Goal: Information Seeking & Learning: Learn about a topic

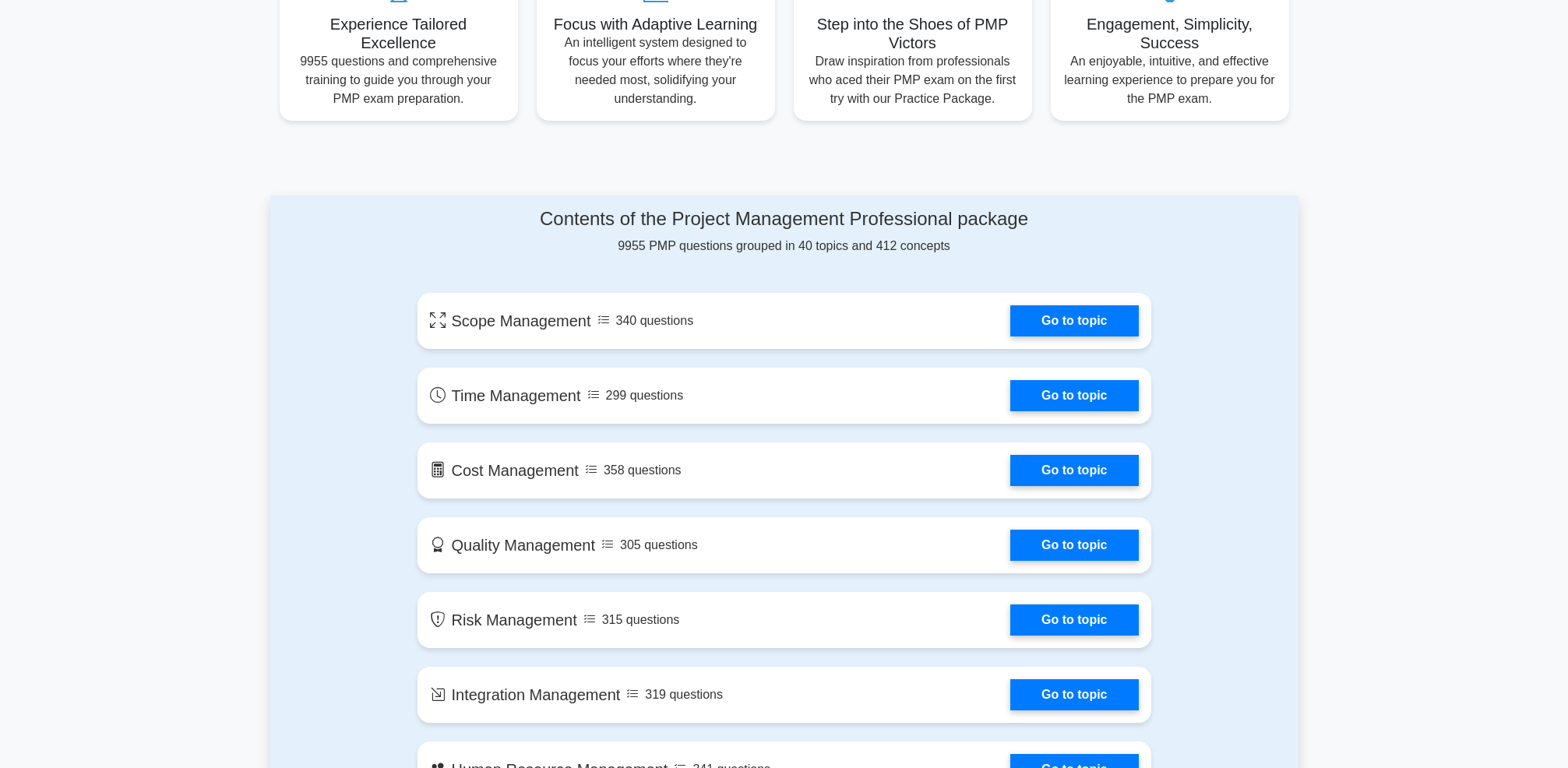
scroll to position [631, 0]
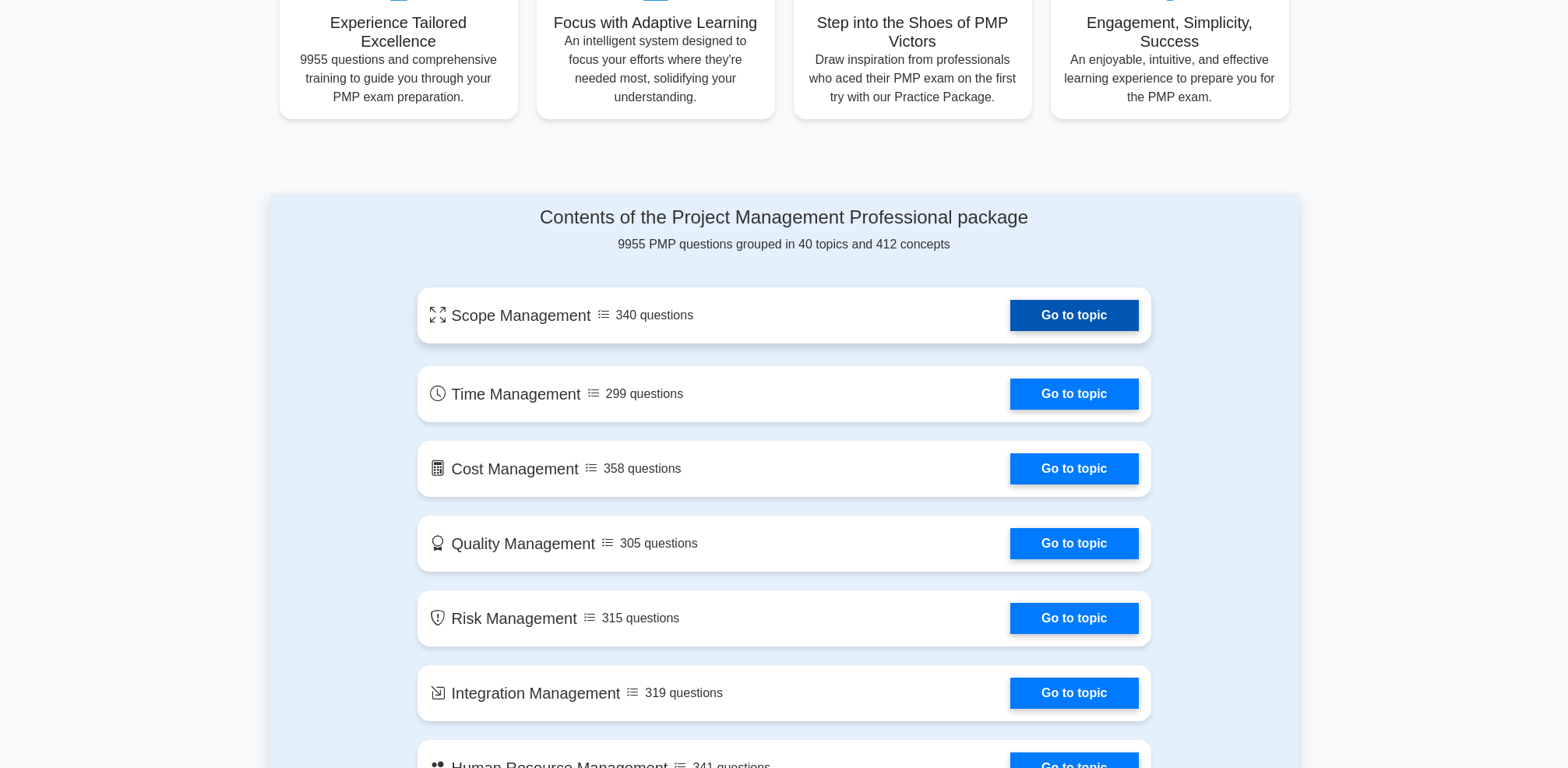
click at [1058, 307] on link "Go to topic" at bounding box center [1074, 315] width 128 height 31
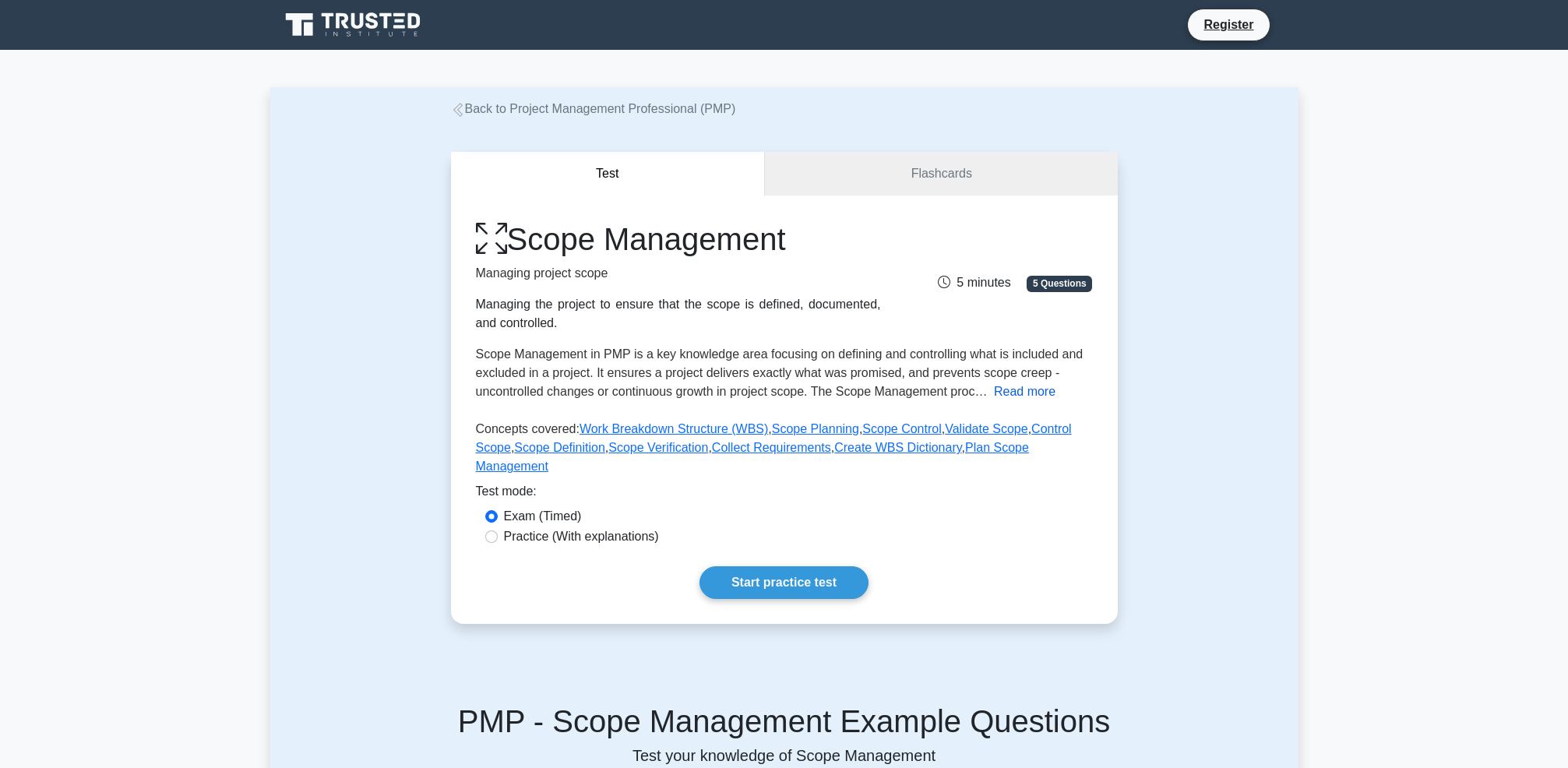
click at [1021, 396] on button "Read more" at bounding box center [1025, 392] width 62 height 19
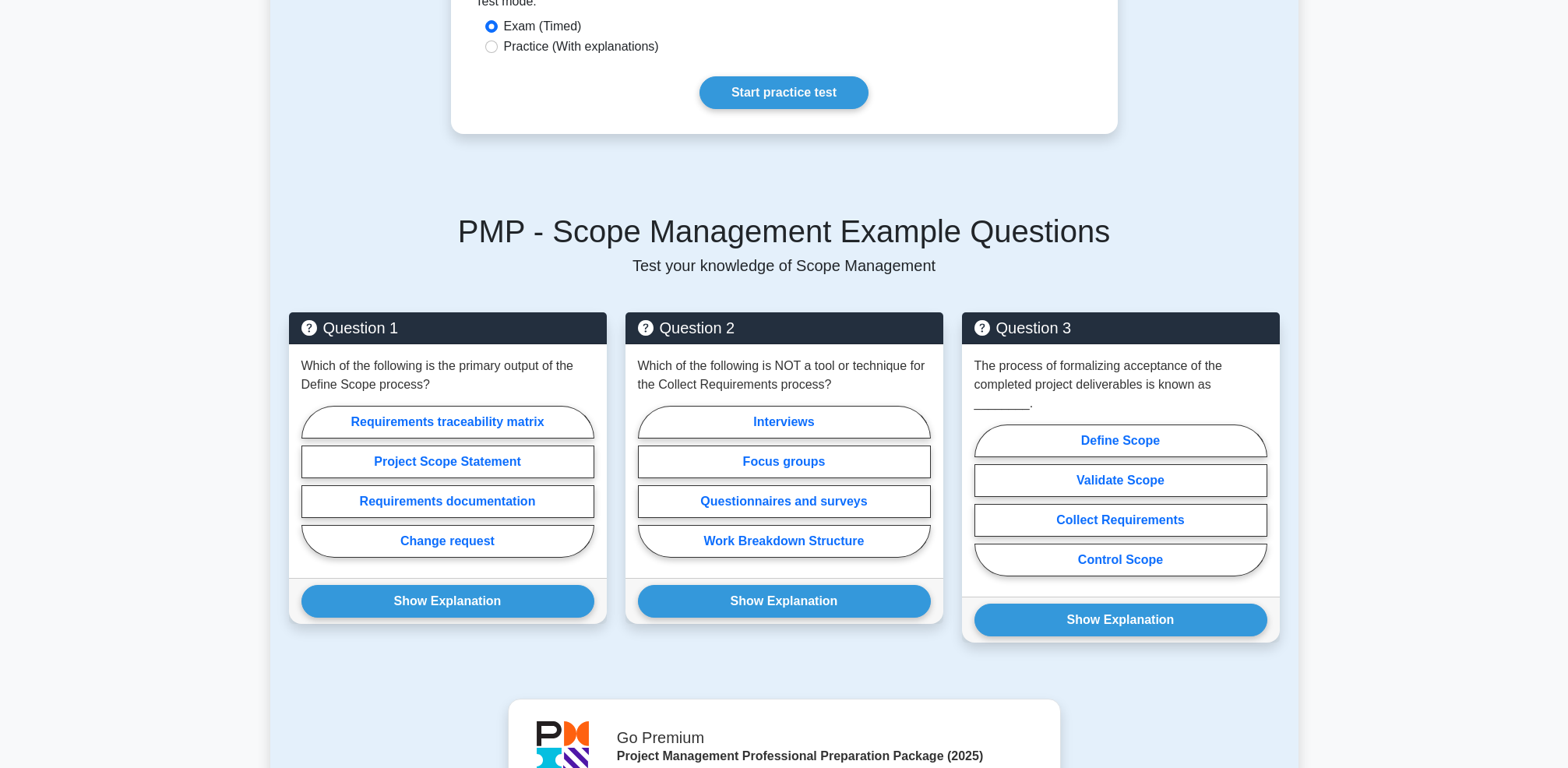
scroll to position [840, 0]
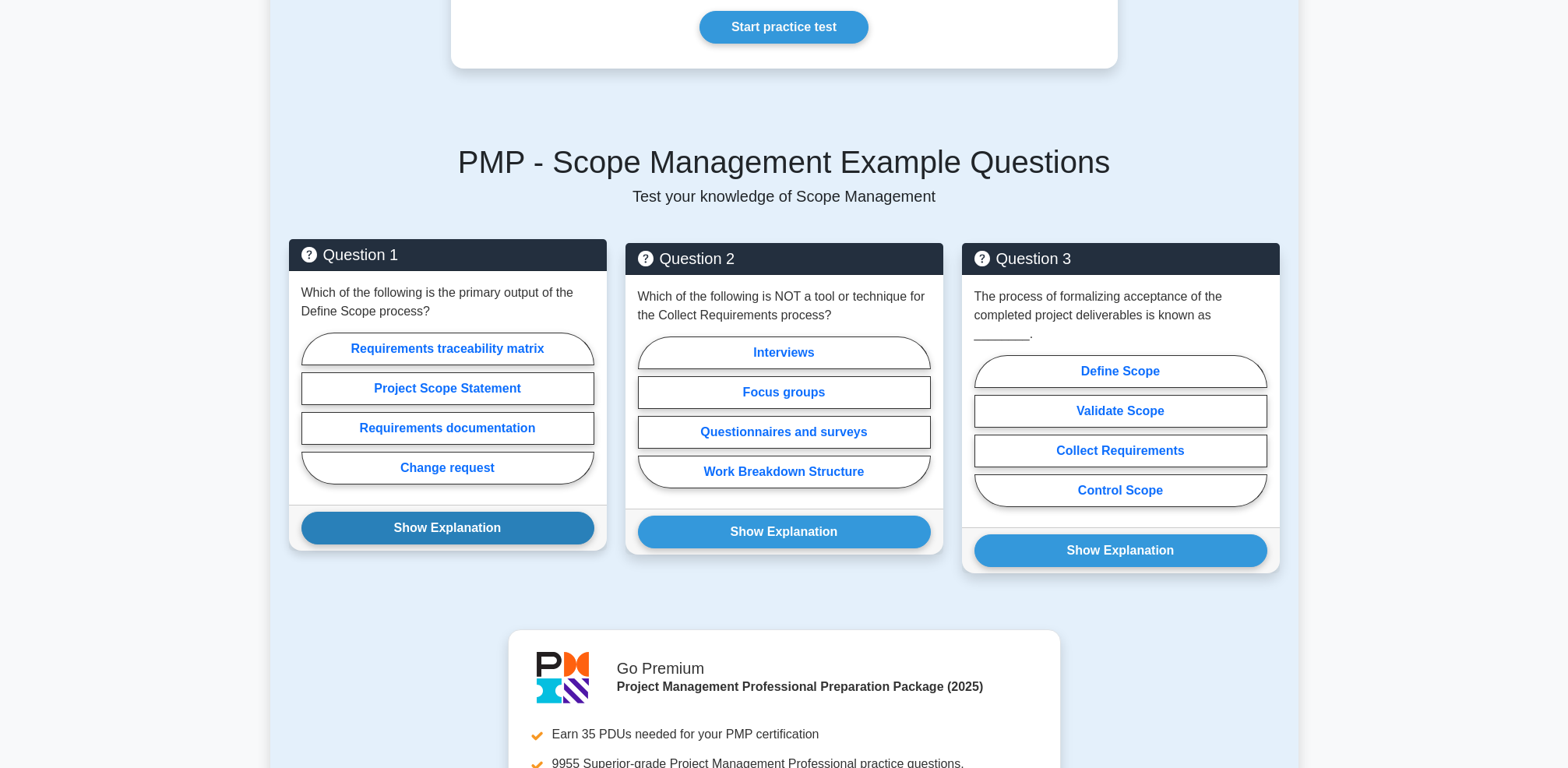
click at [515, 534] on button "Show Explanation" at bounding box center [448, 528] width 293 height 32
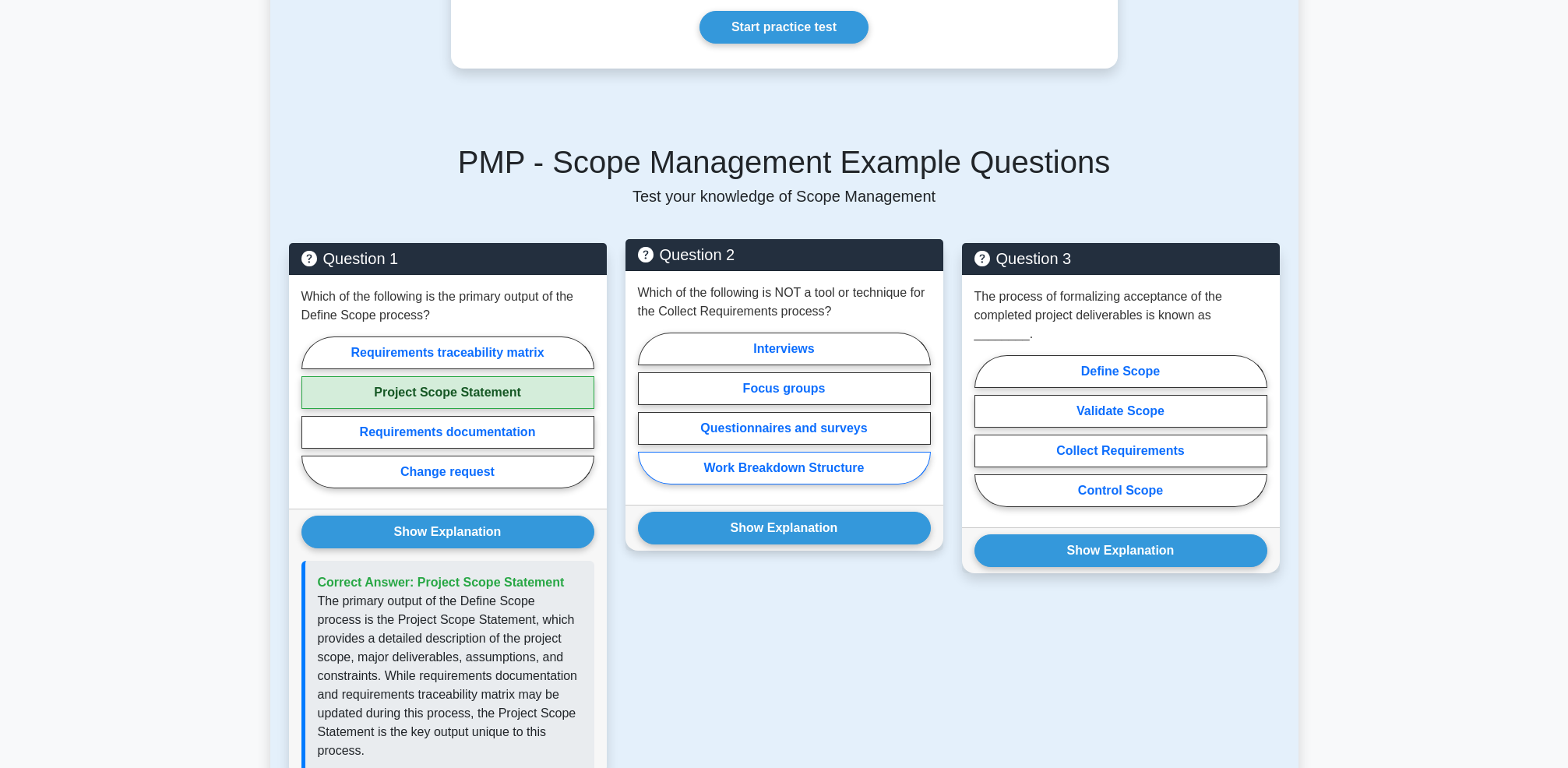
click at [696, 465] on label "Work Breakdown Structure" at bounding box center [784, 468] width 293 height 32
click at [648, 419] on input "Work Breakdown Structure" at bounding box center [642, 412] width 10 height 10
radio input "true"
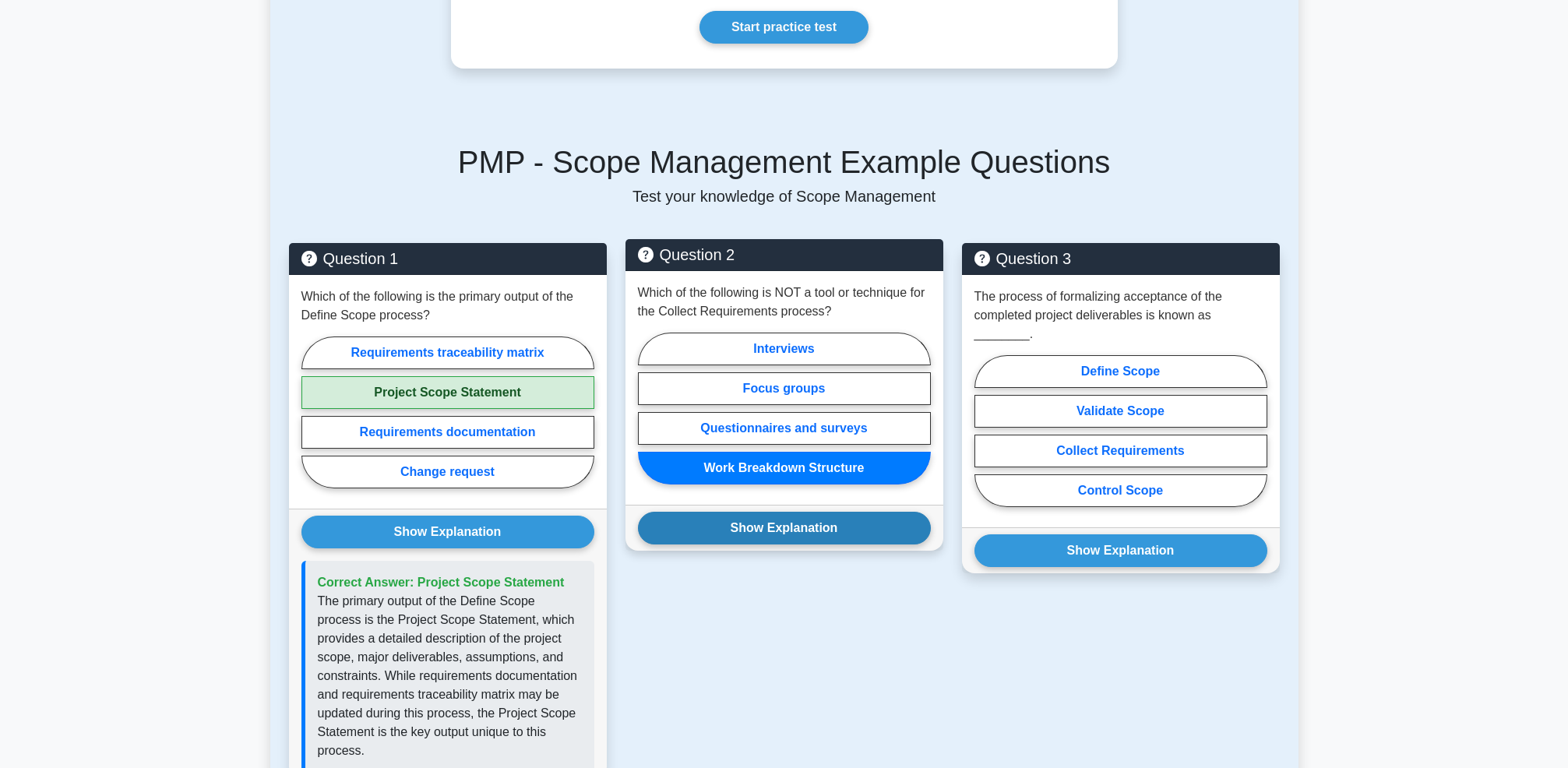
click at [710, 532] on button "Show Explanation" at bounding box center [784, 528] width 293 height 32
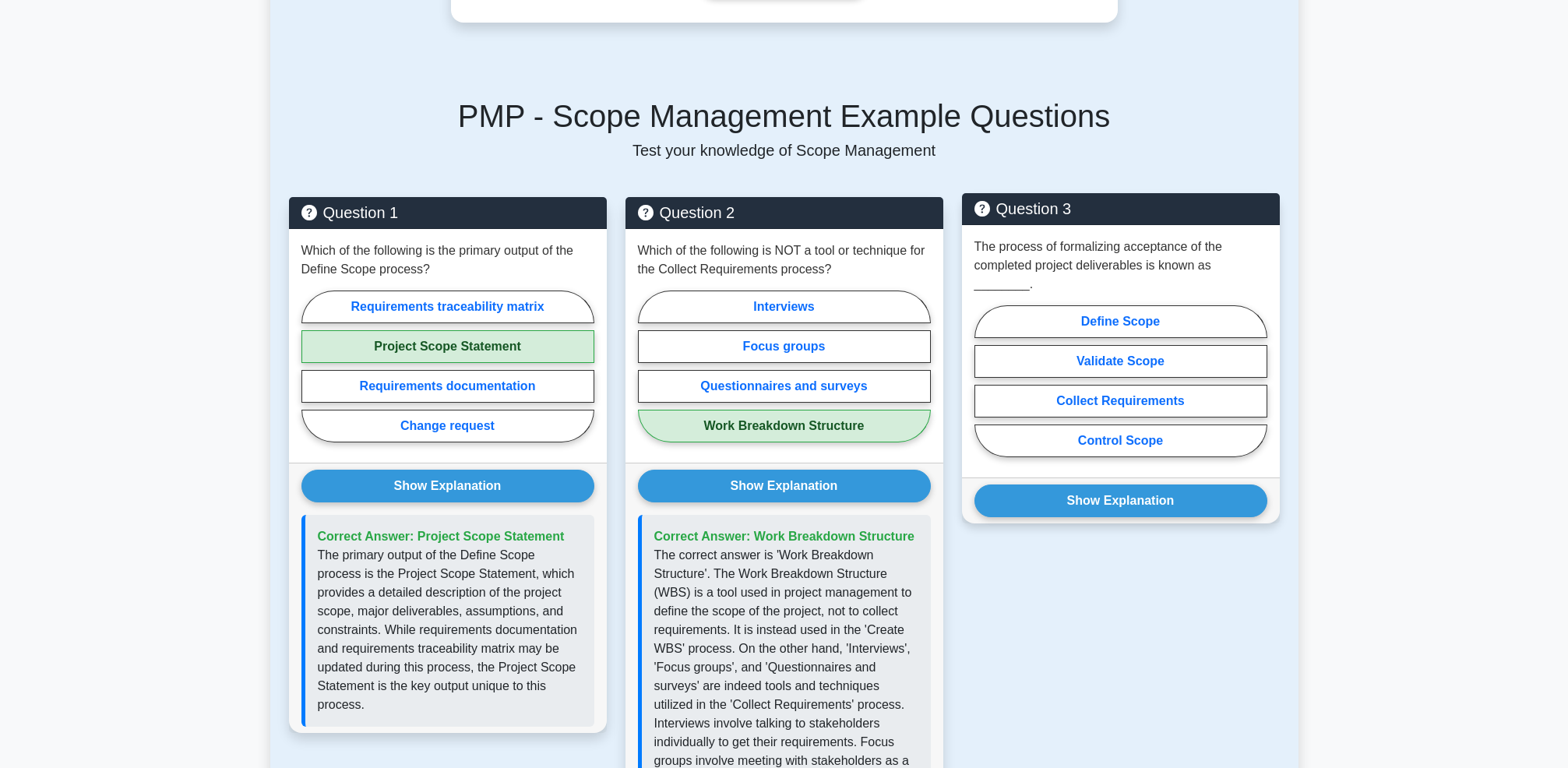
scroll to position [887, 0]
click at [1183, 363] on label "Validate Scope" at bounding box center [1121, 360] width 293 height 32
click at [984, 380] on input "Validate Scope" at bounding box center [979, 384] width 10 height 10
radio input "true"
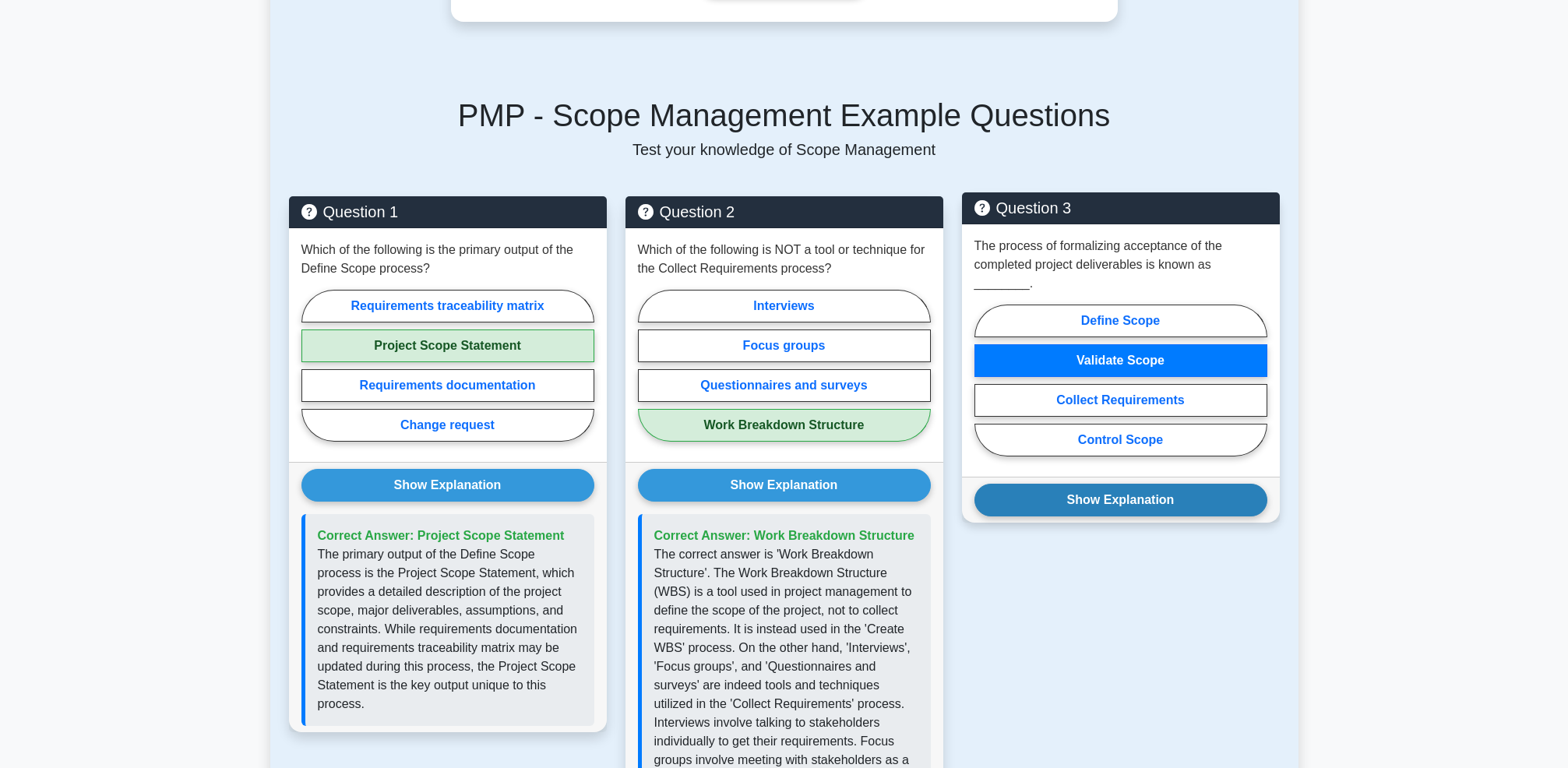
click at [1164, 499] on button "Show Explanation" at bounding box center [1121, 500] width 293 height 32
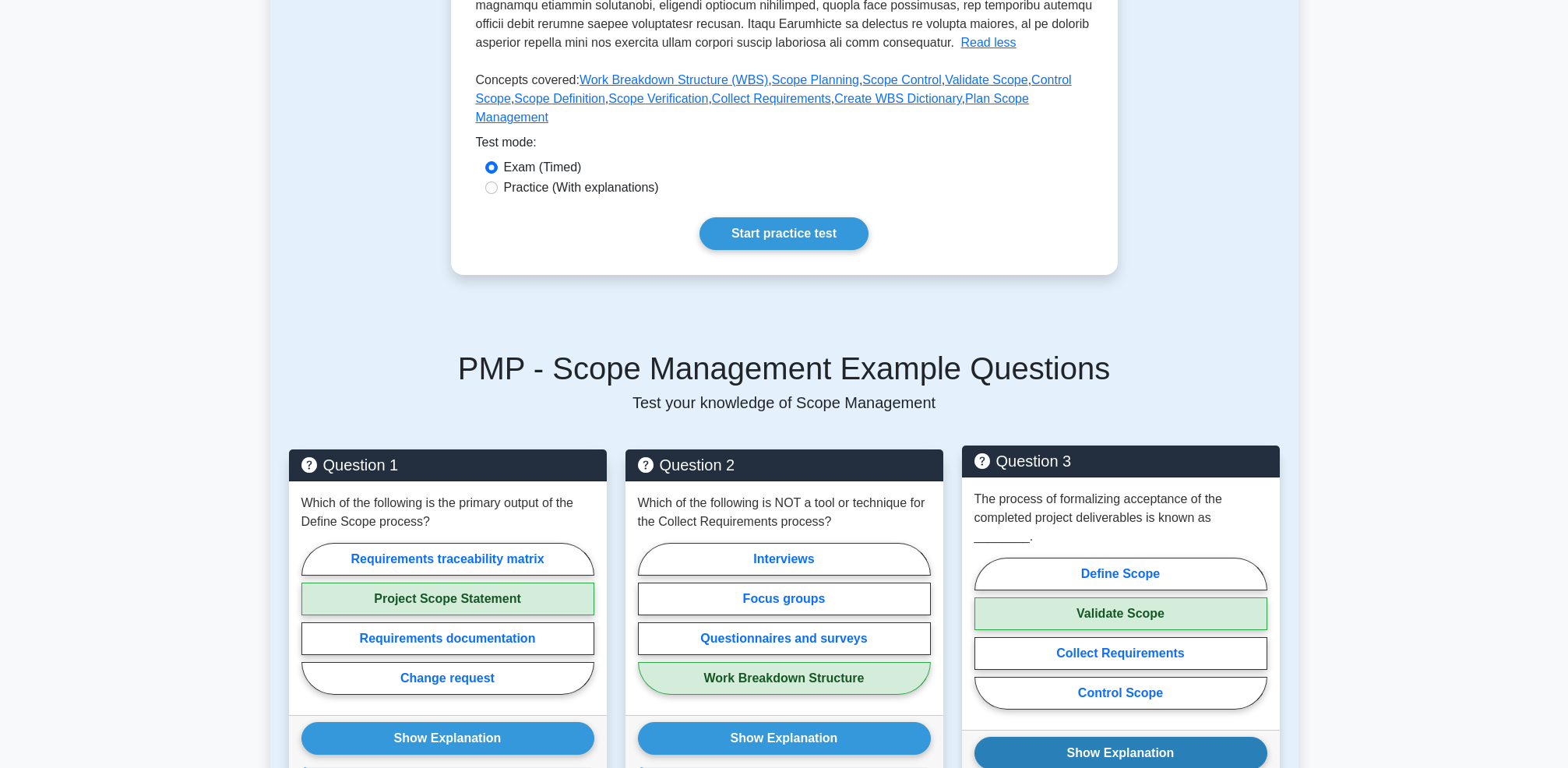
scroll to position [572, 0]
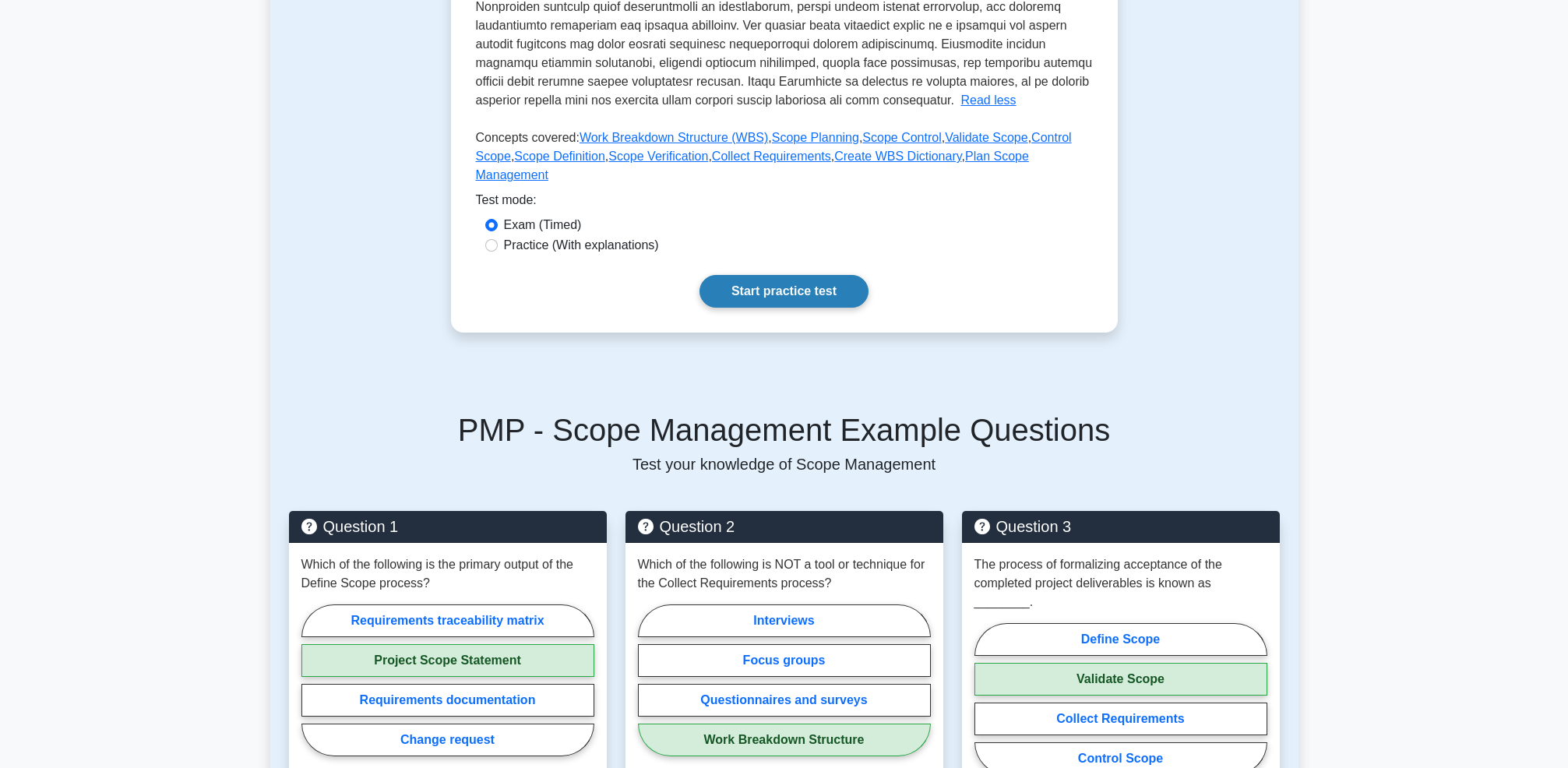
click at [825, 290] on link "Start practice test" at bounding box center [784, 291] width 169 height 32
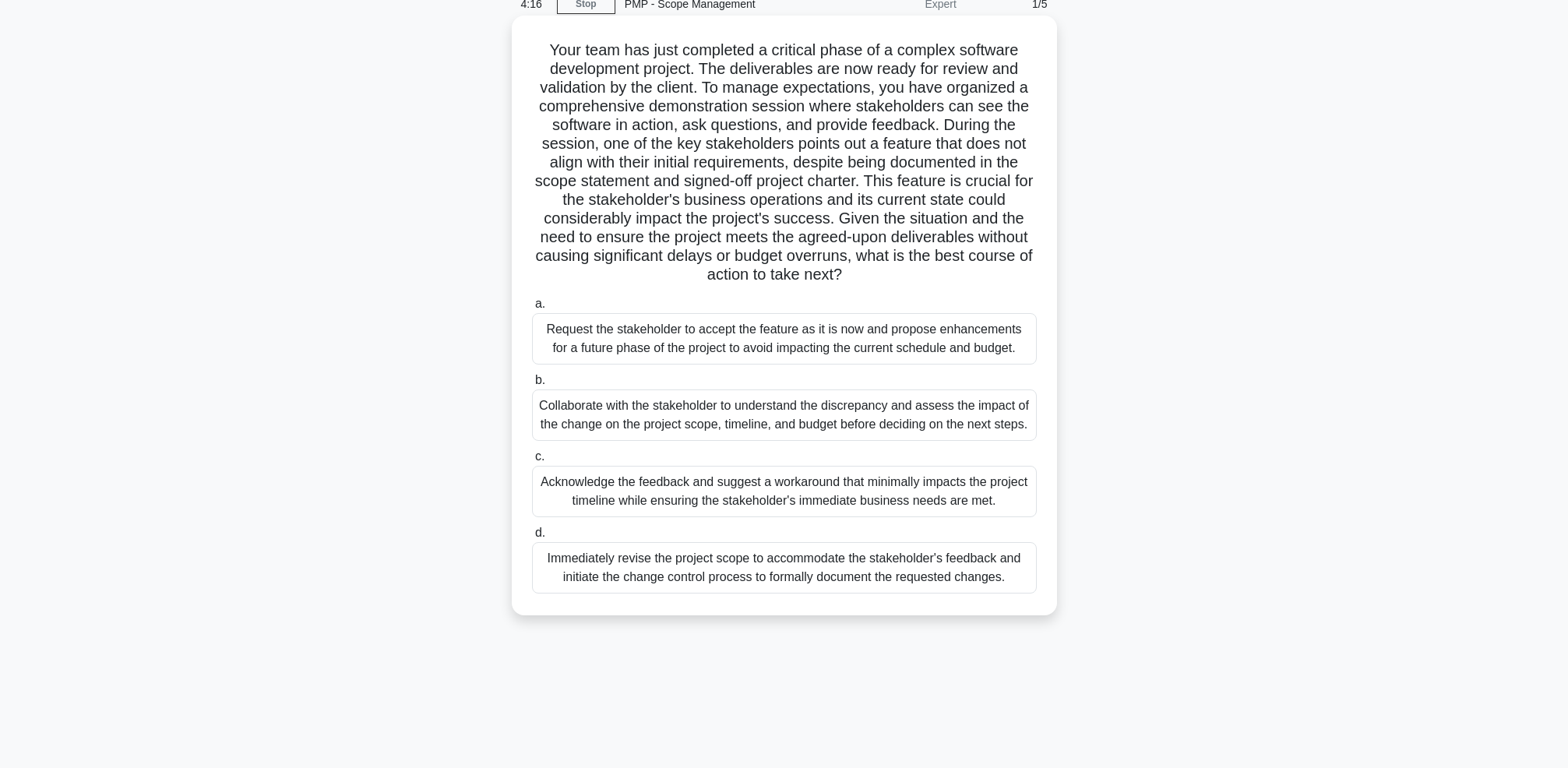
scroll to position [74, 0]
click at [657, 437] on div "Collaborate with the stakeholder to understand the discrepancy and assess the i…" at bounding box center [784, 413] width 505 height 51
click at [532, 384] on input "b. Collaborate with the stakeholder to understand the discrepancy and assess th…" at bounding box center [532, 378] width 0 height 10
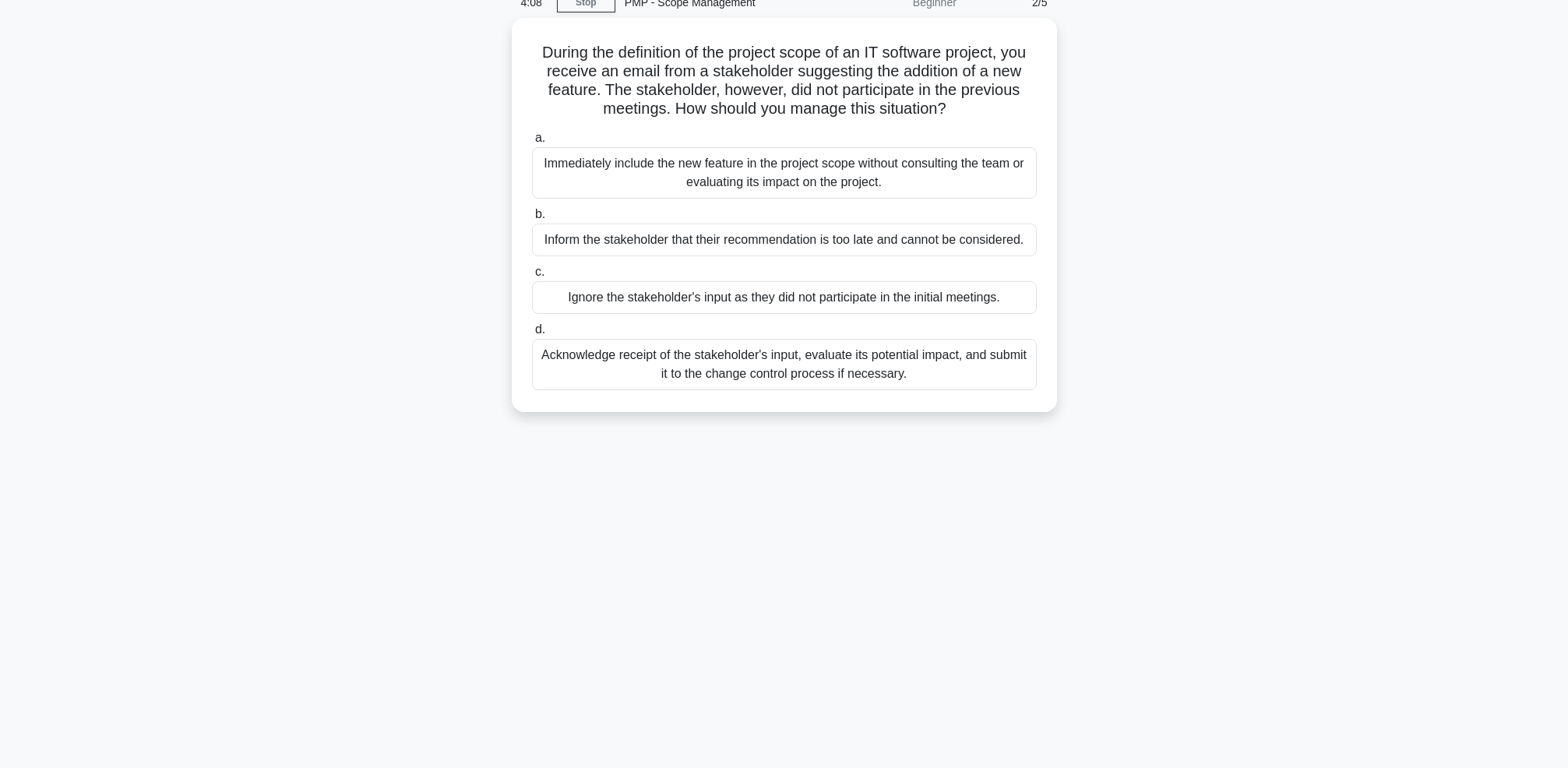
scroll to position [0, 0]
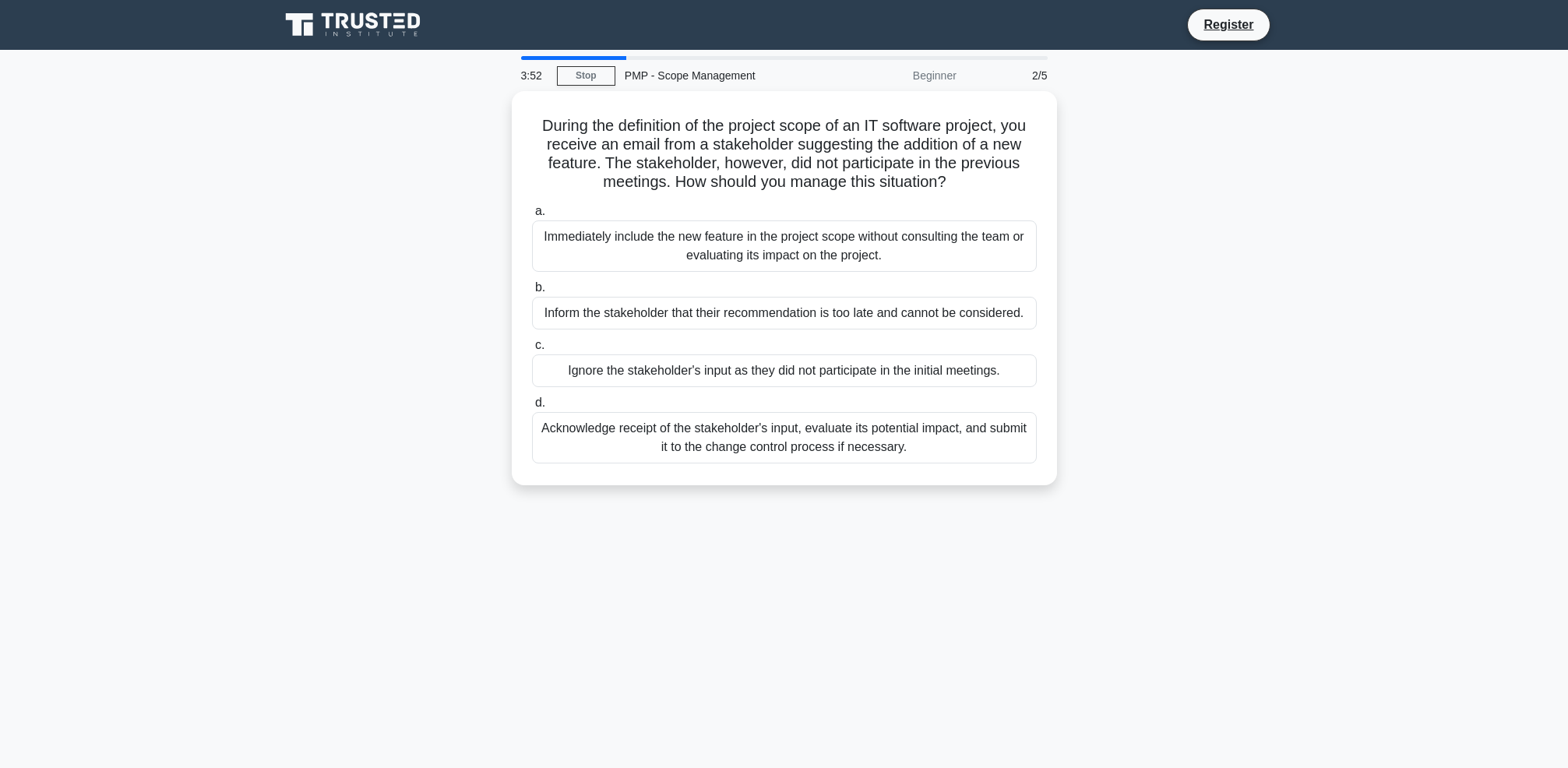
click at [657, 437] on div "Acknowledge receipt of the stakeholder's input, evaluate its potential impact, …" at bounding box center [784, 437] width 505 height 51
click at [532, 408] on input "d. Acknowledge receipt of the stakeholder's input, evaluate its potential impac…" at bounding box center [532, 402] width 0 height 10
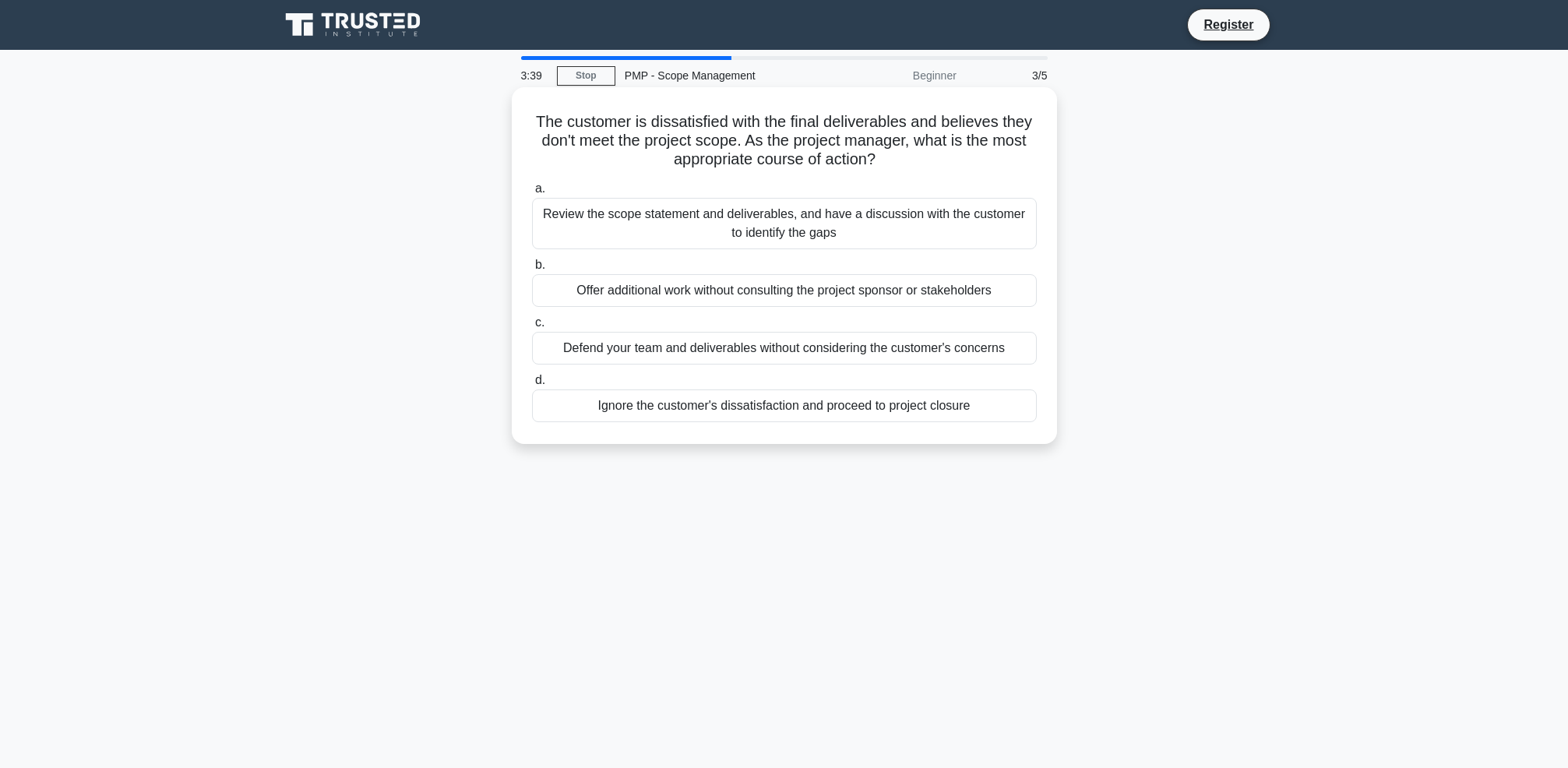
click at [631, 233] on div "Review the scope statement and deliverables, and have a discussion with the cus…" at bounding box center [784, 223] width 505 height 51
click at [532, 194] on input "a. Review the scope statement and deliverables, and have a discussion with the …" at bounding box center [532, 189] width 0 height 10
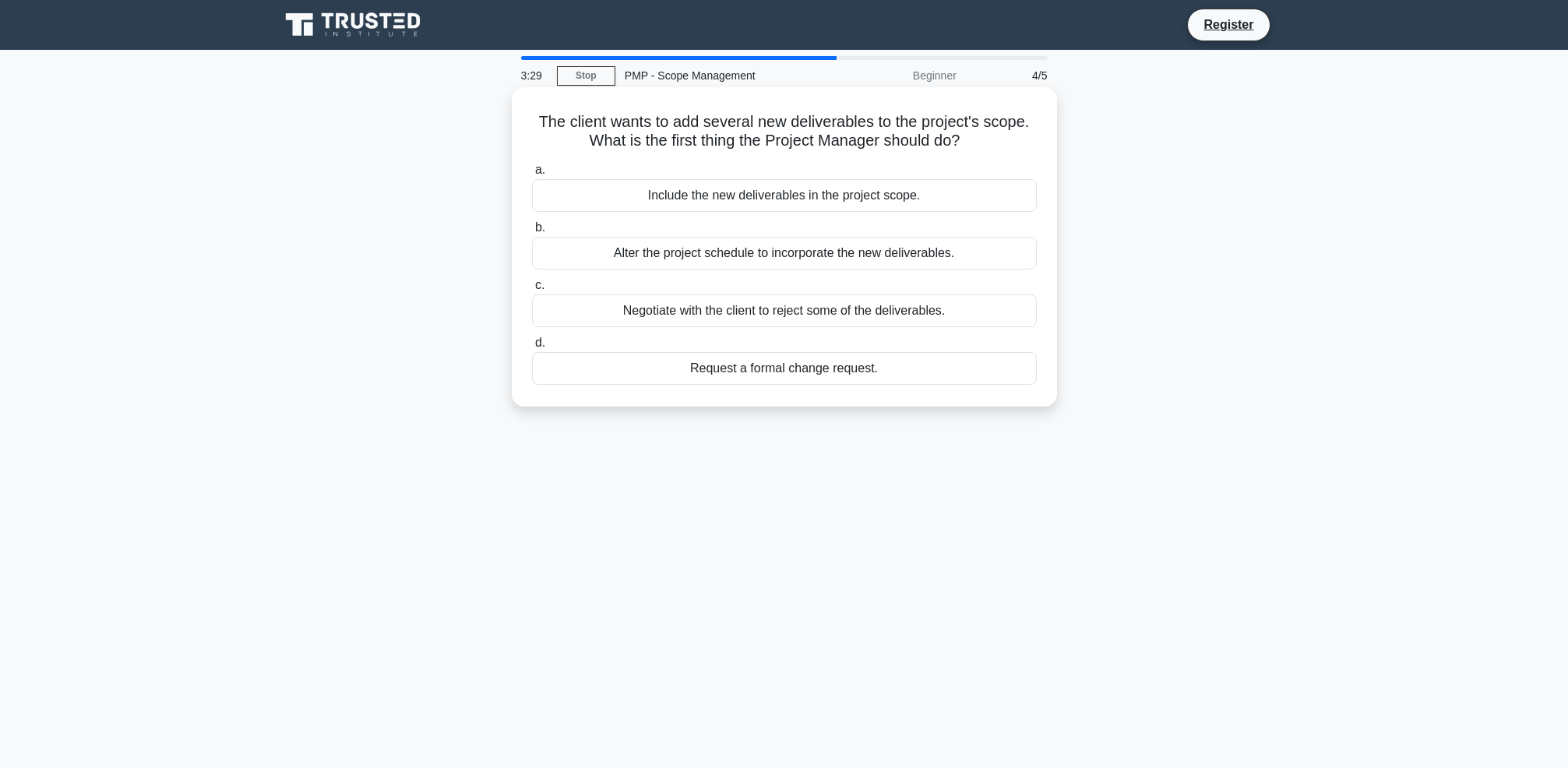
click at [647, 371] on div "Request a formal change request." at bounding box center [784, 368] width 505 height 32
click at [532, 349] on input "d. Request a formal change request." at bounding box center [532, 342] width 0 height 10
click at [632, 255] on div "It helps identify the risks associated with the project" at bounding box center [784, 253] width 505 height 32
click at [532, 233] on input "b. It helps identify the risks associated with the project" at bounding box center [532, 227] width 0 height 10
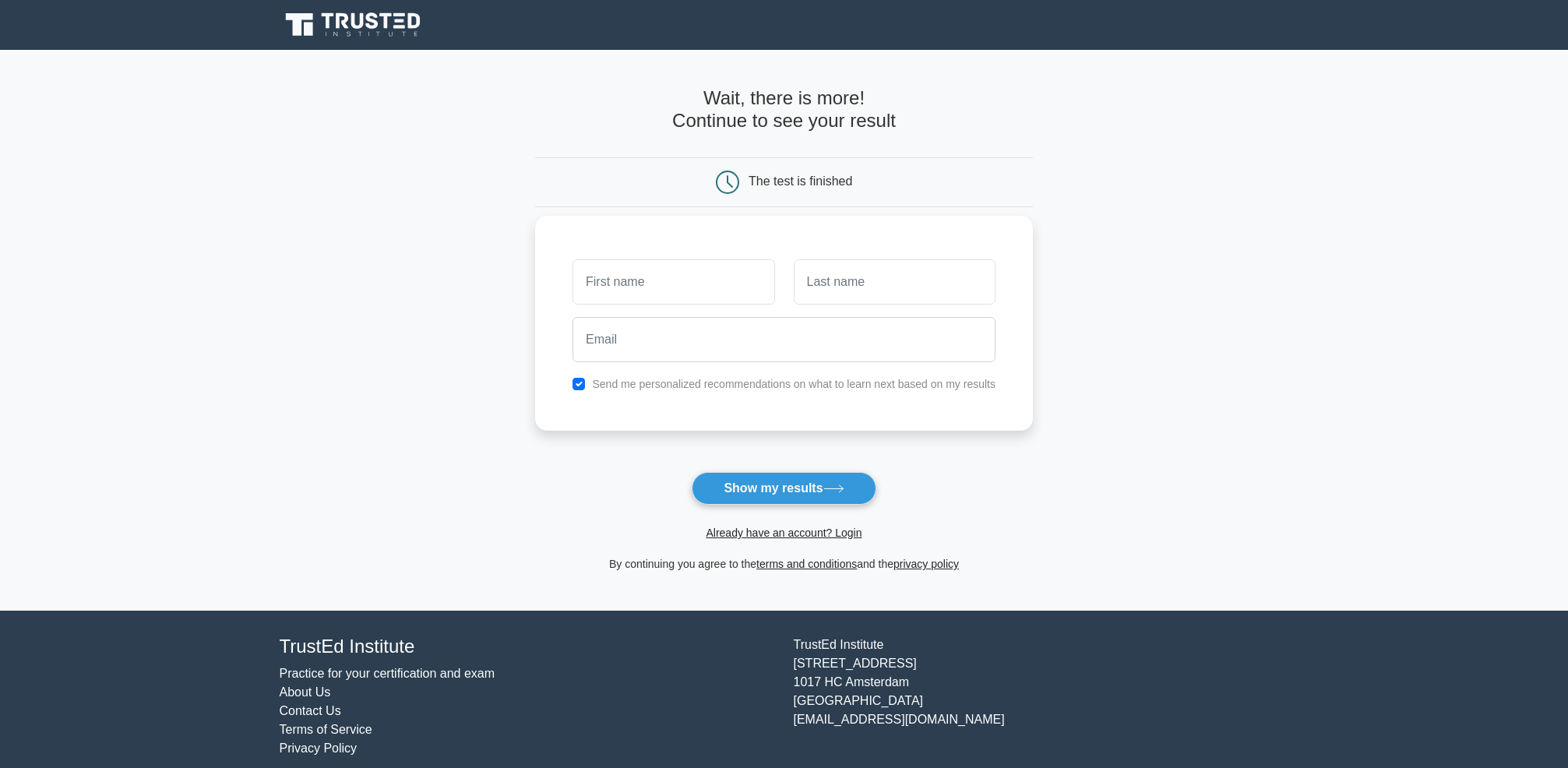
click at [637, 295] on input "text" at bounding box center [673, 282] width 202 height 45
type input "Andrew"
click at [859, 272] on input "text" at bounding box center [894, 282] width 202 height 45
type input "Marks"
click at [695, 343] on input "email" at bounding box center [783, 340] width 423 height 45
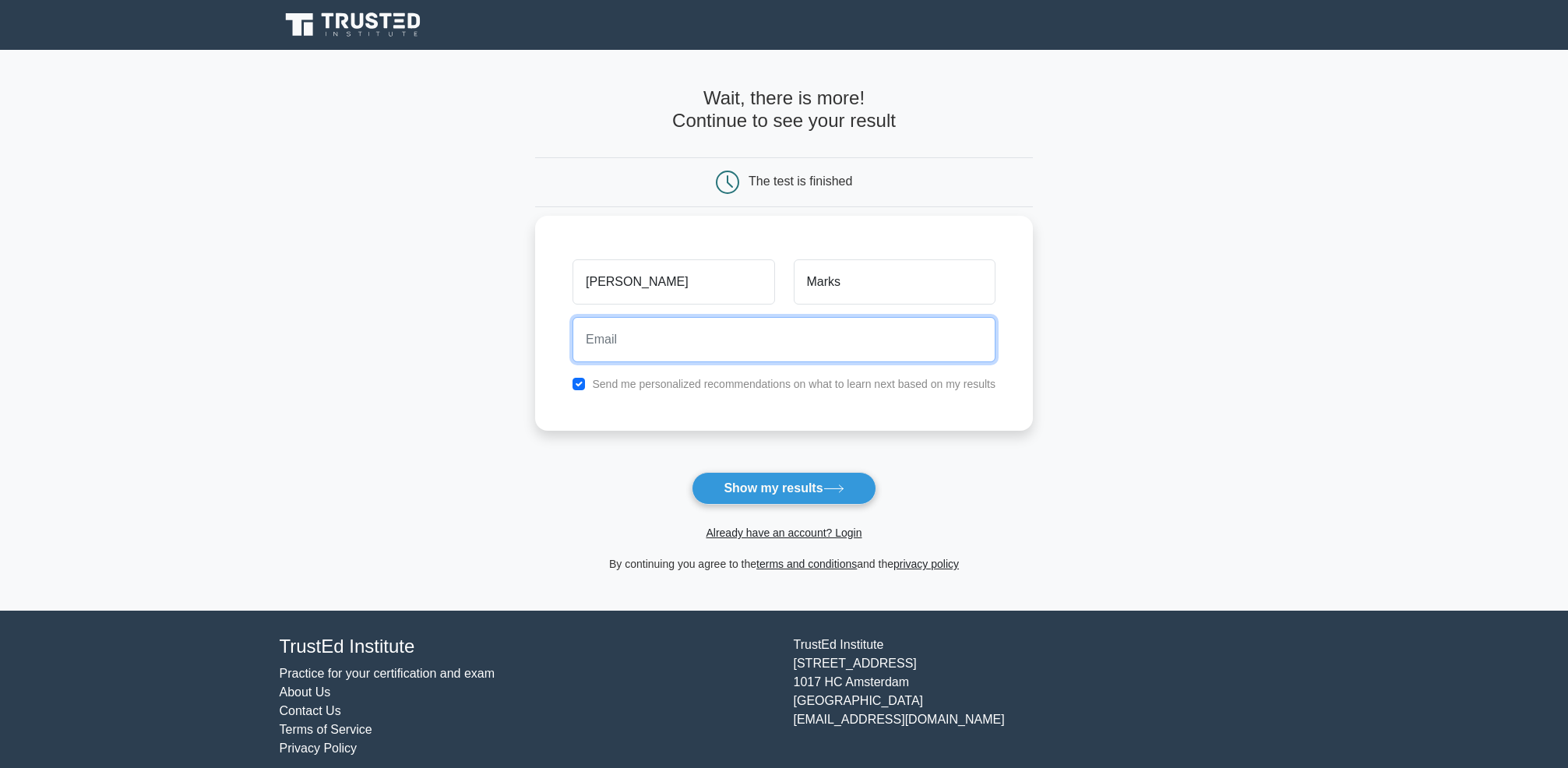
type input "andy@nioxus.com"
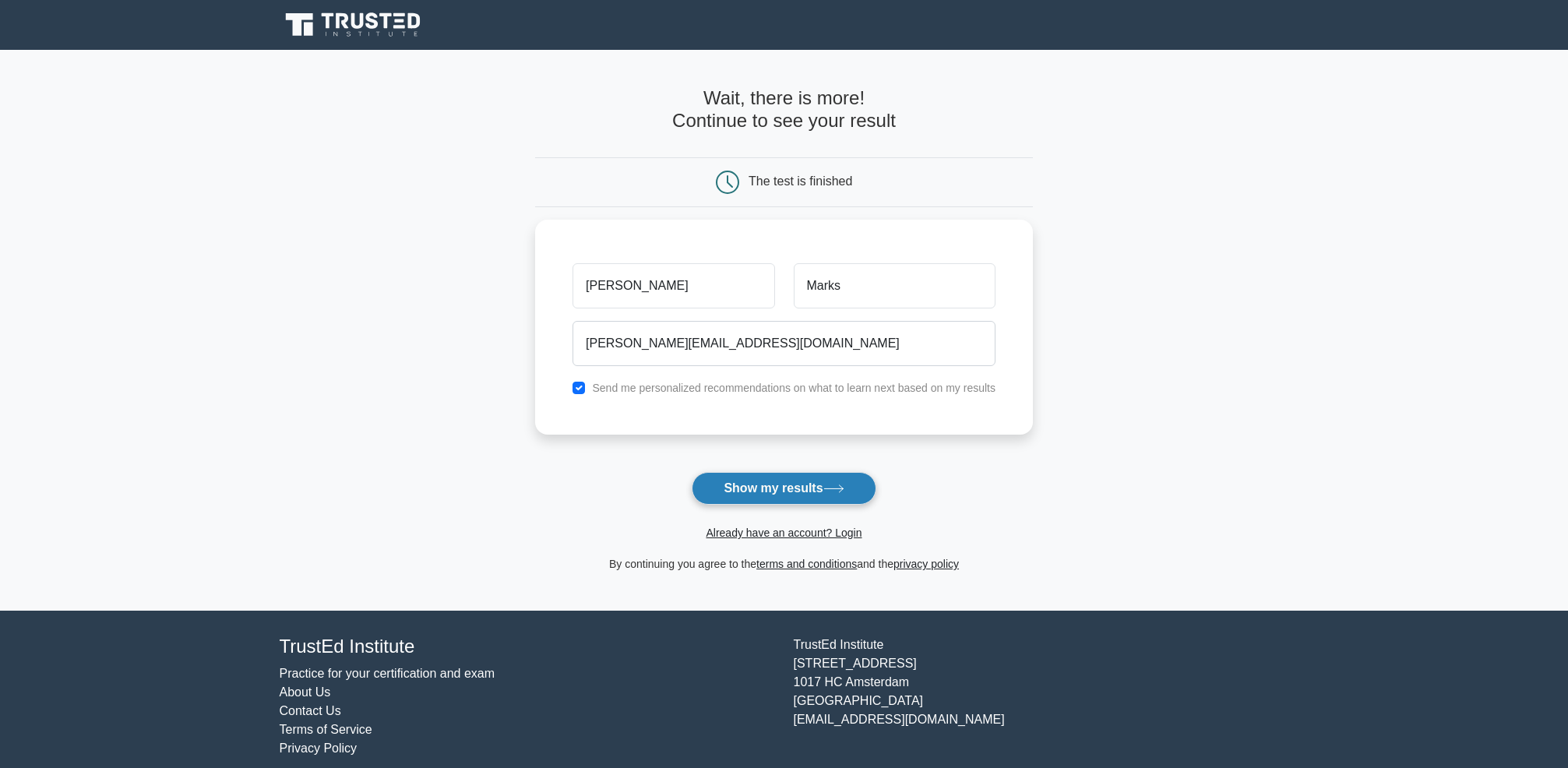
click at [741, 489] on button "Show my results" at bounding box center [783, 489] width 184 height 32
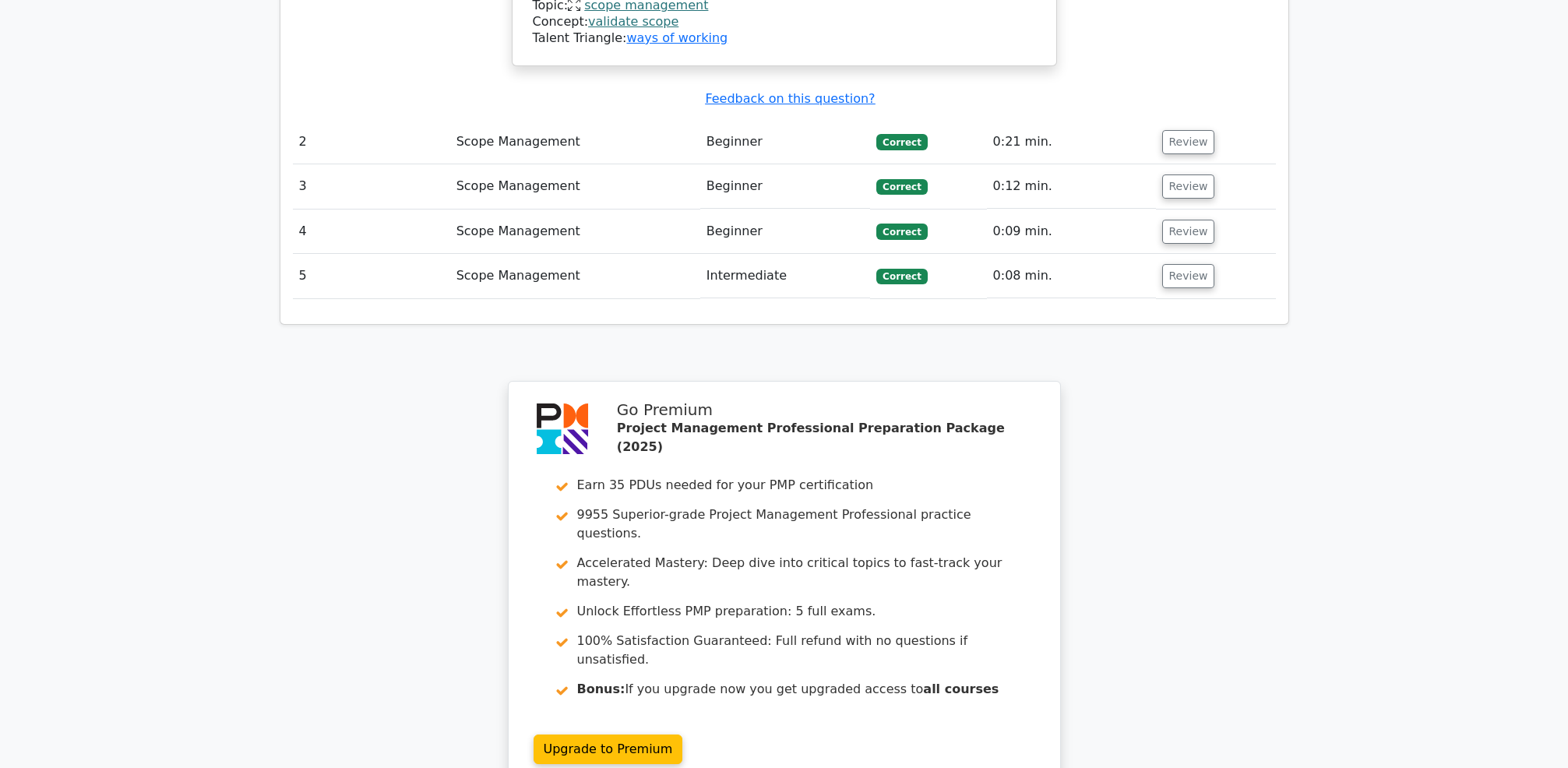
scroll to position [2206, 0]
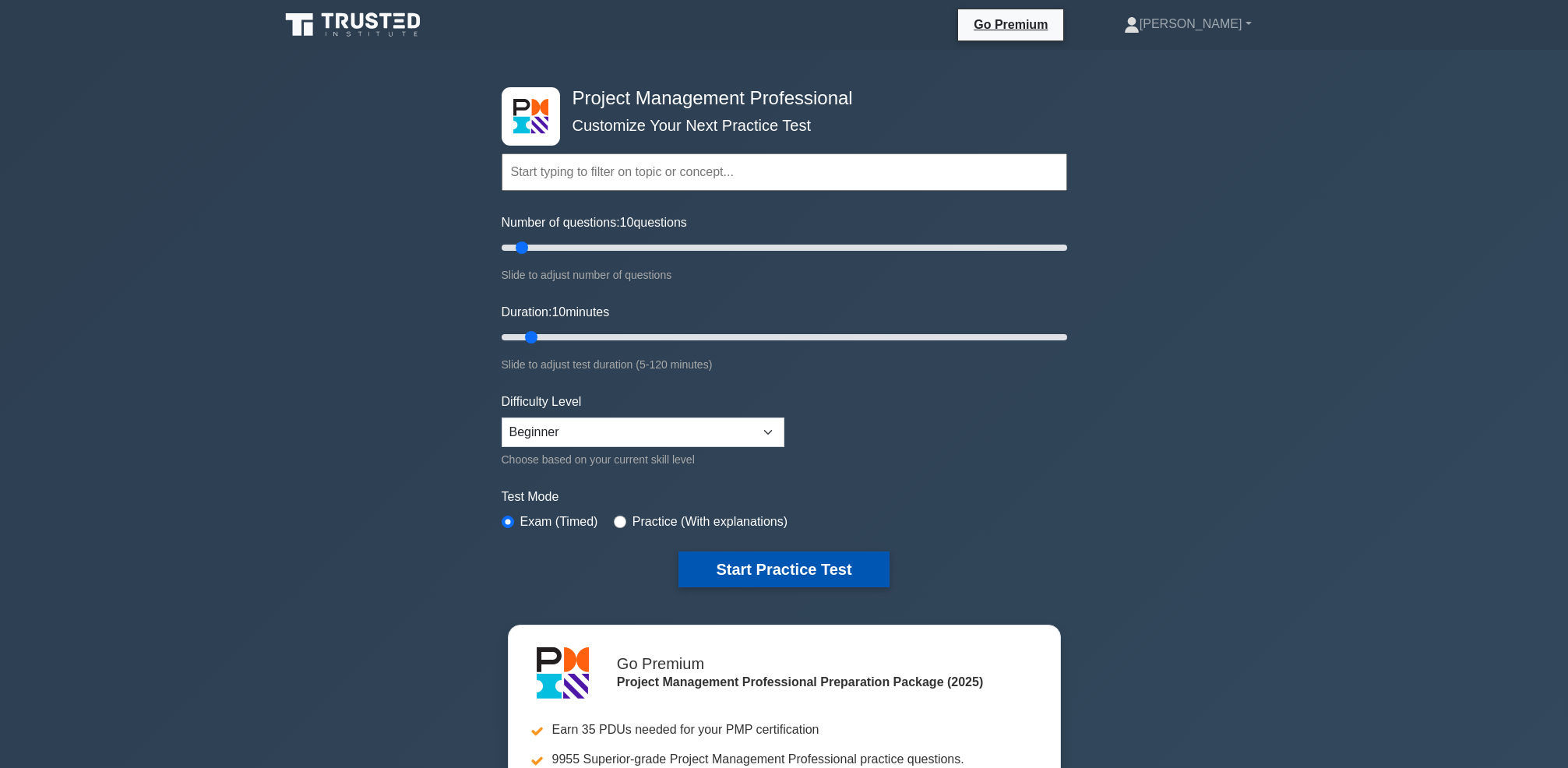
click at [732, 561] on button "Start Practice Test" at bounding box center [783, 569] width 210 height 36
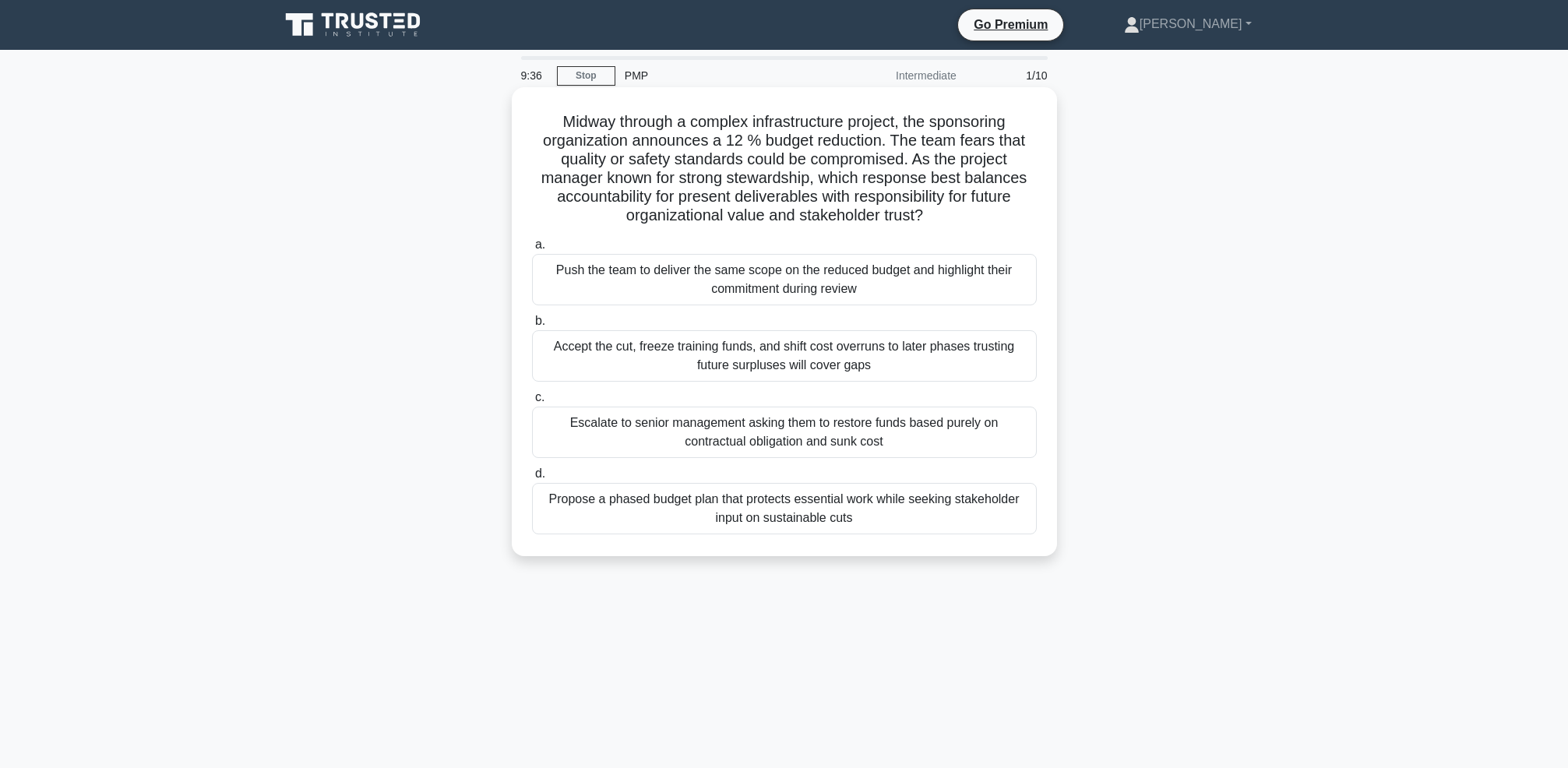
click at [663, 507] on div "Propose a phased budget plan that protects essential work while seeking stakeho…" at bounding box center [784, 508] width 505 height 51
click at [532, 479] on input "d. Propose a phased budget plan that protects essential work while seeking stak…" at bounding box center [532, 473] width 0 height 10
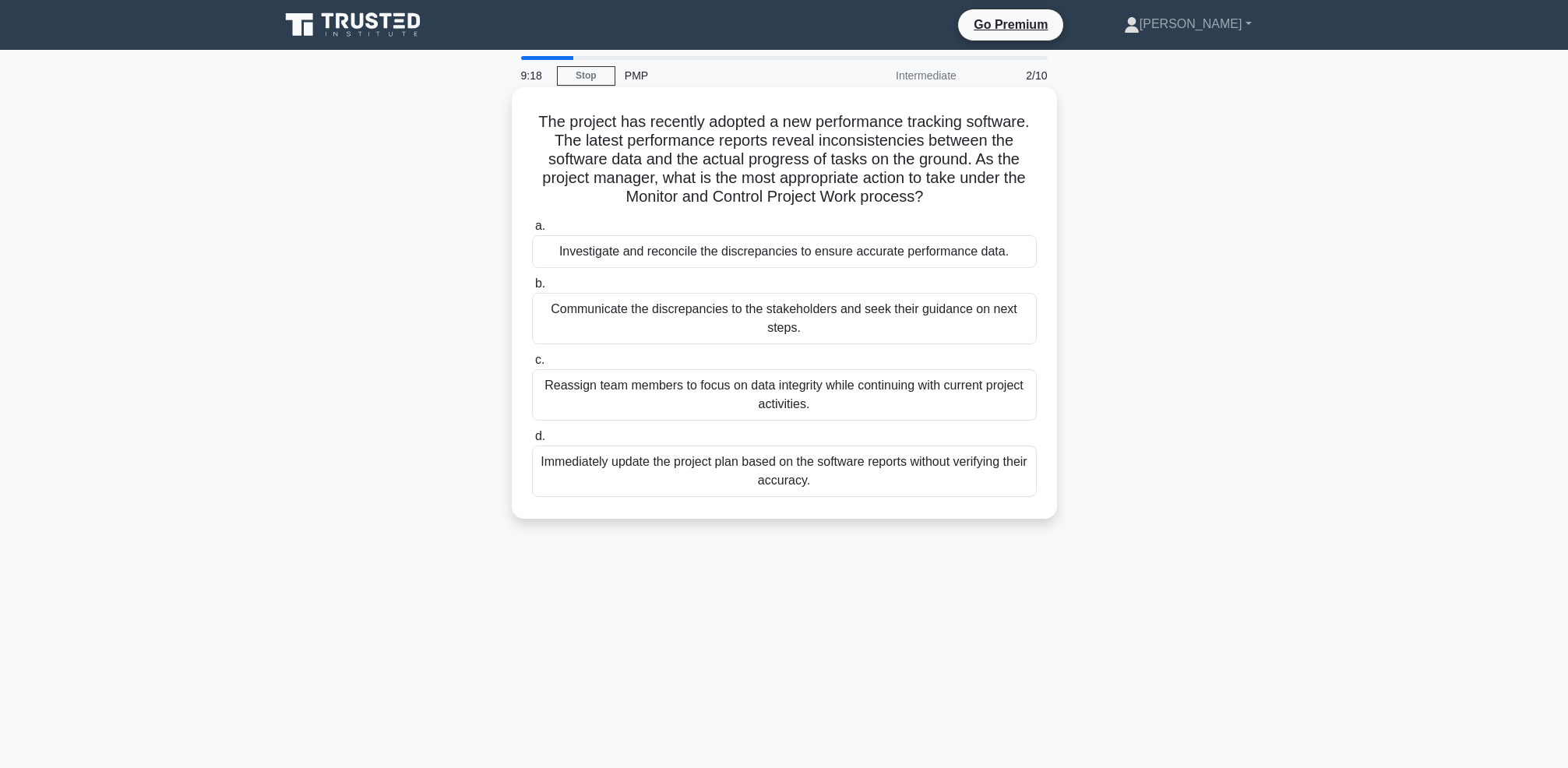
click at [631, 252] on div "Investigate and reconcile the discrepancies to ensure accurate performance data." at bounding box center [784, 252] width 505 height 32
click at [532, 232] on input "a. Investigate and reconcile the discrepancies to ensure accurate performance d…" at bounding box center [532, 225] width 0 height 10
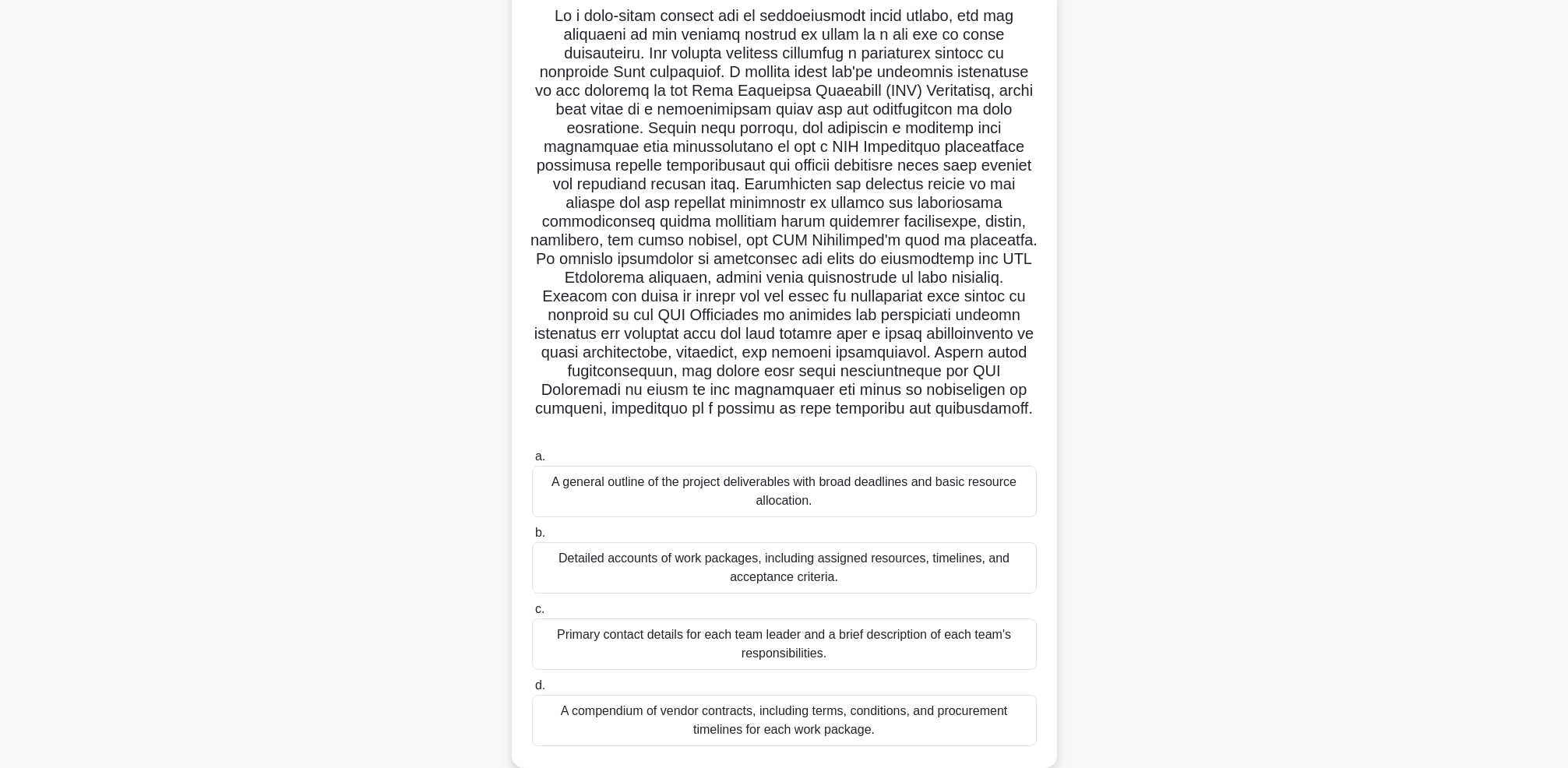
scroll to position [117, 0]
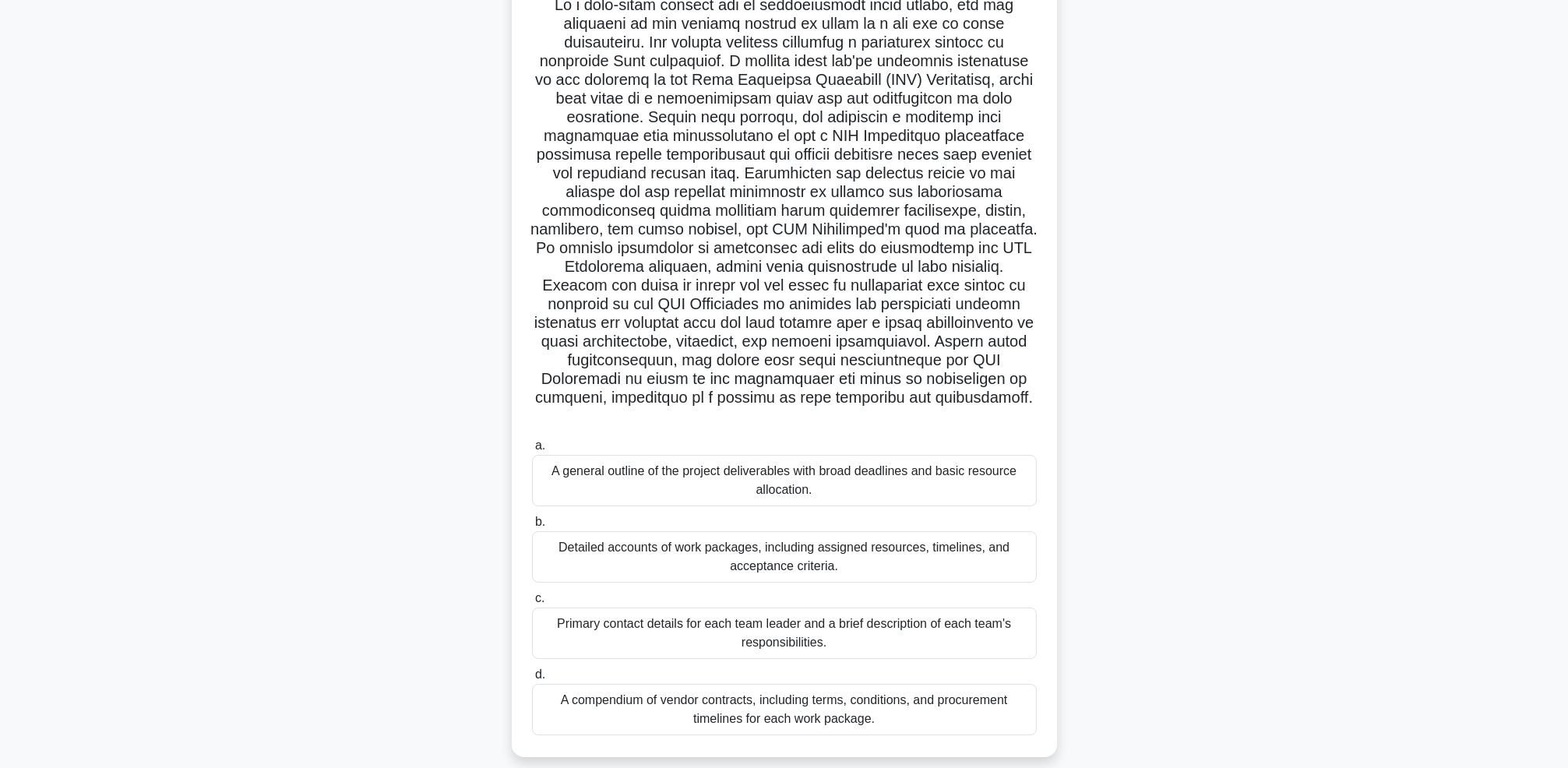
click at [594, 547] on div "Detailed accounts of work packages, including assigned resources, timelines, an…" at bounding box center [784, 557] width 505 height 51
click at [532, 527] on input "b. Detailed accounts of work packages, including assigned resources, timelines,…" at bounding box center [532, 522] width 0 height 10
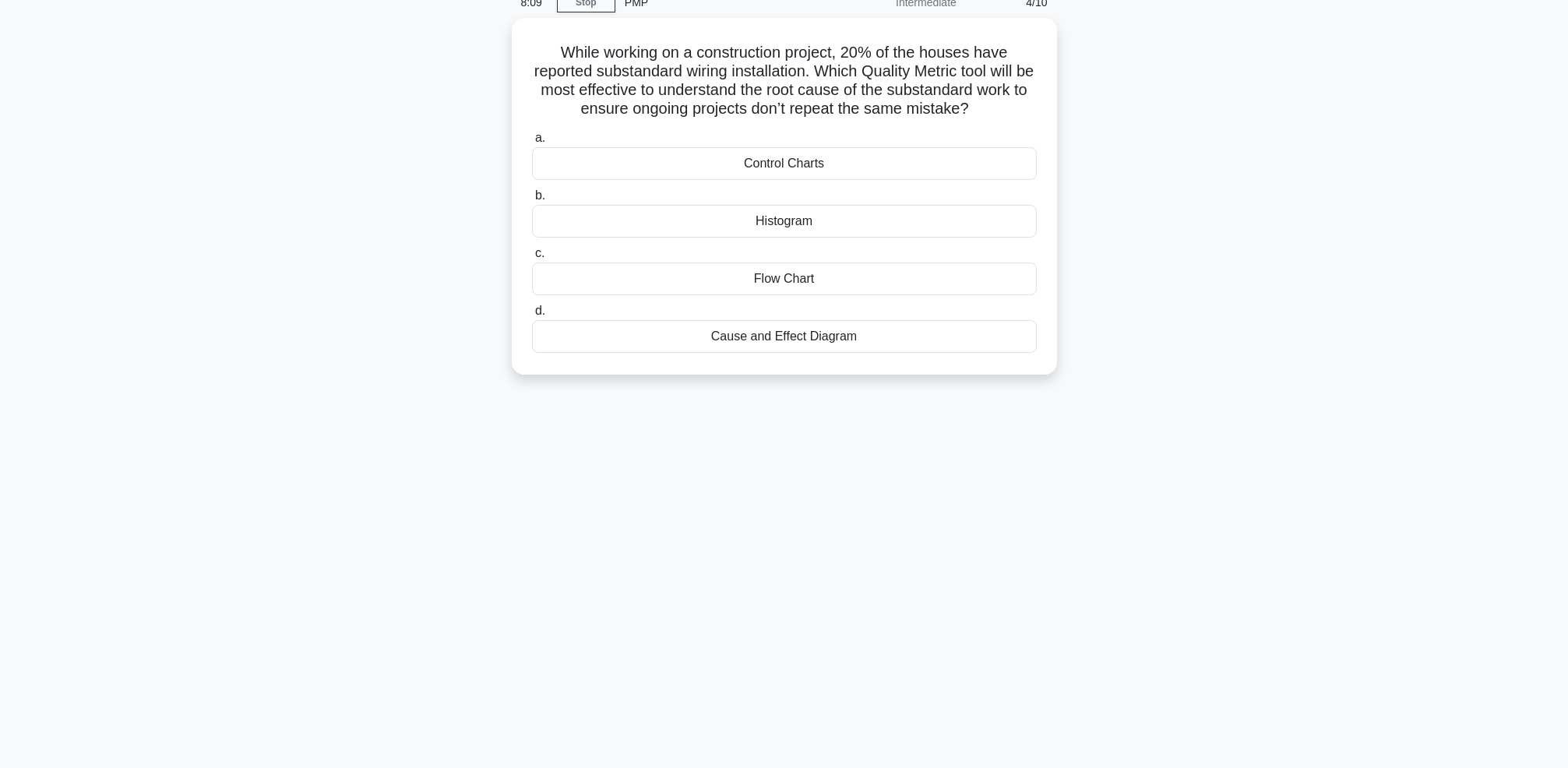
scroll to position [0, 0]
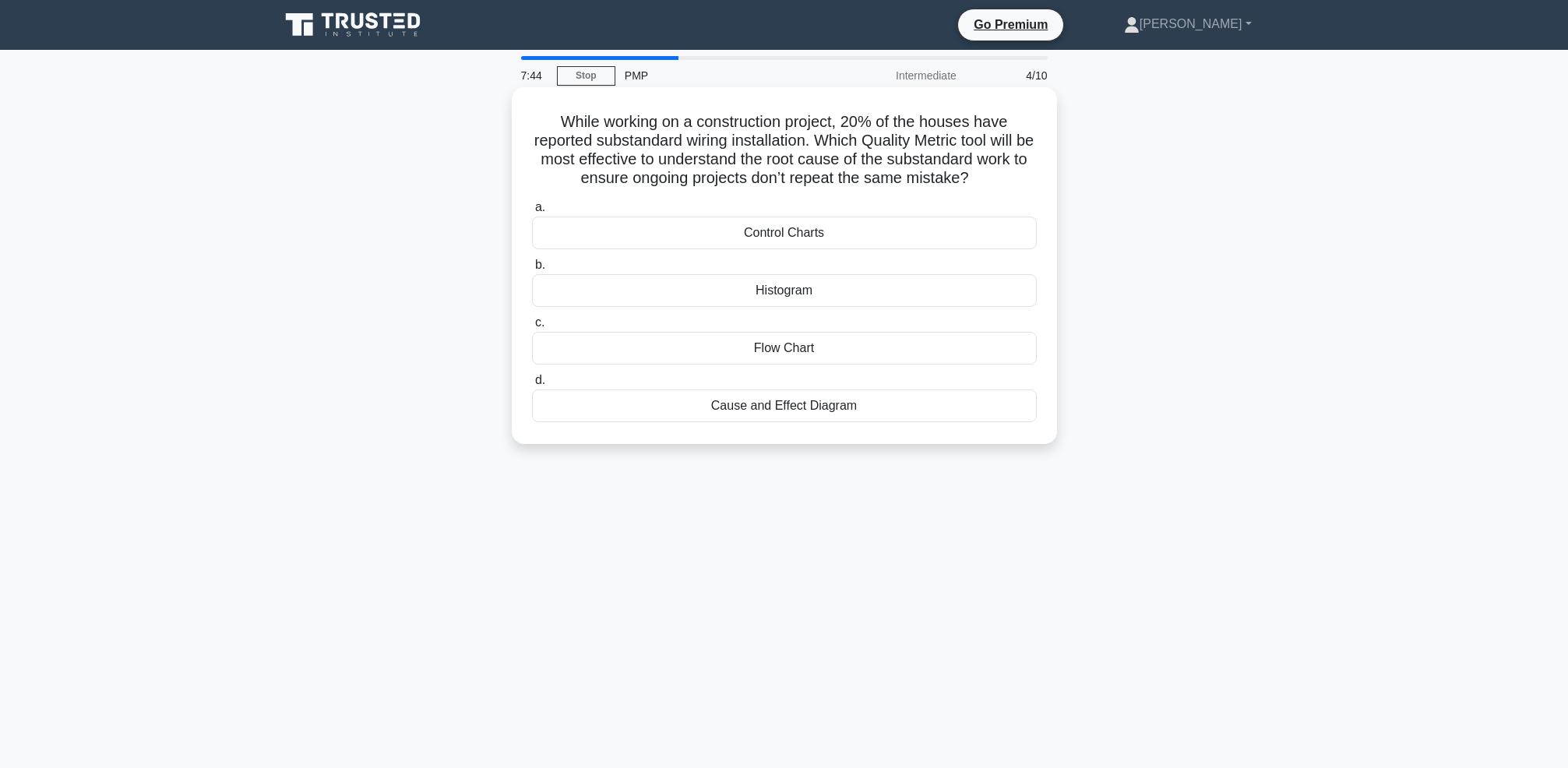
click at [673, 345] on div "Flow Chart" at bounding box center [784, 348] width 505 height 32
click at [532, 328] on input "c. Flow Chart" at bounding box center [532, 322] width 0 height 10
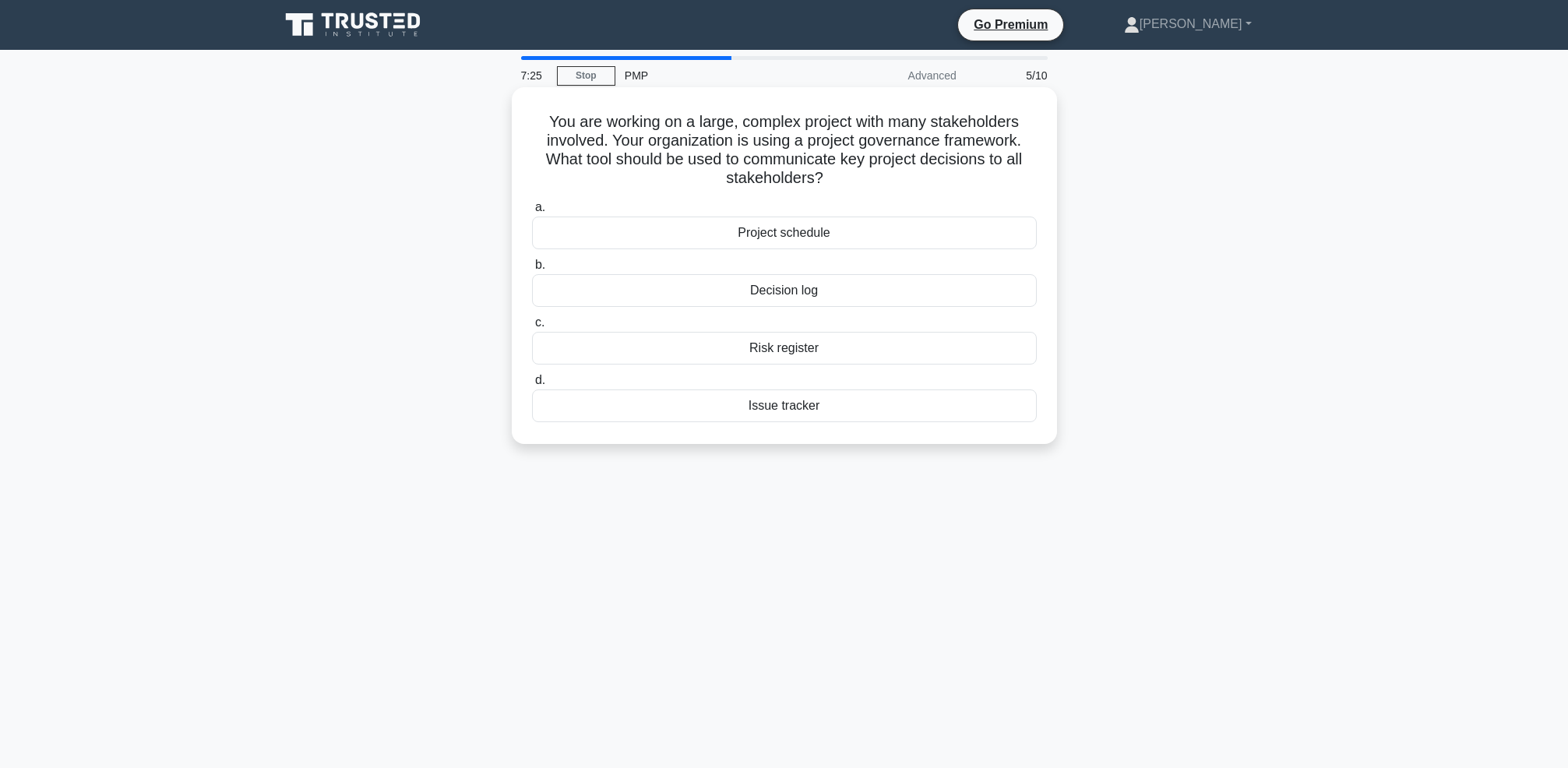
click at [664, 295] on div "Decision log" at bounding box center [784, 290] width 505 height 32
click at [532, 270] on input "b. Decision log" at bounding box center [532, 265] width 0 height 10
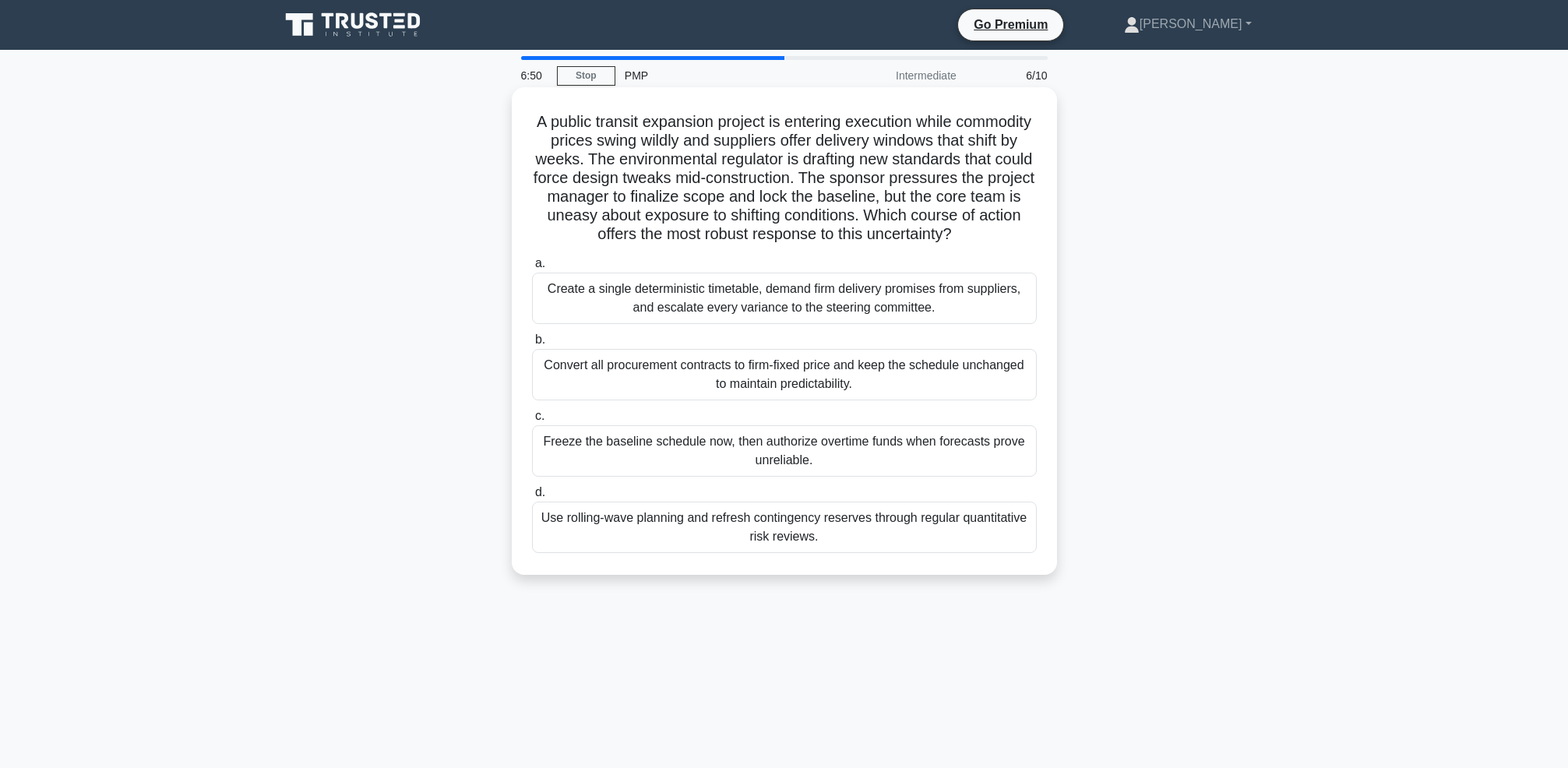
click at [673, 530] on div "Use rolling-wave planning and refresh contingency reserves through regular quan…" at bounding box center [784, 527] width 505 height 51
click at [532, 498] on input "d. Use rolling-wave planning and refresh contingency reserves through regular q…" at bounding box center [532, 492] width 0 height 10
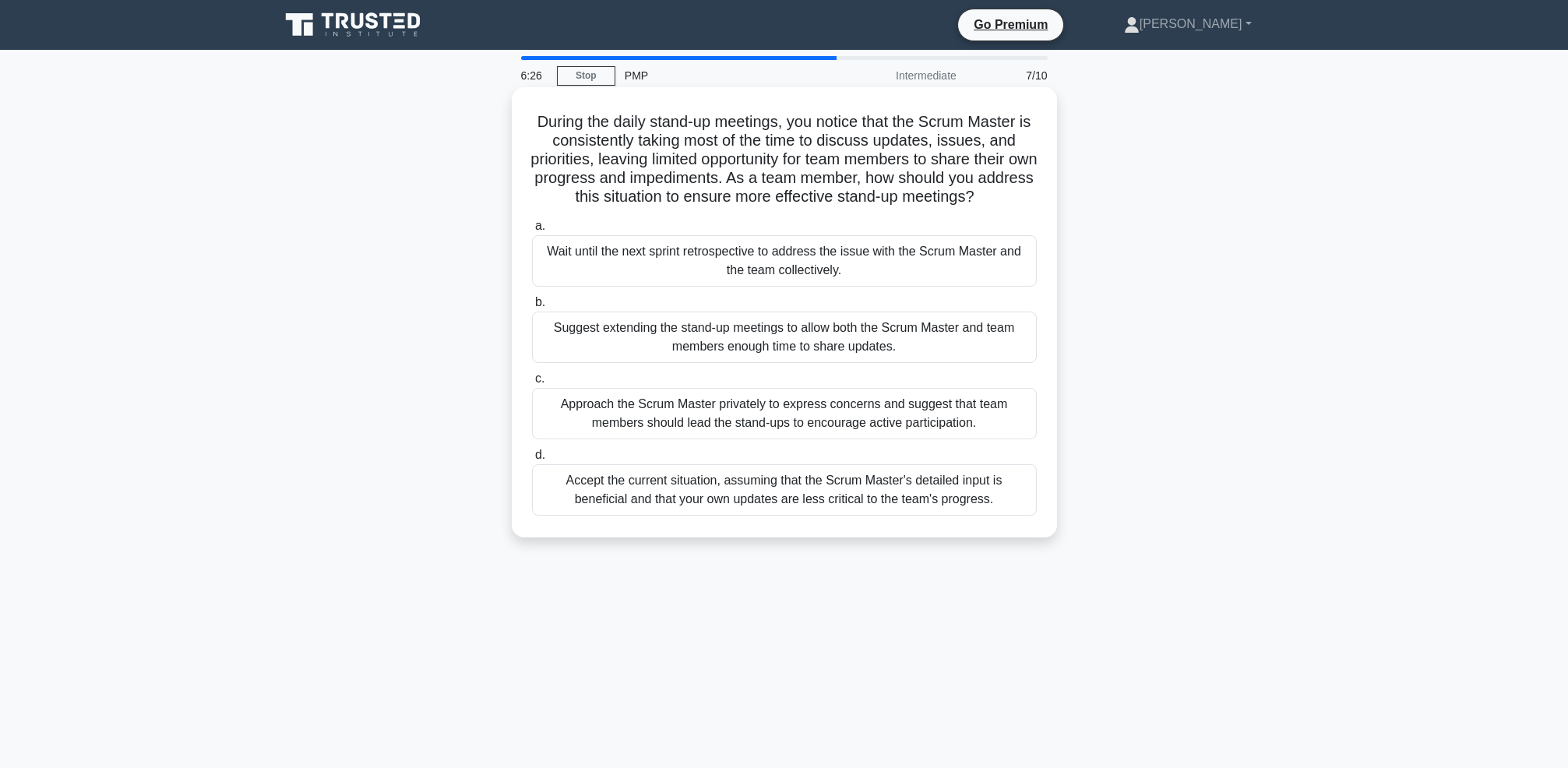
click at [706, 425] on div "Approach the Scrum Master privately to express concerns and suggest that team m…" at bounding box center [784, 413] width 505 height 51
click at [532, 384] on input "c. Approach the Scrum Master privately to express concerns and suggest that tea…" at bounding box center [532, 378] width 0 height 10
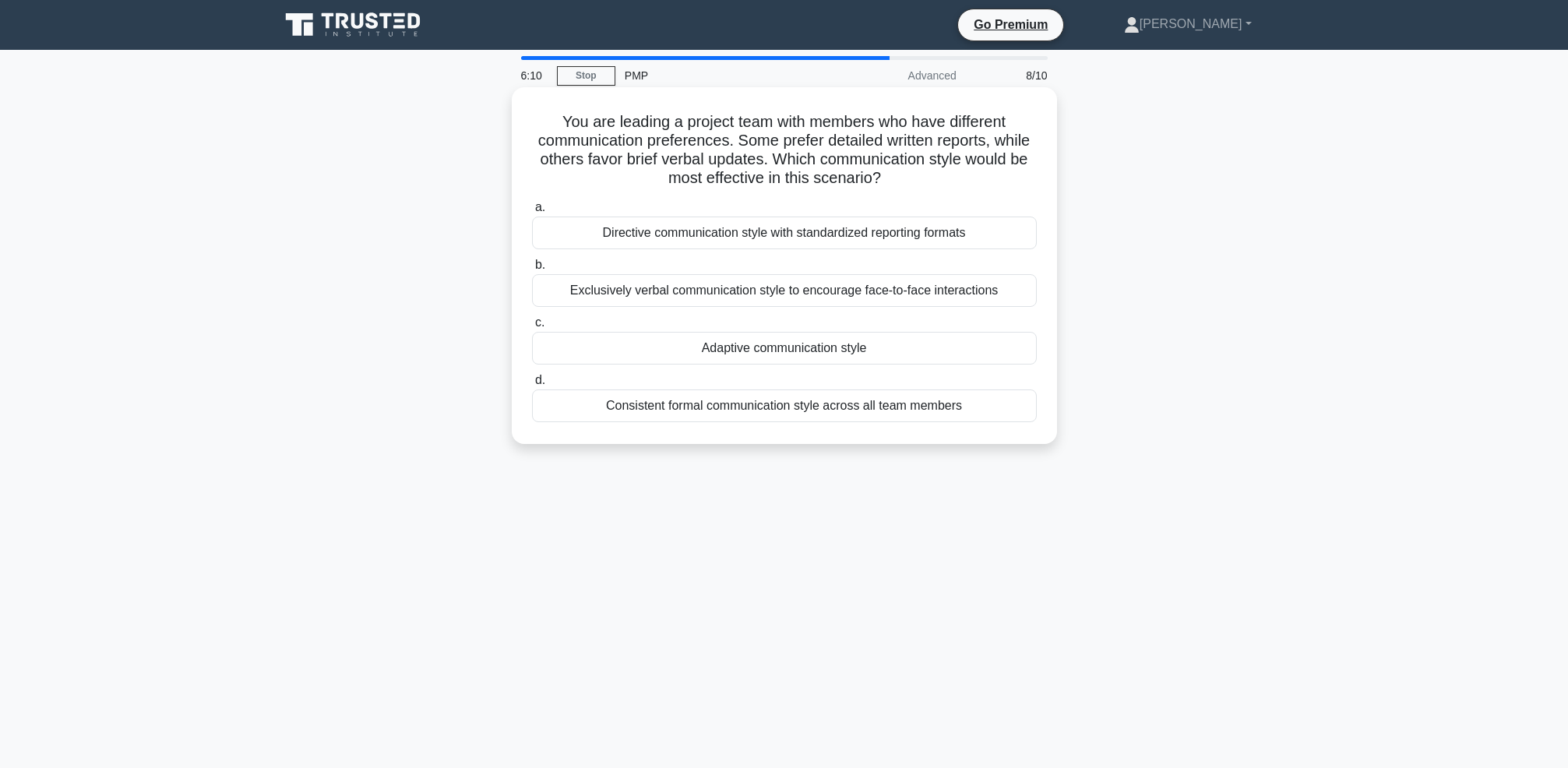
click at [712, 340] on div "Adaptive communication style" at bounding box center [784, 348] width 505 height 32
click at [532, 328] on input "c. Adaptive communication style" at bounding box center [532, 322] width 0 height 10
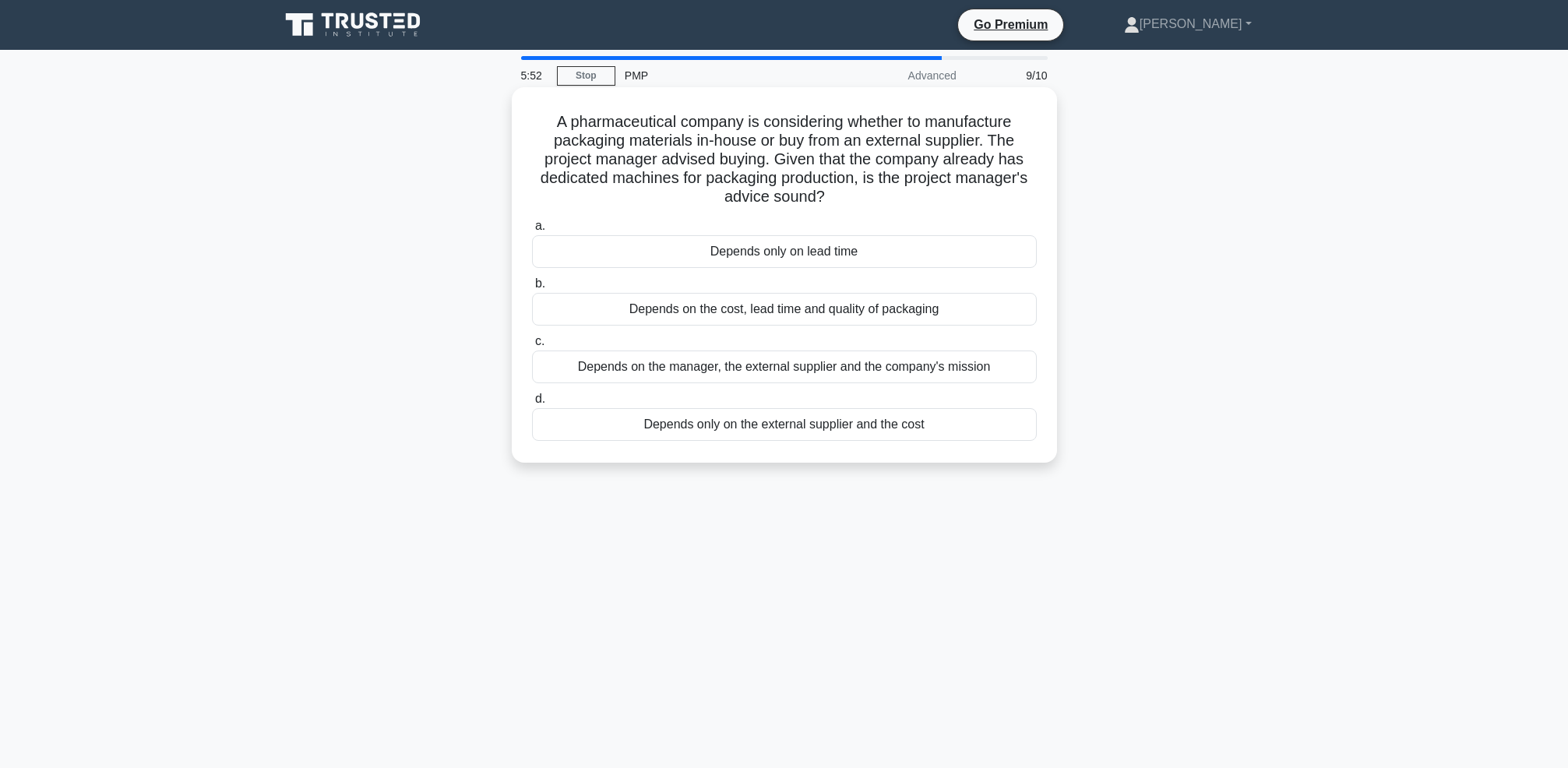
click at [754, 306] on div "Depends on the cost, lead time and quality of packaging" at bounding box center [784, 309] width 505 height 32
click at [532, 289] on input "b. Depends on the cost, lead time and quality of packaging" at bounding box center [532, 284] width 0 height 10
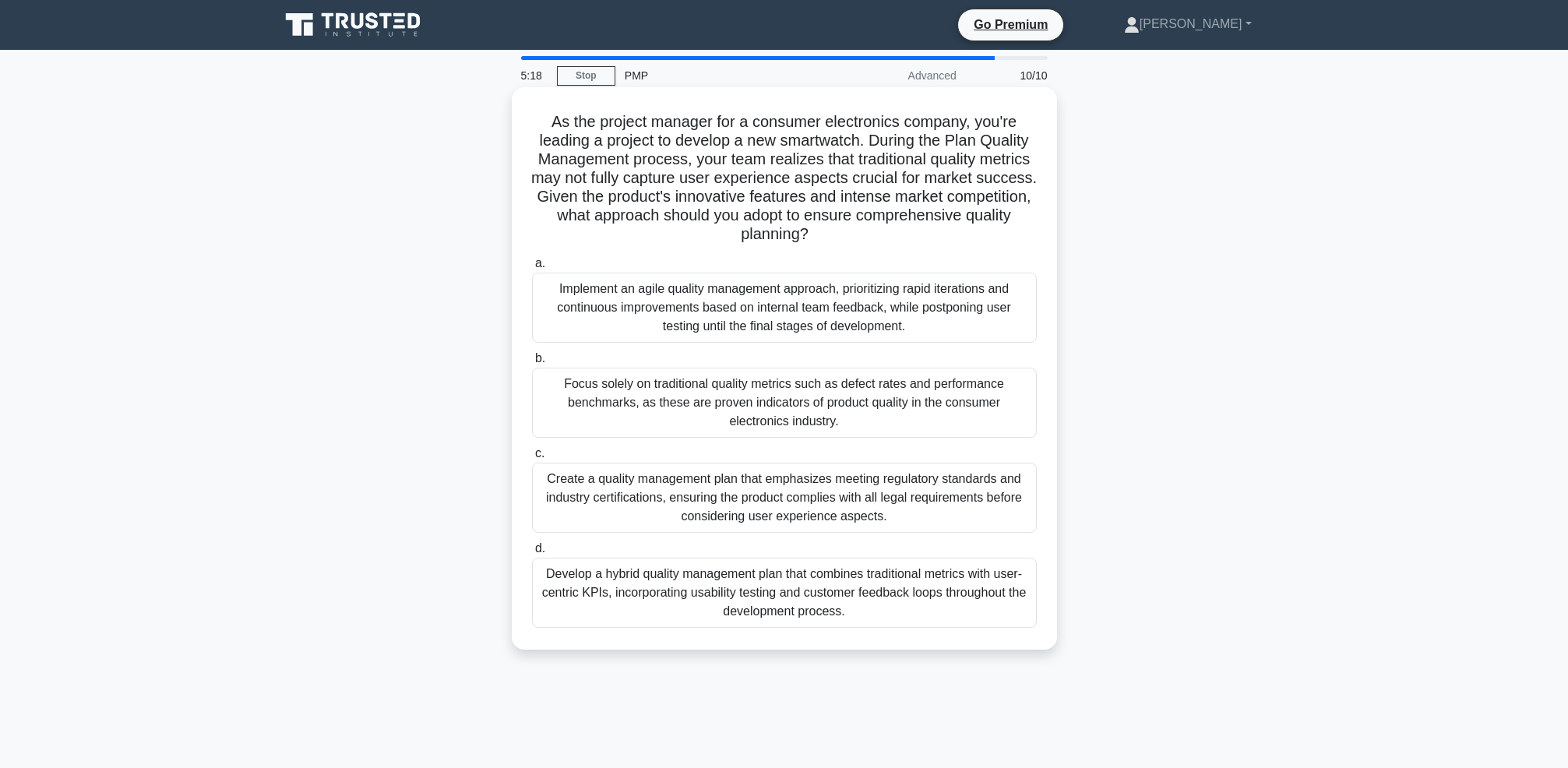
click at [864, 599] on div "Develop a hybrid quality management plan that combines traditional metrics with…" at bounding box center [784, 593] width 505 height 70
click at [532, 554] on input "d. Develop a hybrid quality management plan that combines traditional metrics w…" at bounding box center [532, 548] width 0 height 10
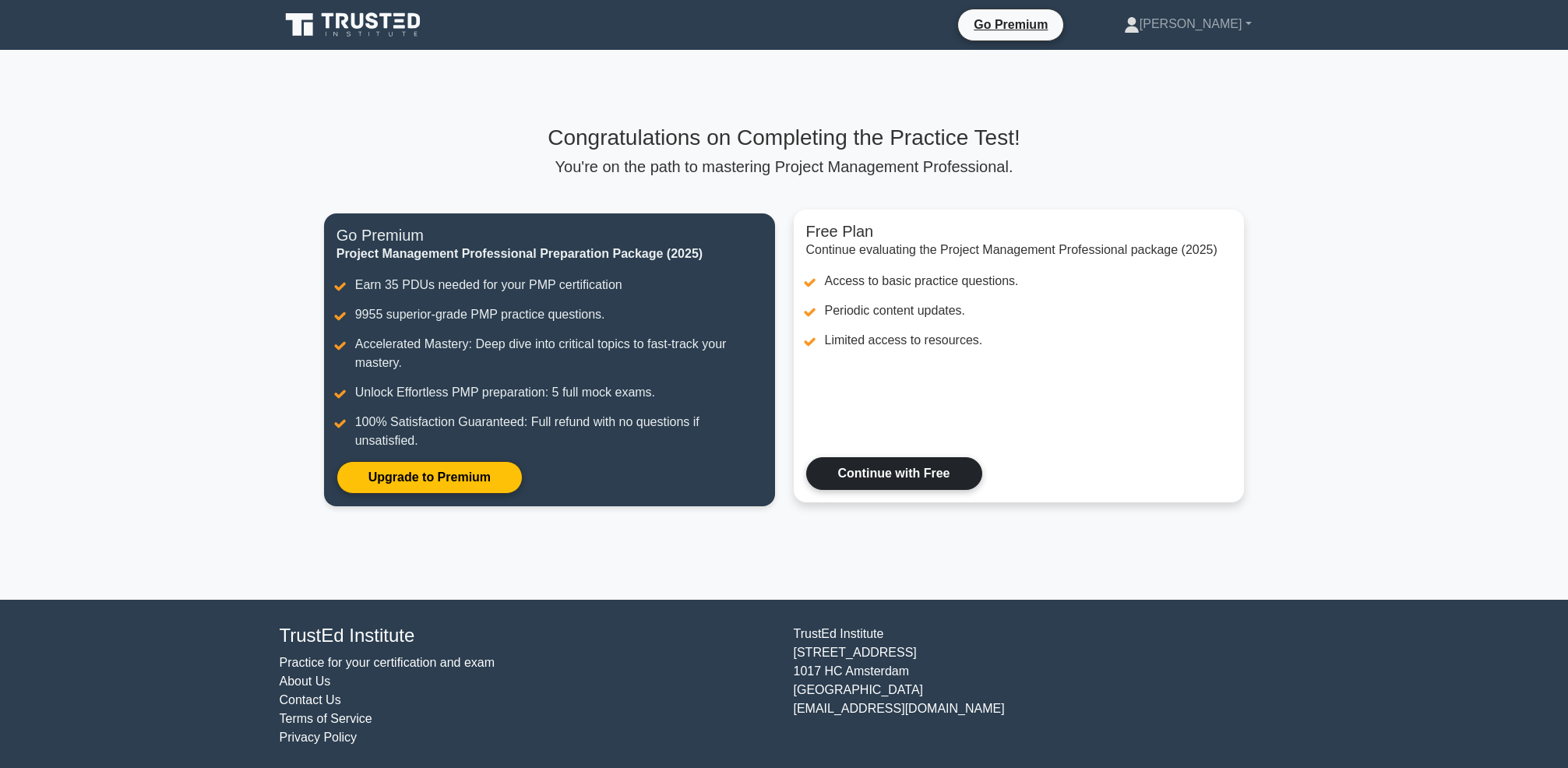
click at [878, 472] on link "Continue with Free" at bounding box center [894, 473] width 176 height 32
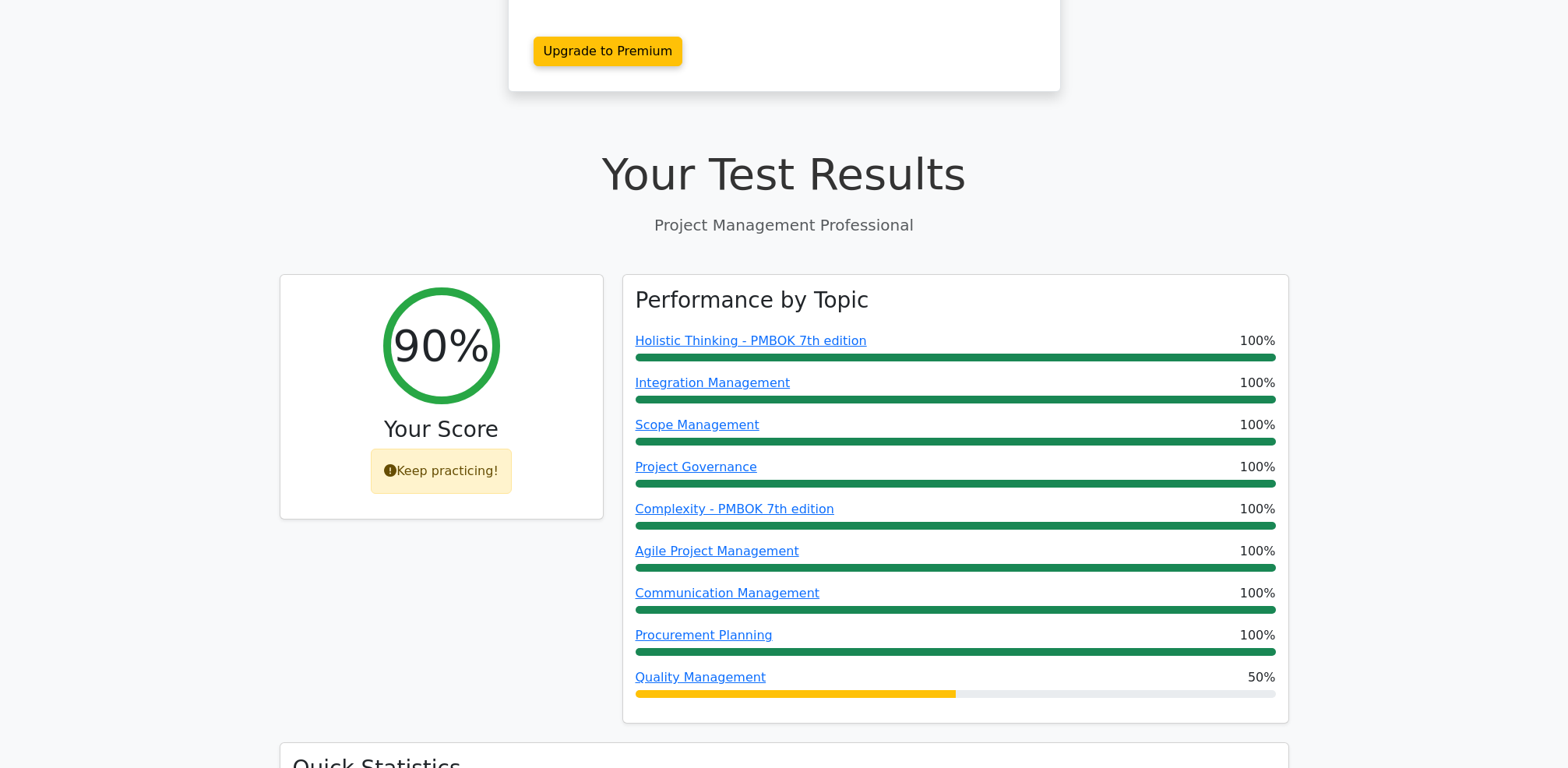
scroll to position [397, 0]
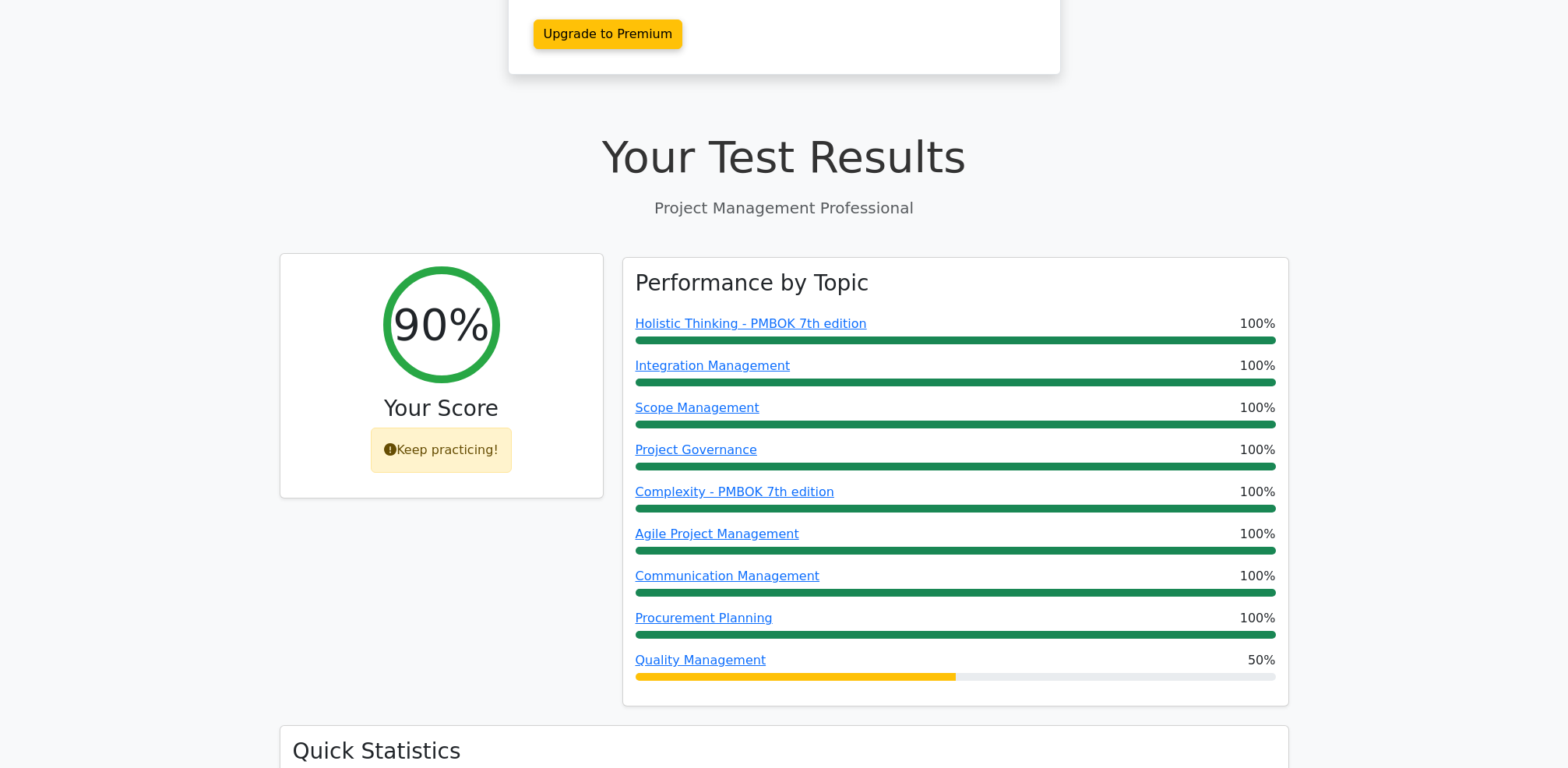
click at [439, 428] on div "Keep practicing!" at bounding box center [441, 450] width 141 height 45
click at [465, 428] on div "Keep practicing!" at bounding box center [441, 450] width 141 height 45
click at [573, 376] on div "90% Your Score Keep practicing!" at bounding box center [441, 376] width 322 height 244
click at [396, 444] on icon at bounding box center [391, 450] width 13 height 13
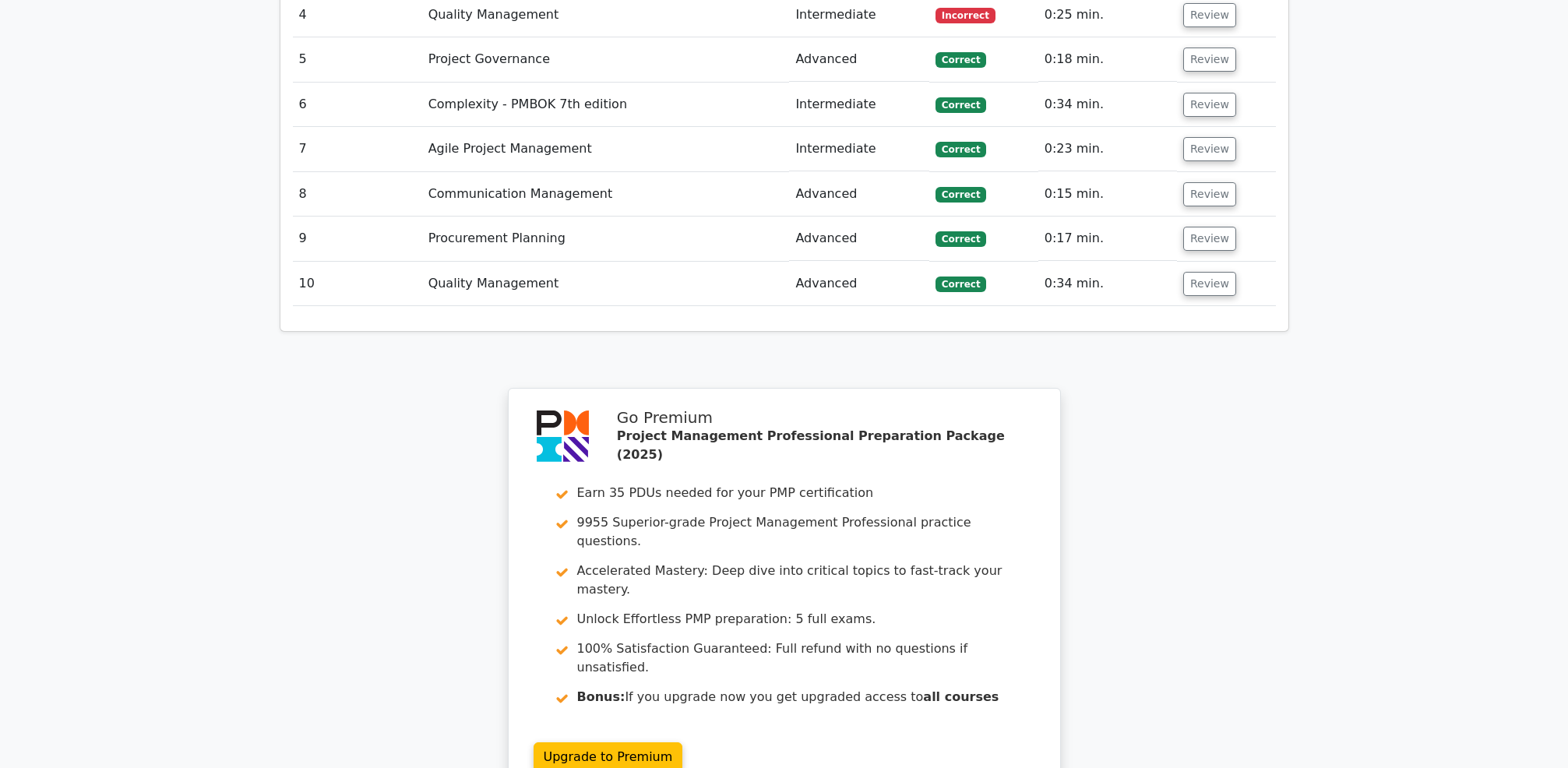
scroll to position [2515, 0]
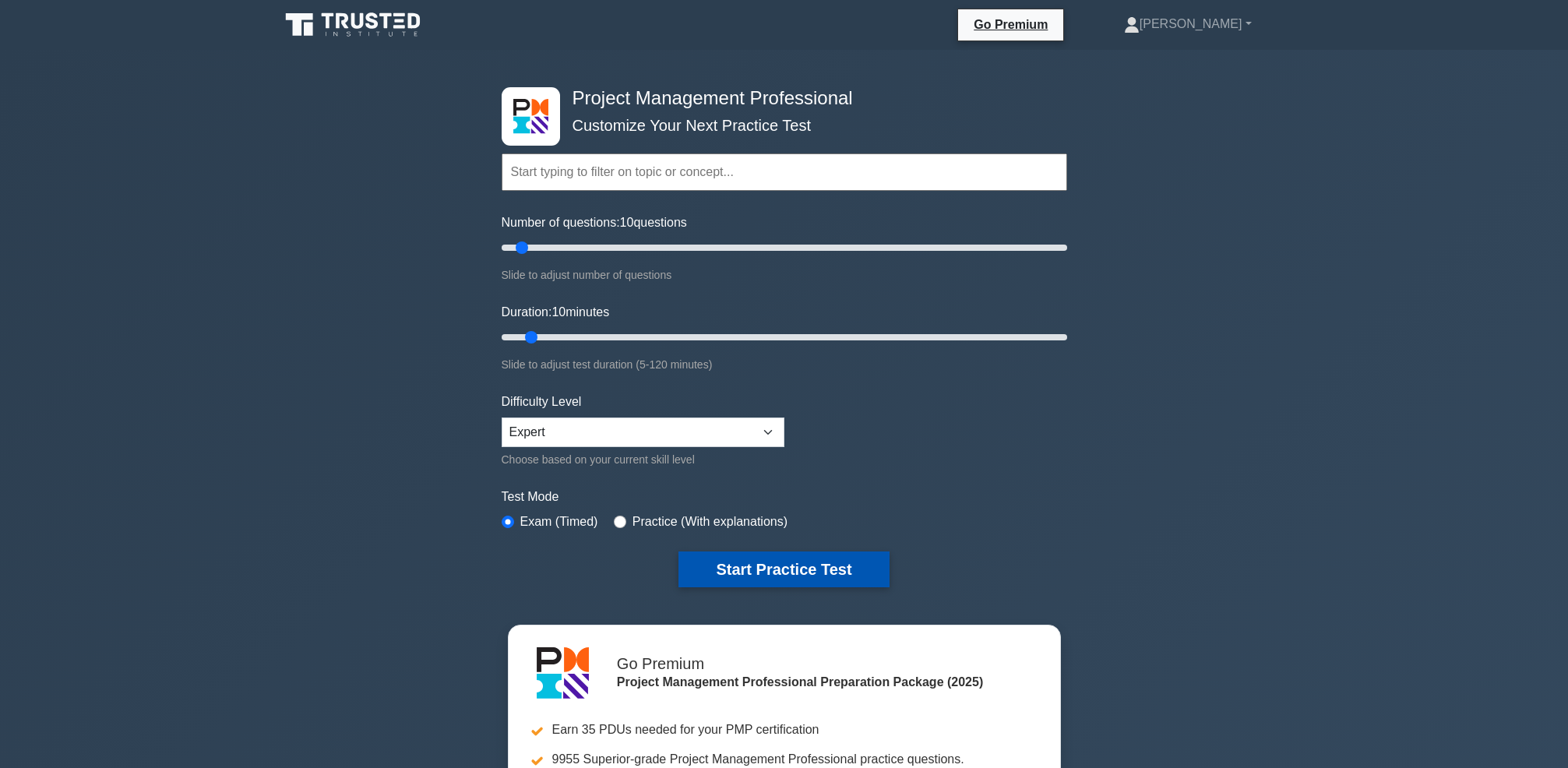
click at [709, 567] on button "Start Practice Test" at bounding box center [783, 569] width 210 height 36
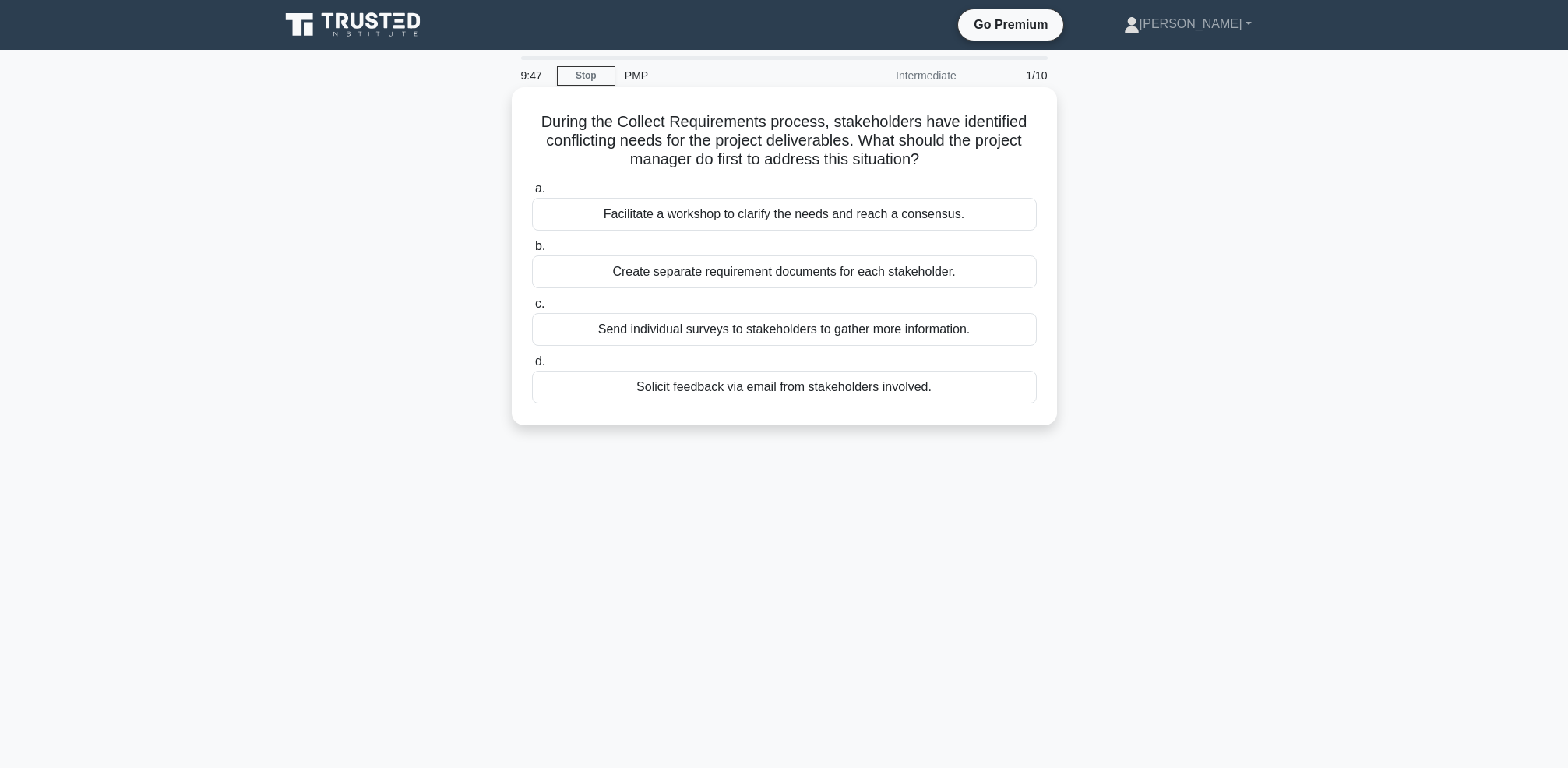
click at [589, 216] on div "Facilitate a workshop to clarify the needs and reach a consensus." at bounding box center [784, 214] width 505 height 32
click at [532, 194] on input "a. Facilitate a workshop to clarify the needs and reach a consensus." at bounding box center [532, 189] width 0 height 10
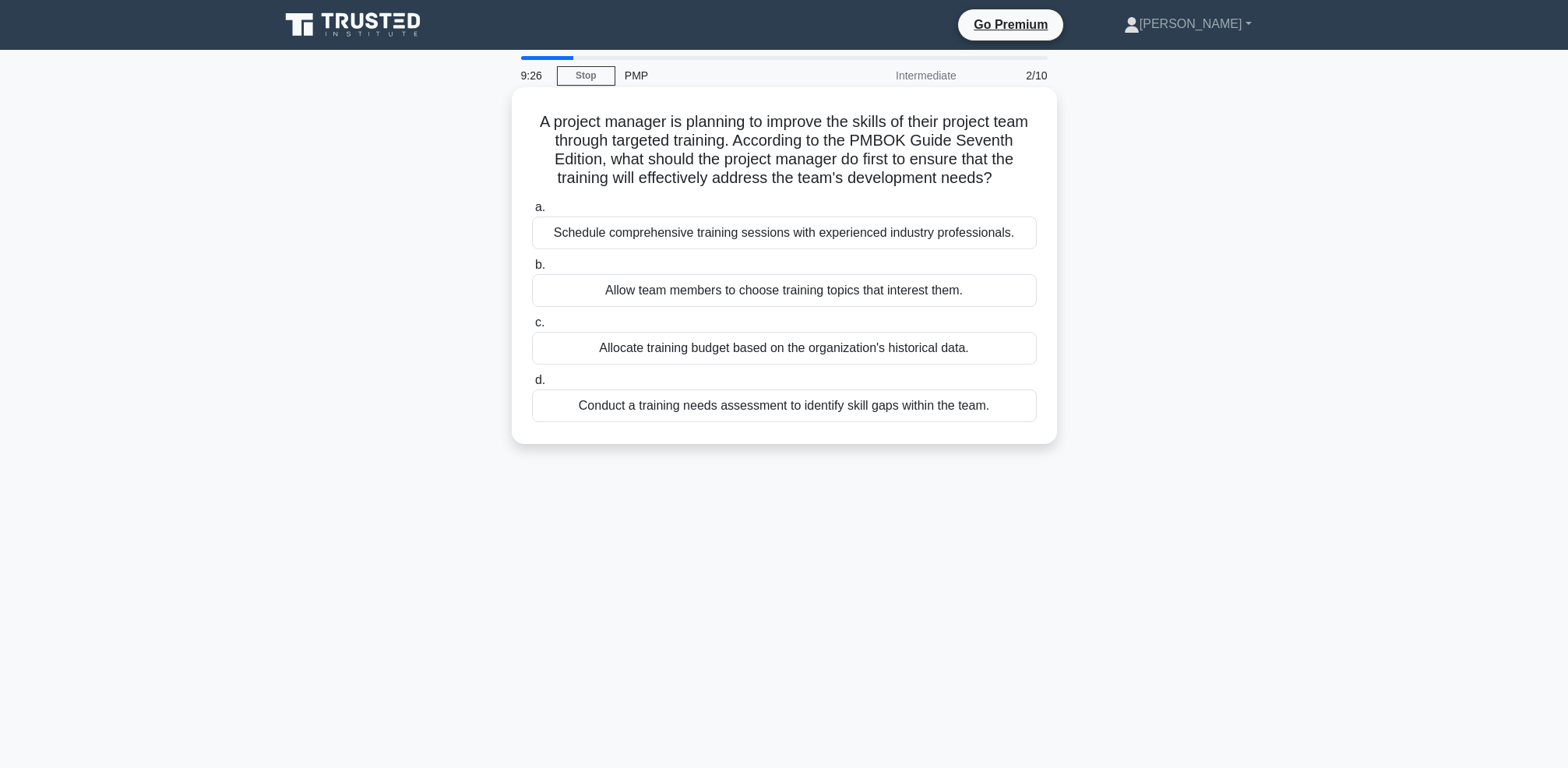
click at [645, 401] on div "Conduct a training needs assessment to identify skill gaps within the team." at bounding box center [784, 406] width 505 height 32
click at [532, 385] on input "d. Conduct a training needs assessment to identify skill gaps within the team." at bounding box center [532, 380] width 0 height 10
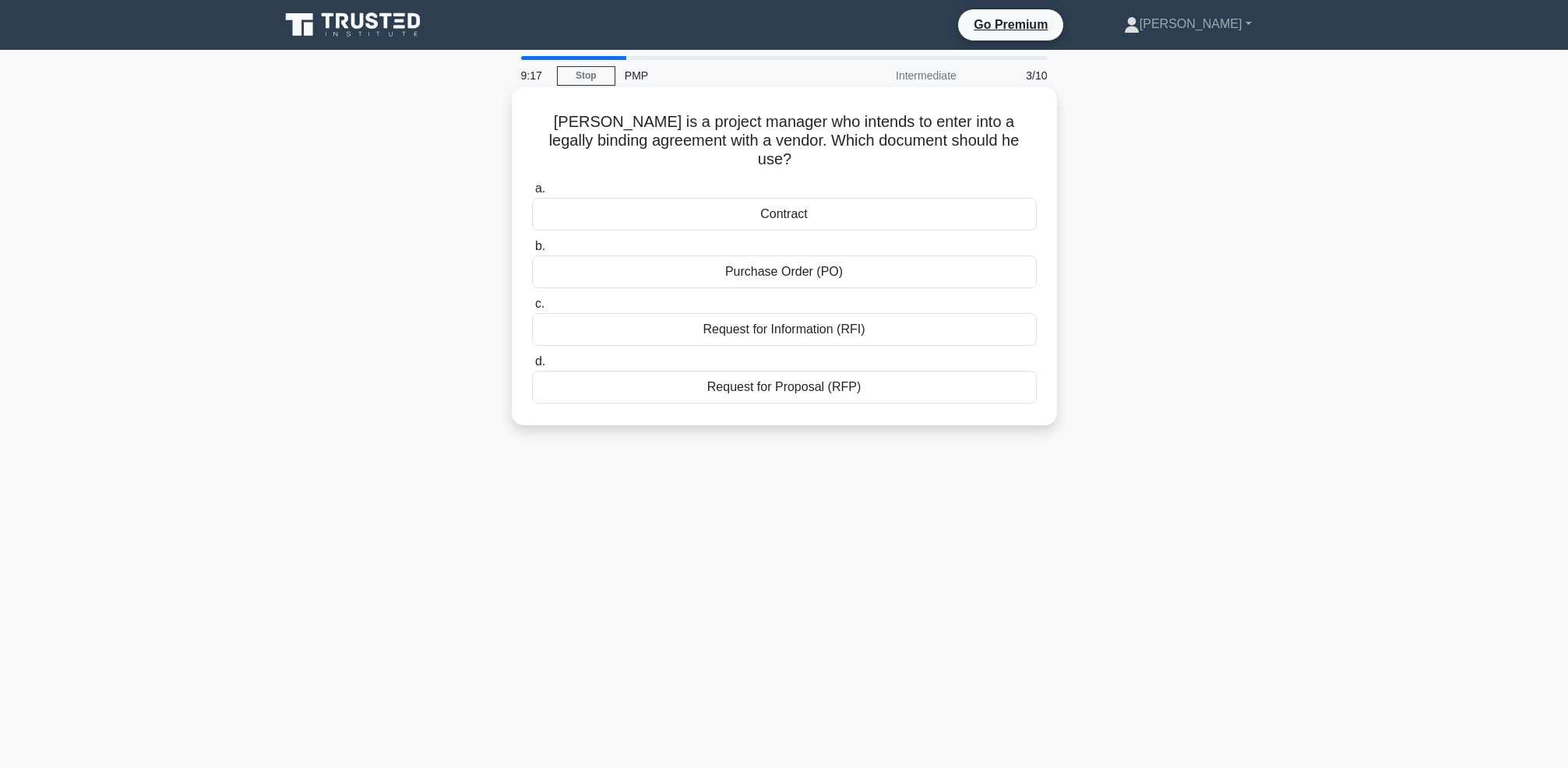
click at [693, 199] on div "Contract" at bounding box center [784, 214] width 505 height 32
click at [532, 194] on input "a. Contract" at bounding box center [532, 189] width 0 height 10
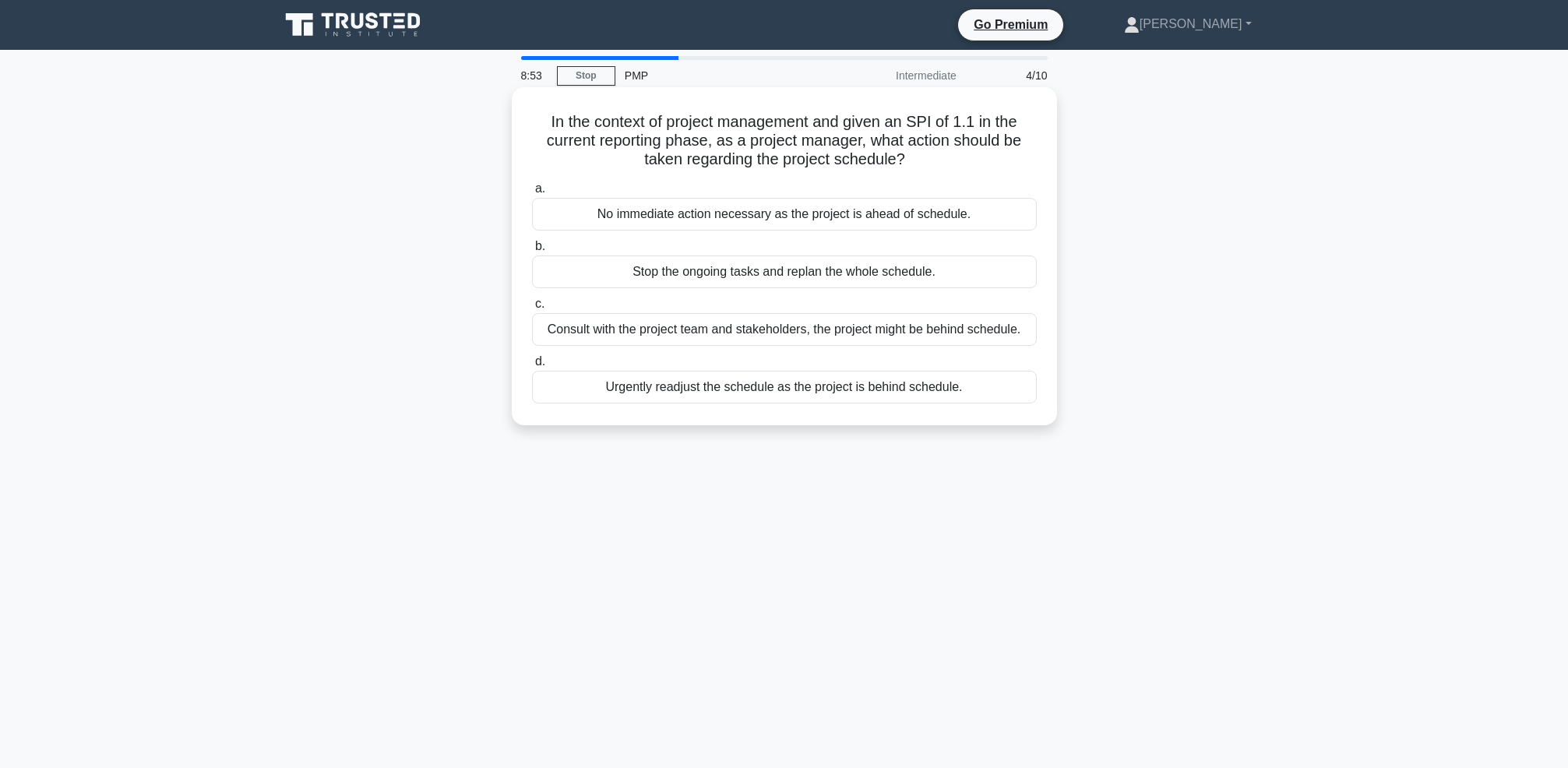
click at [700, 213] on div "No immediate action necessary as the project is ahead of schedule." at bounding box center [784, 214] width 505 height 32
click at [532, 194] on input "a. No immediate action necessary as the project is ahead of schedule." at bounding box center [532, 189] width 0 height 10
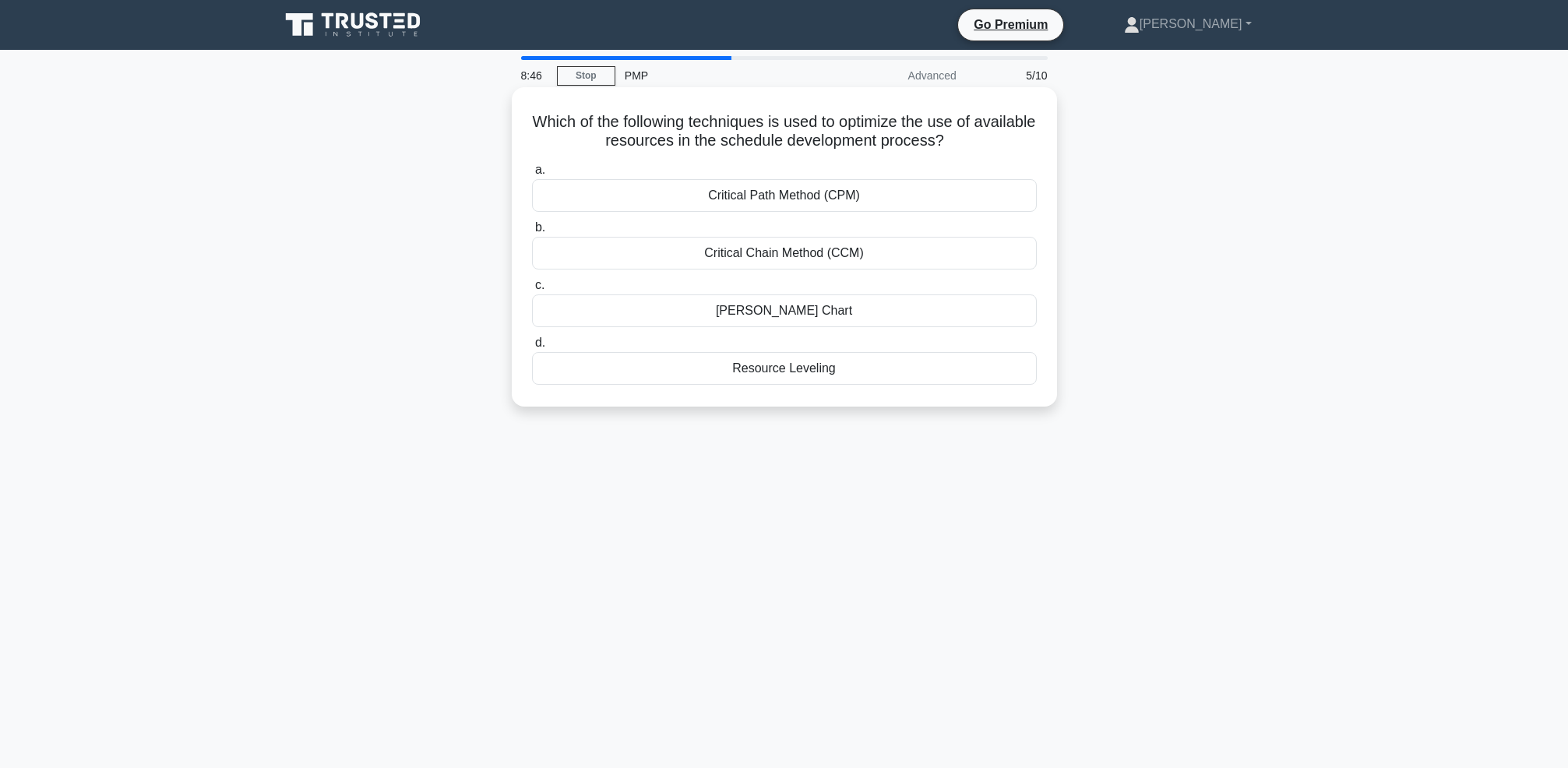
click at [702, 198] on div "Critical Path Method (CPM)" at bounding box center [784, 195] width 505 height 32
click at [532, 175] on input "a. Critical Path Method (CPM)" at bounding box center [532, 170] width 0 height 10
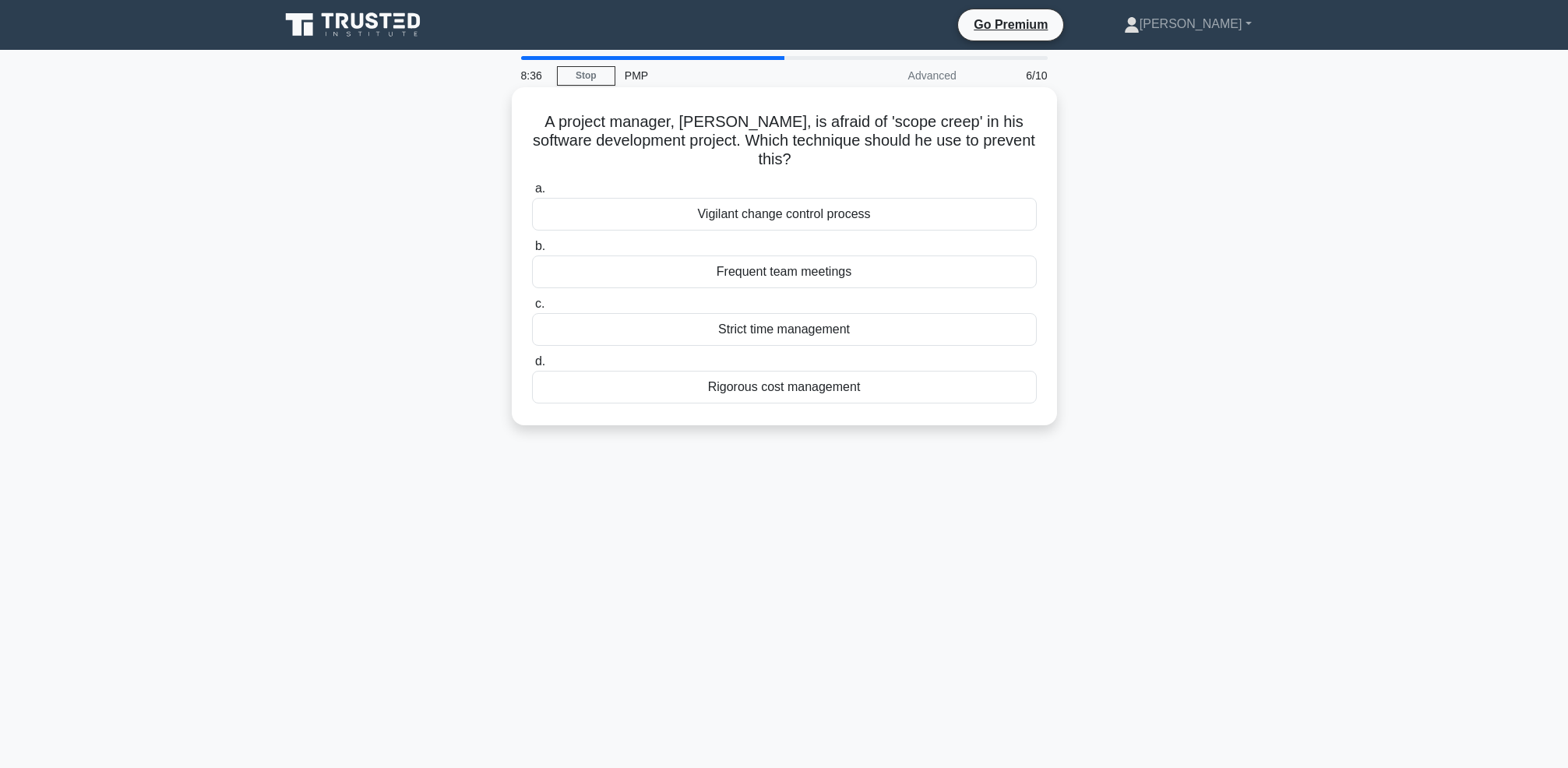
click at [778, 198] on div "Vigilant change control process" at bounding box center [784, 214] width 505 height 32
click at [532, 194] on input "a. Vigilant change control process" at bounding box center [532, 189] width 0 height 10
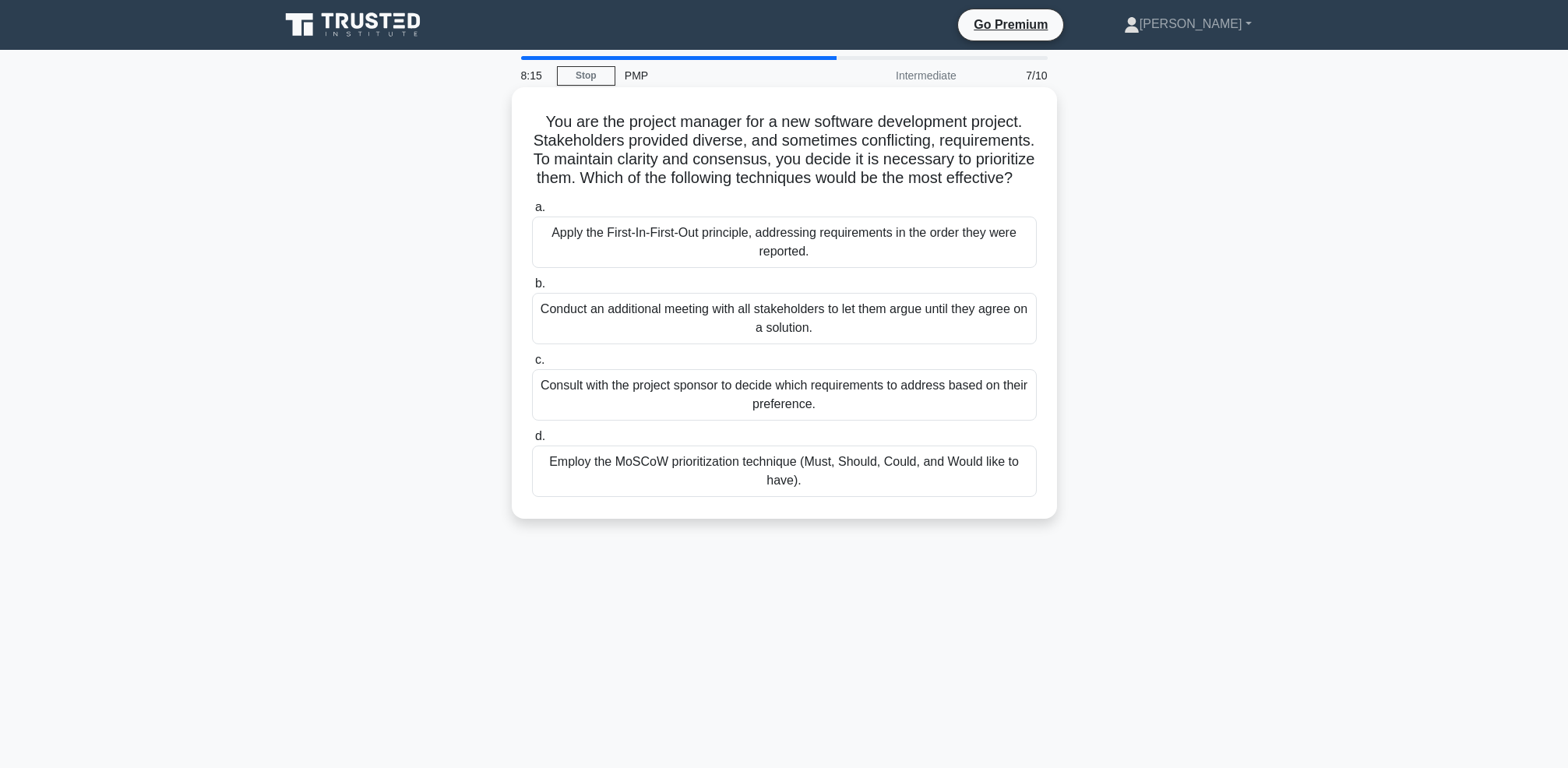
click at [915, 472] on div "Employ the MoSCoW prioritization technique (Must, Should, Could, and Would like…" at bounding box center [784, 471] width 505 height 51
click at [532, 442] on input "d. Employ the MoSCoW prioritization technique (Must, Should, Could, and Would l…" at bounding box center [532, 437] width 0 height 10
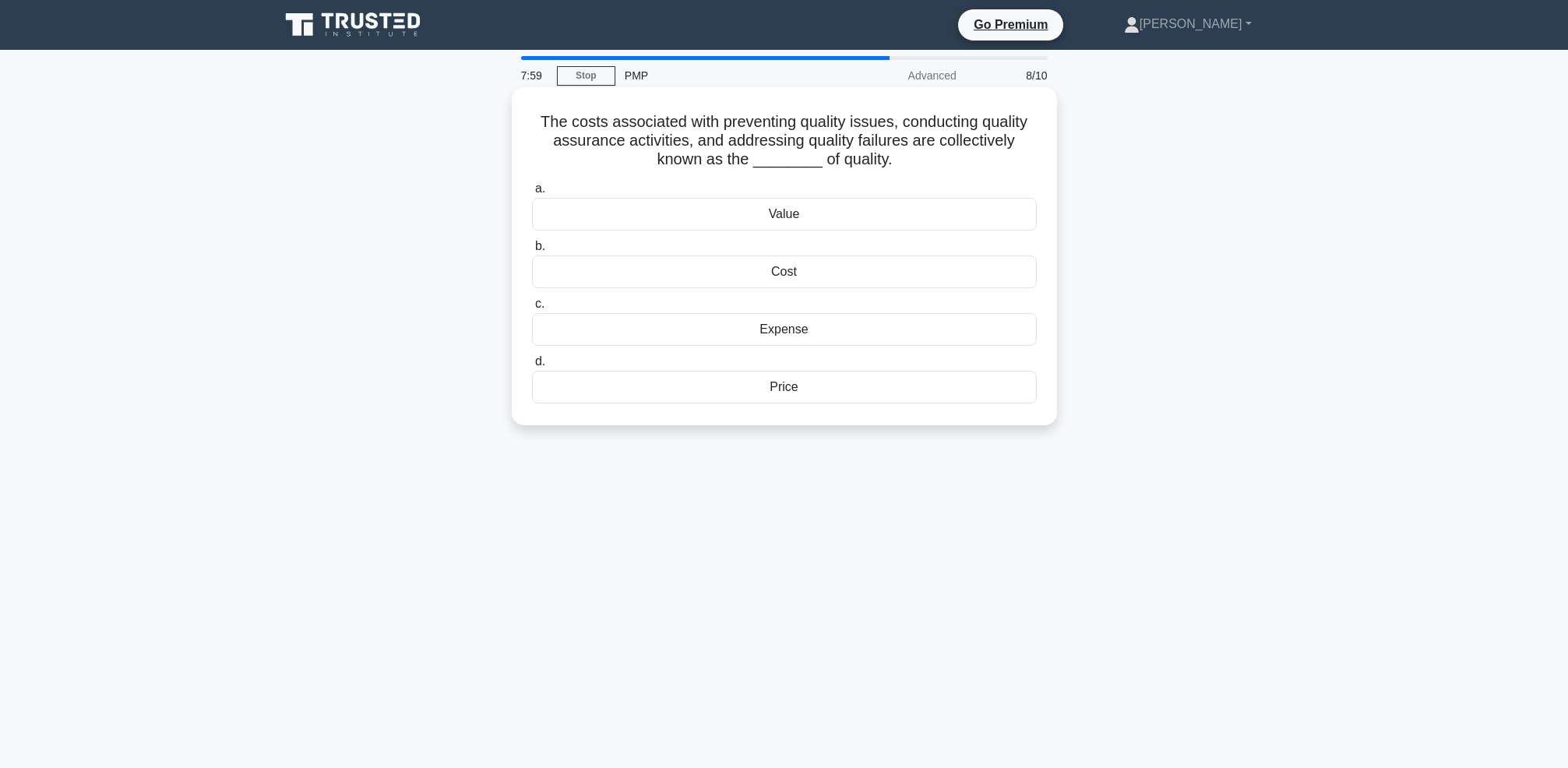
click at [879, 219] on div "Value" at bounding box center [784, 214] width 505 height 32
click at [532, 194] on input "a. Value" at bounding box center [532, 189] width 0 height 10
click at [837, 277] on div "managing" at bounding box center [784, 271] width 505 height 32
click at [532, 252] on input "b. managing" at bounding box center [532, 246] width 0 height 10
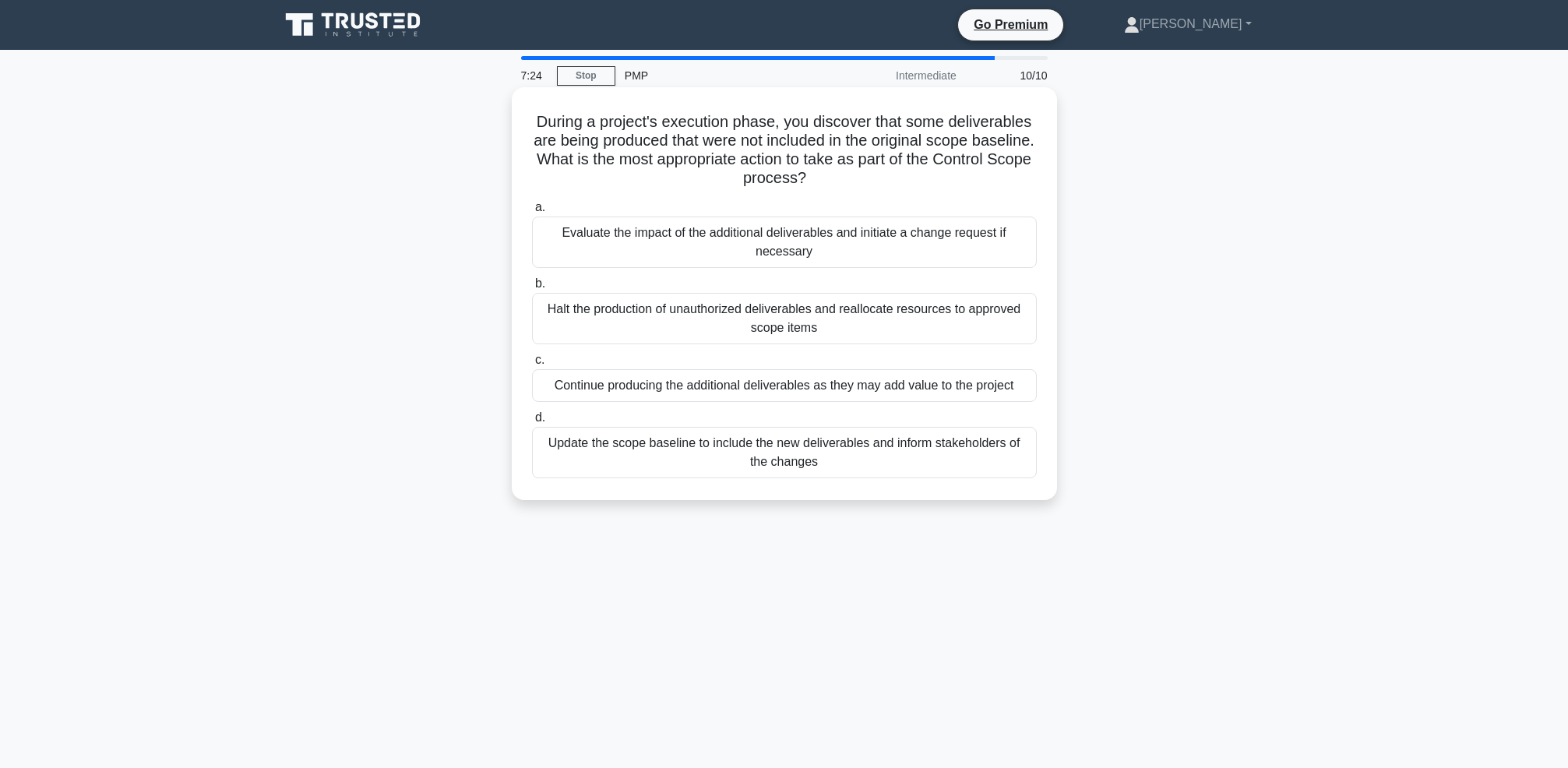
click at [903, 462] on div "Update the scope baseline to include the new deliverables and inform stakeholde…" at bounding box center [784, 452] width 505 height 51
click at [532, 423] on input "d. Update the scope baseline to include the new deliverables and inform stakeho…" at bounding box center [532, 418] width 0 height 10
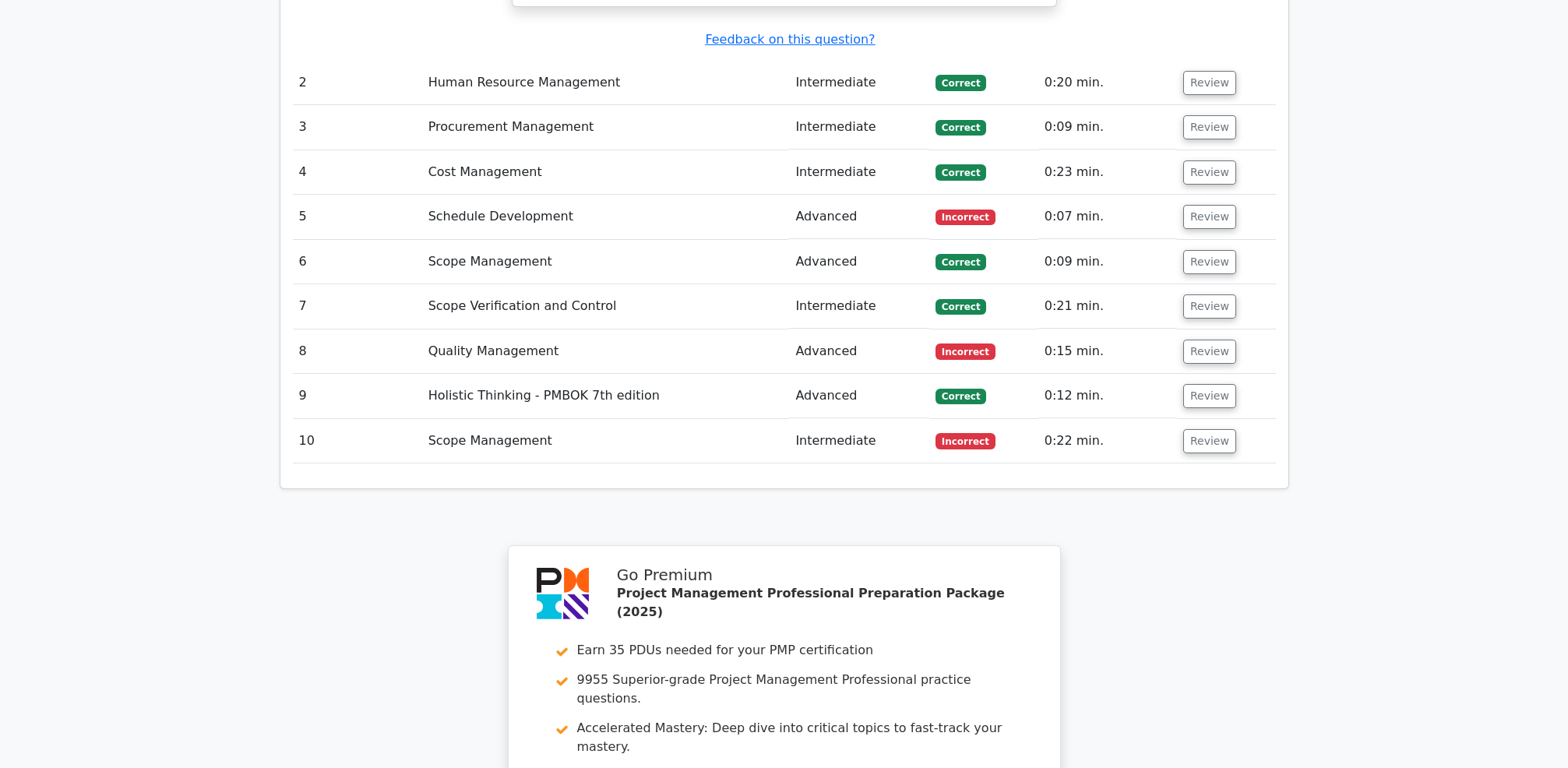
scroll to position [2344, 0]
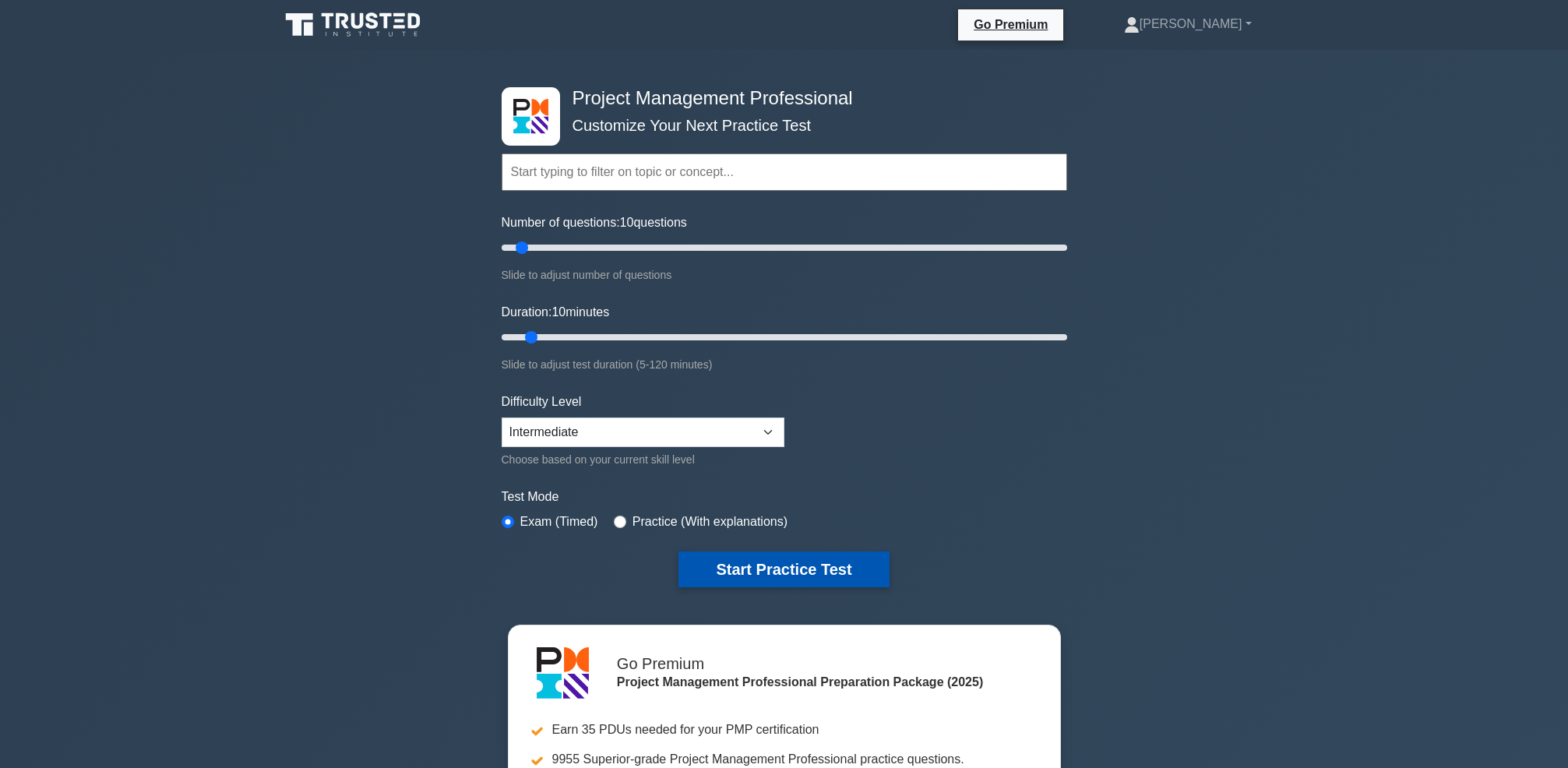
click at [749, 569] on button "Start Practice Test" at bounding box center [783, 569] width 210 height 36
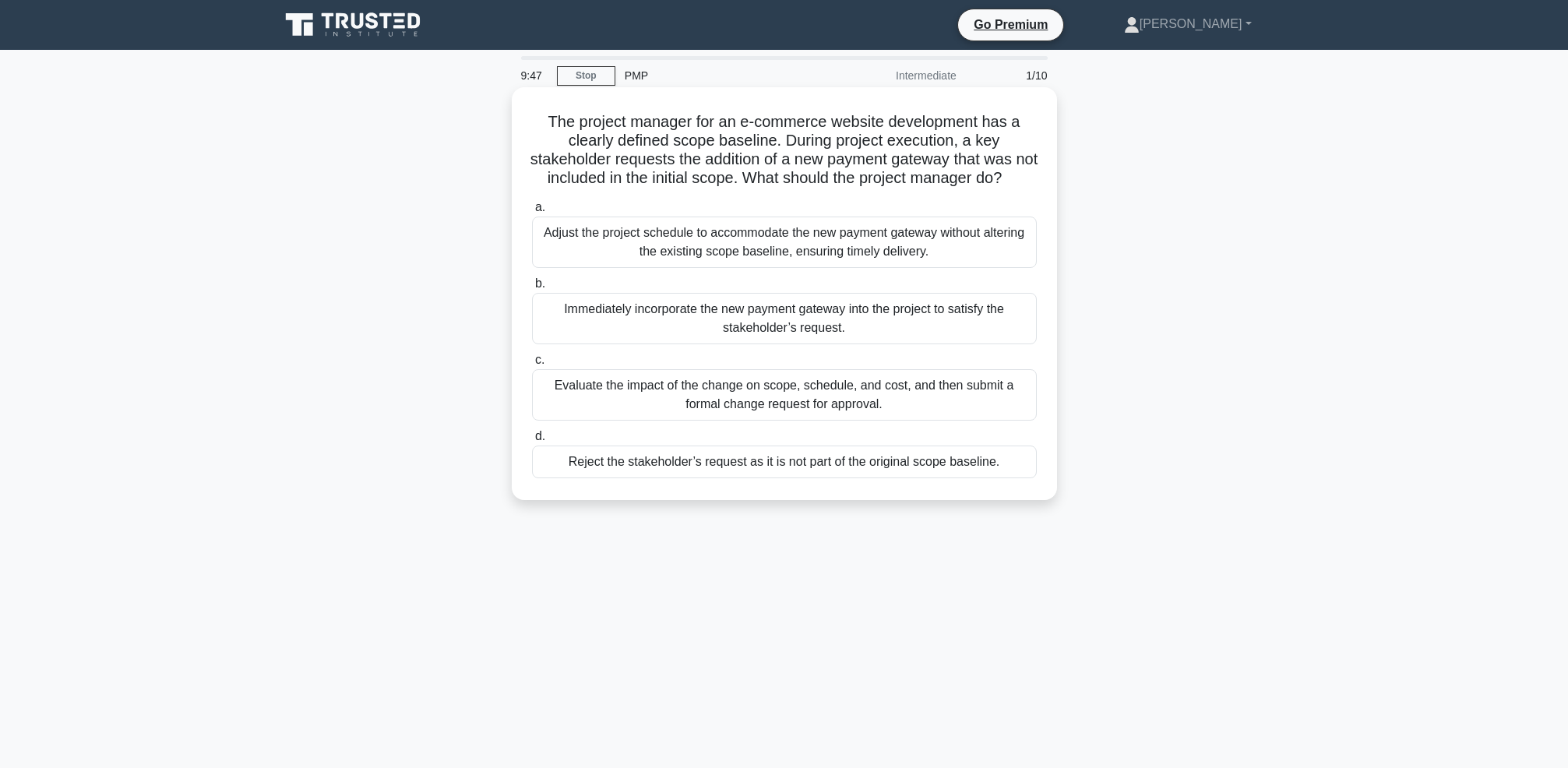
click at [778, 410] on div "Evaluate the impact of the change on scope, schedule, and cost, and then submit…" at bounding box center [784, 394] width 505 height 51
click at [532, 366] on input "c. Evaluate the impact of the change on scope, schedule, and cost, and then sub…" at bounding box center [532, 360] width 0 height 10
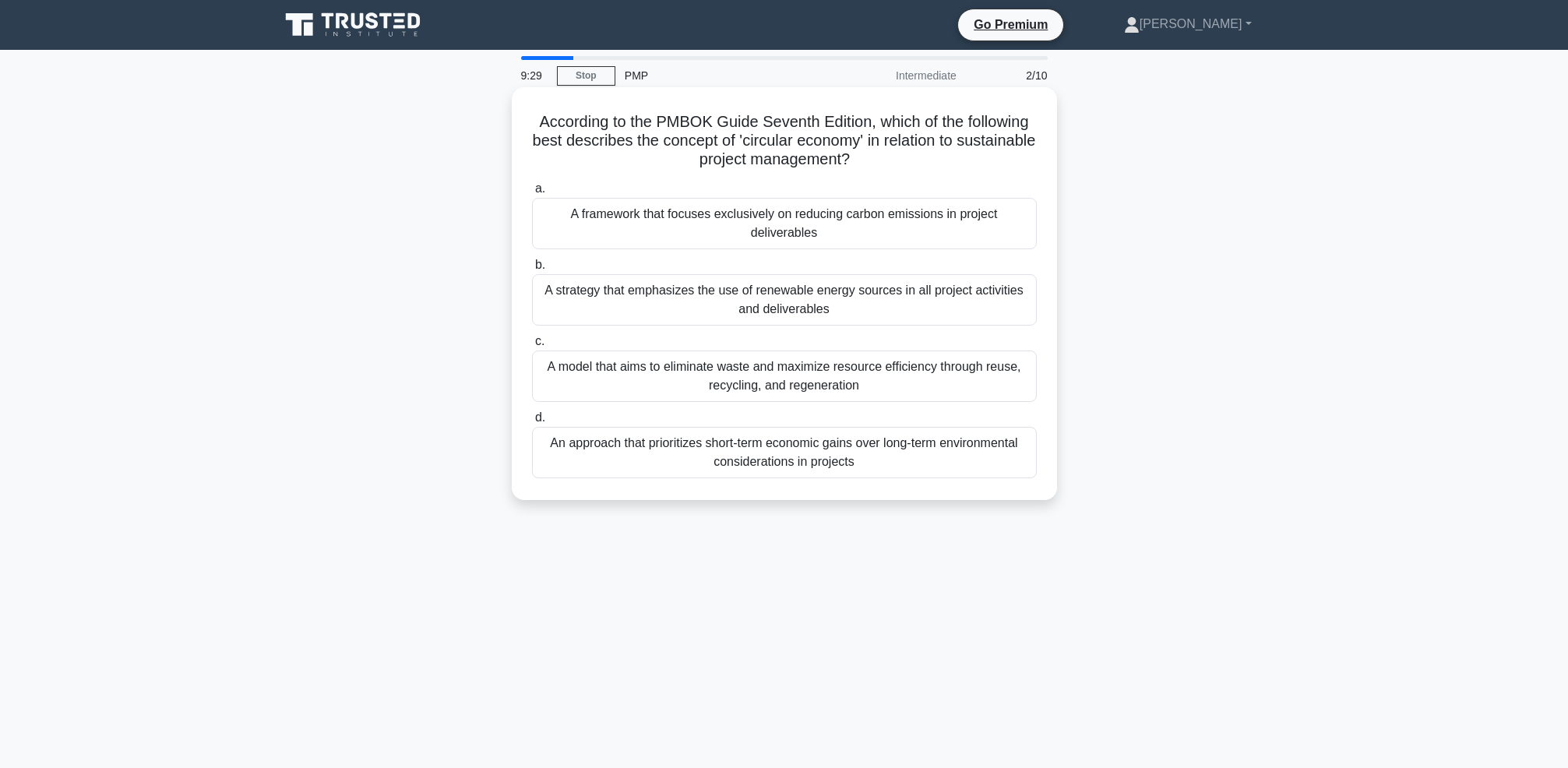
click at [808, 385] on div "A model that aims to eliminate waste and maximize resource efficiency through r…" at bounding box center [784, 375] width 505 height 51
click at [532, 347] on input "c. A model that aims to eliminate waste and maximize resource efficiency throug…" at bounding box center [532, 341] width 0 height 10
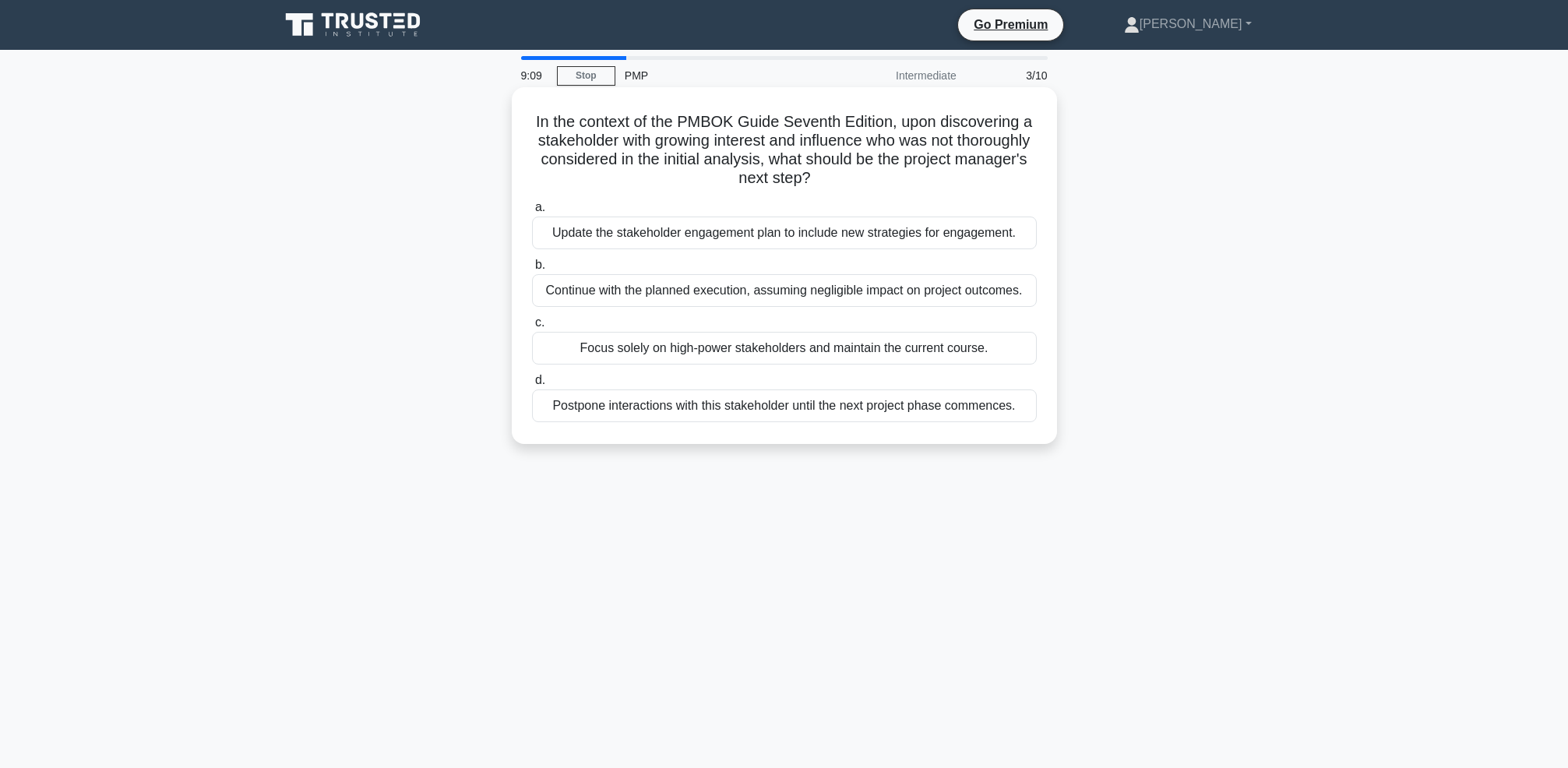
click at [725, 232] on div "Update the stakeholder engagement plan to include new strategies for engagement." at bounding box center [784, 233] width 505 height 32
click at [532, 213] on input "a. Update the stakeholder engagement plan to include new strategies for engagem…" at bounding box center [532, 207] width 0 height 10
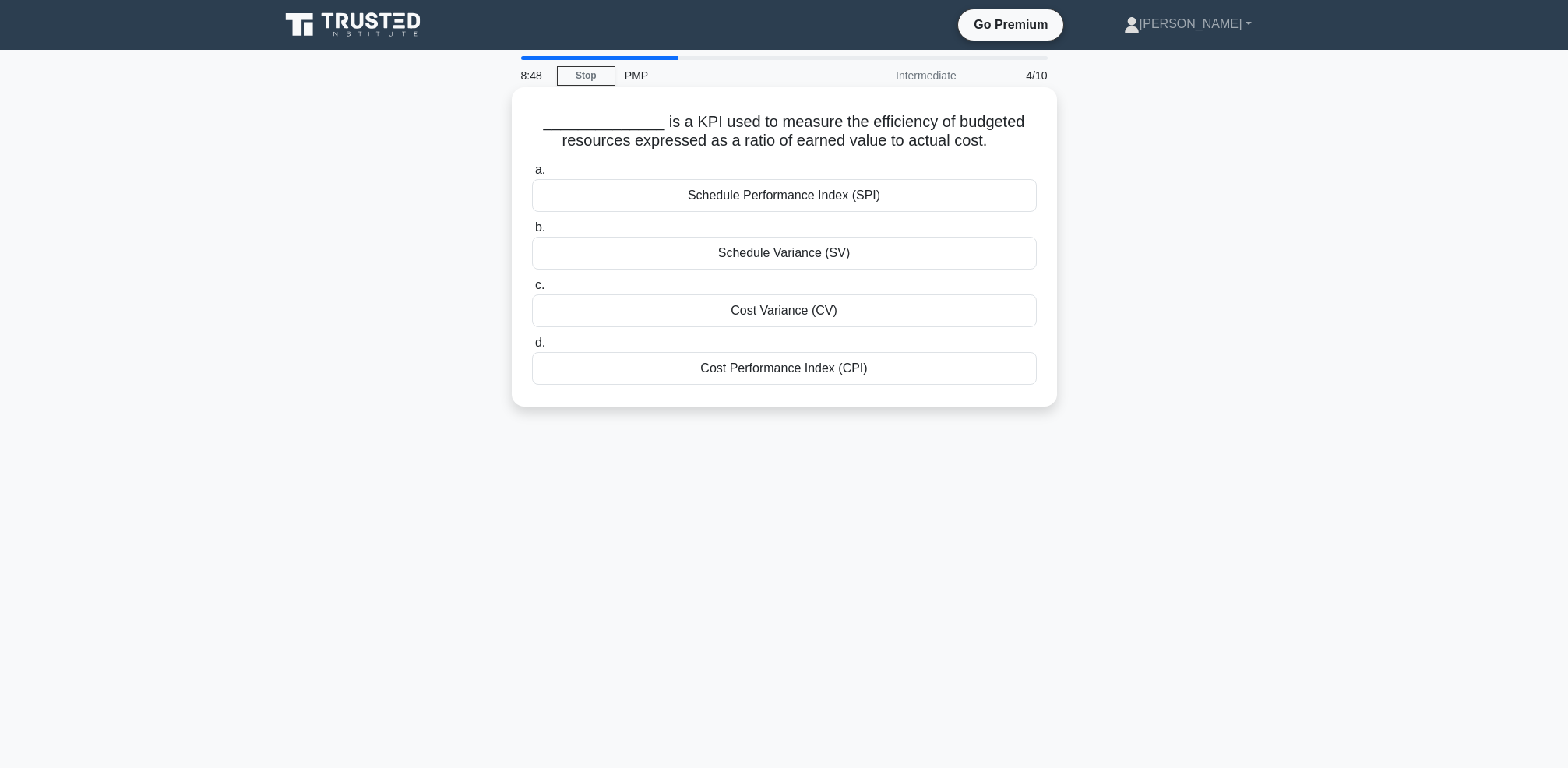
click at [799, 371] on div "Cost Performance Index (CPI)" at bounding box center [784, 368] width 505 height 32
click at [532, 349] on input "d. Cost Performance Index (CPI)" at bounding box center [532, 342] width 0 height 10
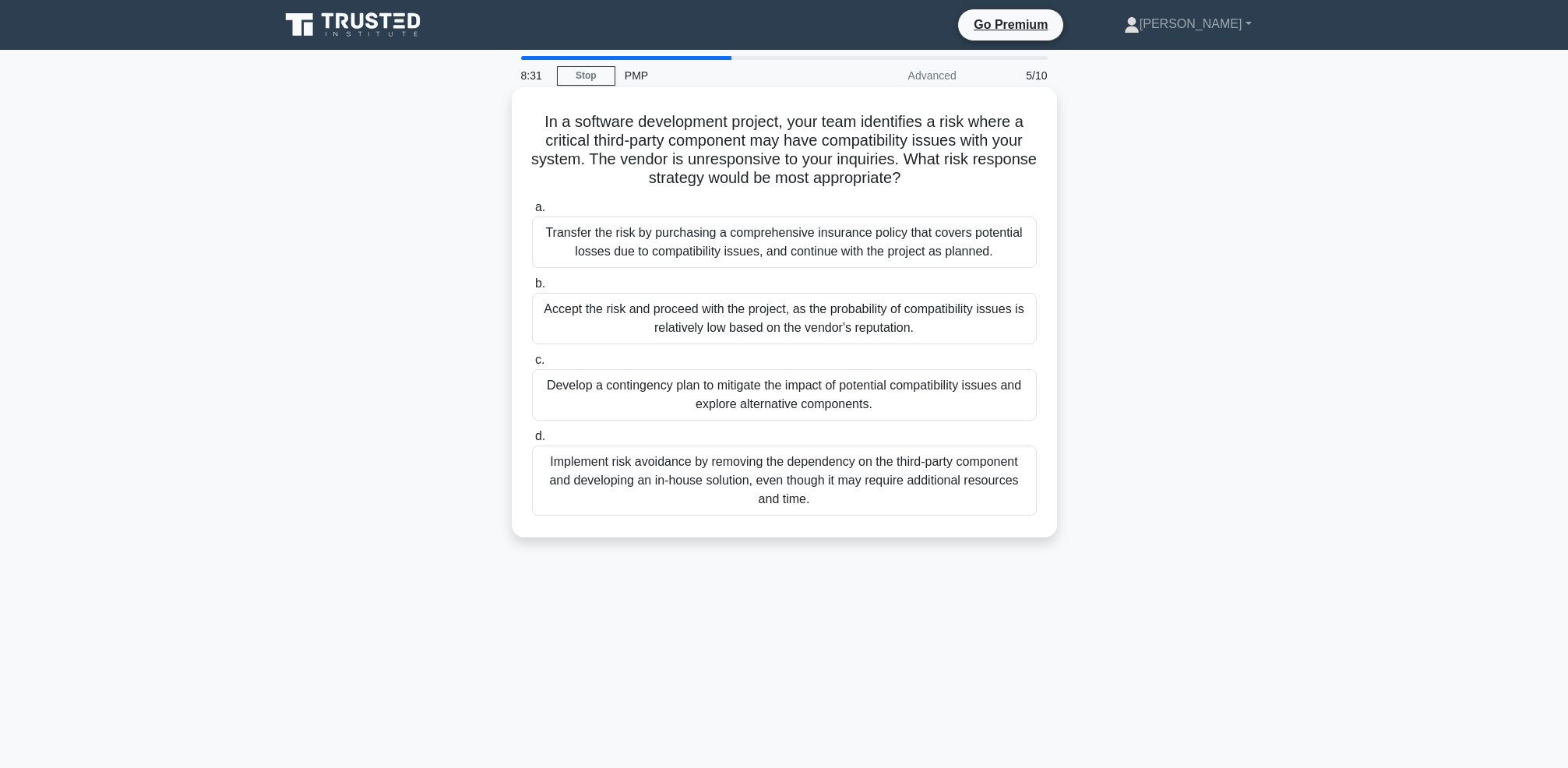
click at [801, 408] on div "Develop a contingency plan to mitigate the impact of potential compatibility is…" at bounding box center [784, 394] width 505 height 51
click at [532, 366] on input "c. Develop a contingency plan to mitigate the impact of potential compatibility…" at bounding box center [532, 360] width 0 height 10
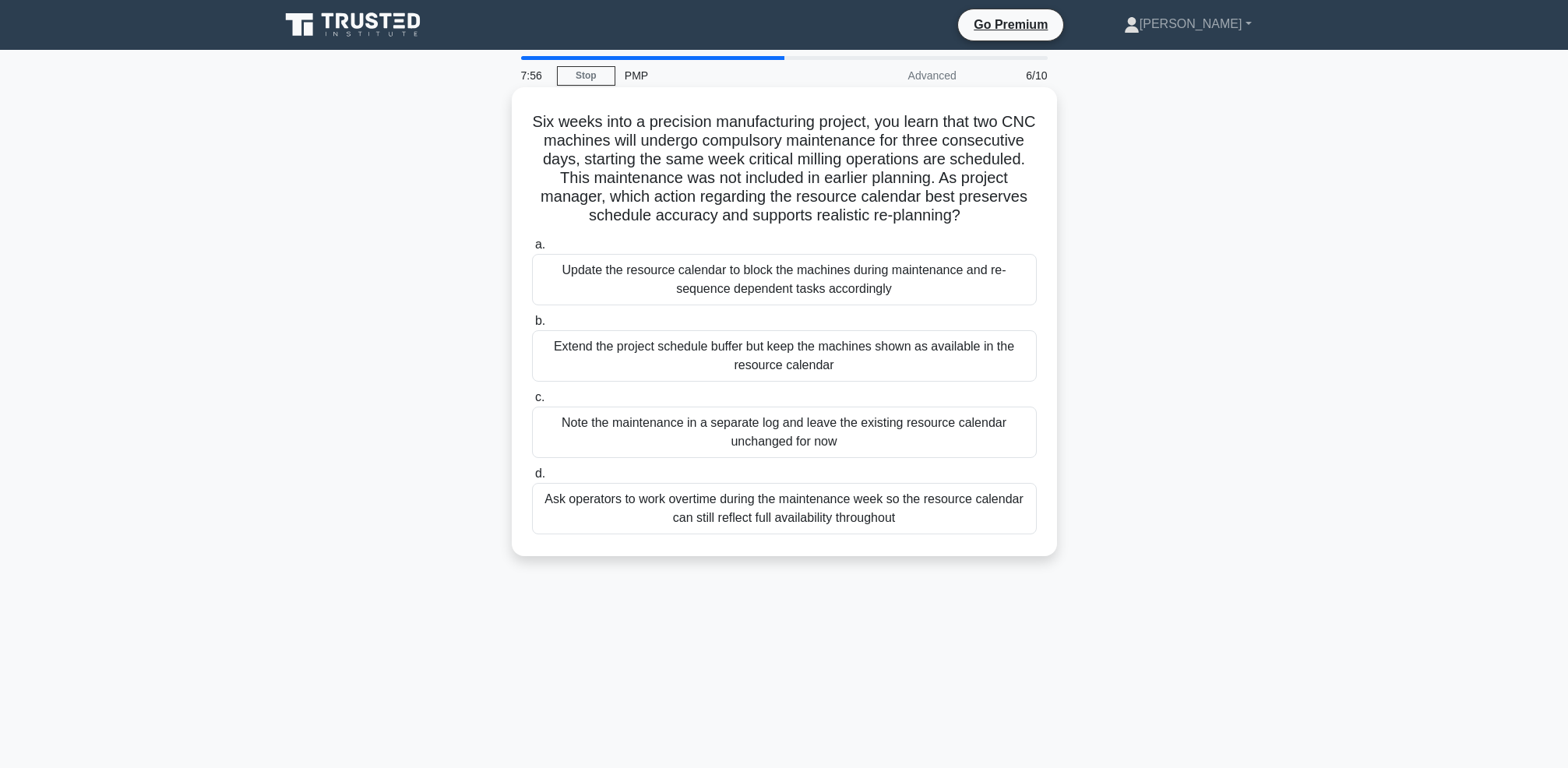
click at [754, 285] on div "Update the resource calendar to block the machines during maintenance and re-se…" at bounding box center [784, 279] width 505 height 51
click at [532, 250] on input "a. Update the resource calendar to block the machines during maintenance and re…" at bounding box center [532, 244] width 0 height 10
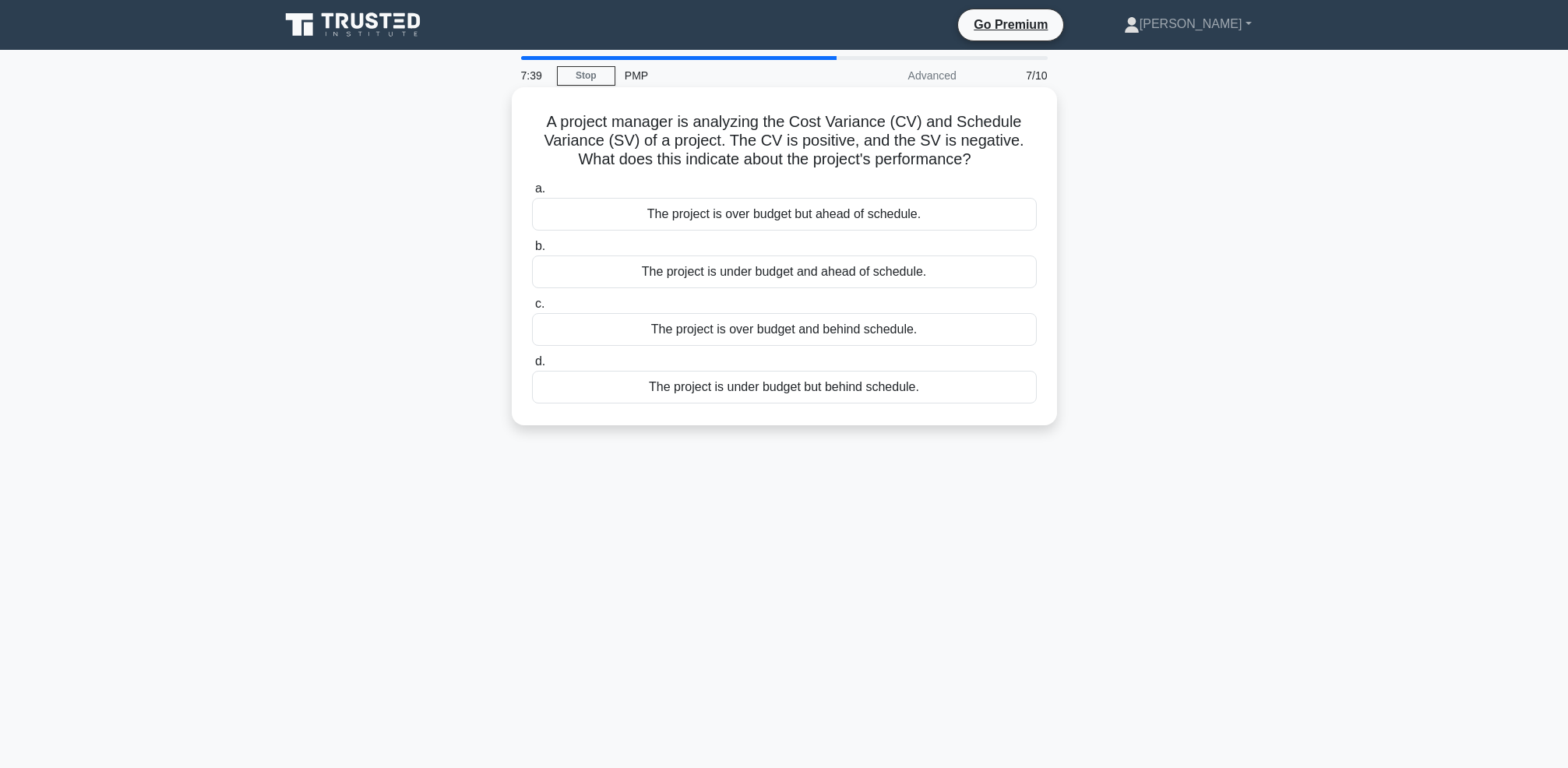
click at [777, 390] on div "The project is under budget but behind schedule." at bounding box center [784, 387] width 505 height 32
click at [532, 367] on input "d. The project is under budget but behind schedule." at bounding box center [532, 361] width 0 height 10
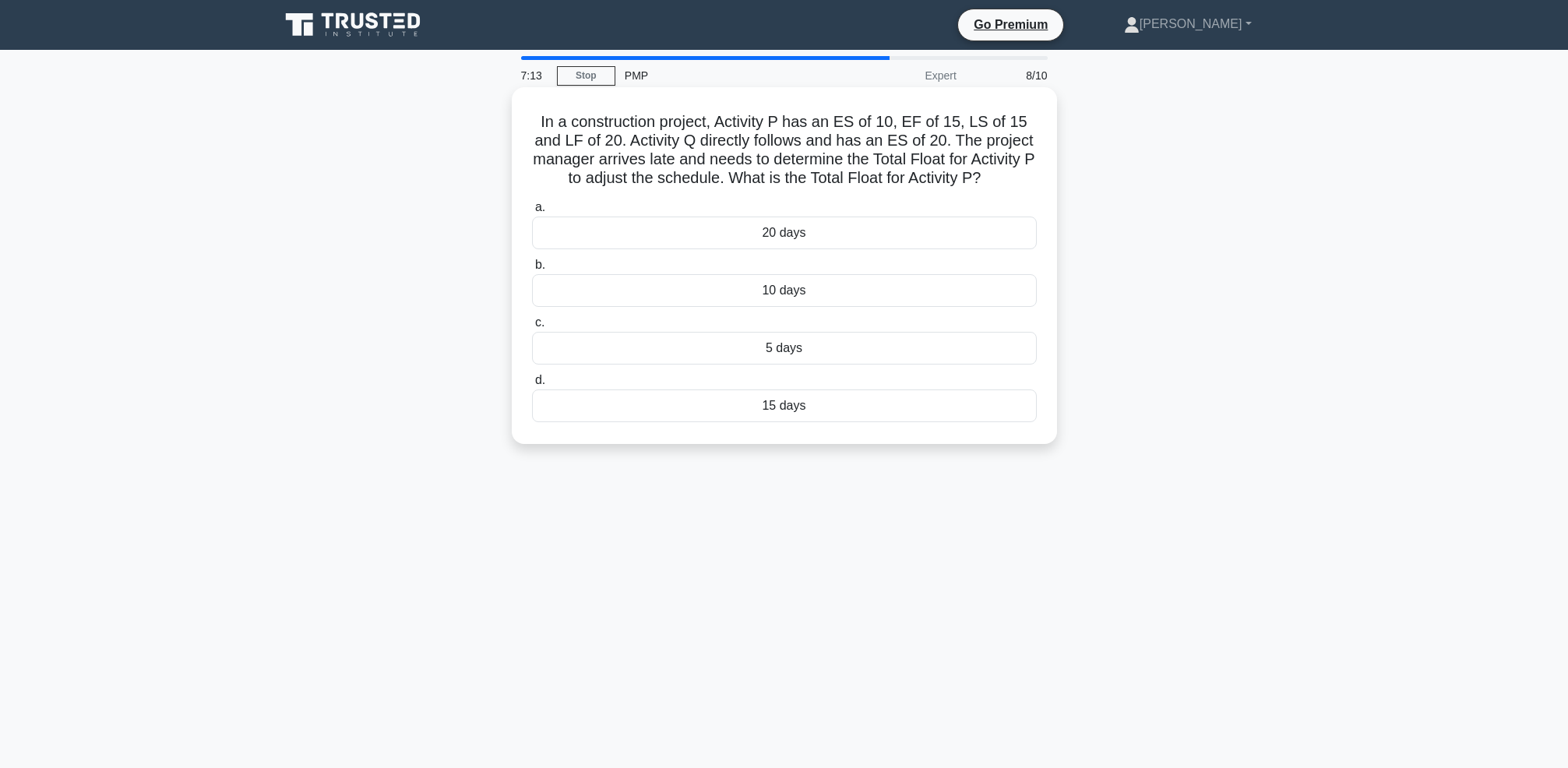
click at [858, 230] on div "20 days" at bounding box center [784, 233] width 505 height 32
click at [532, 213] on input "a. 20 days" at bounding box center [532, 207] width 0 height 10
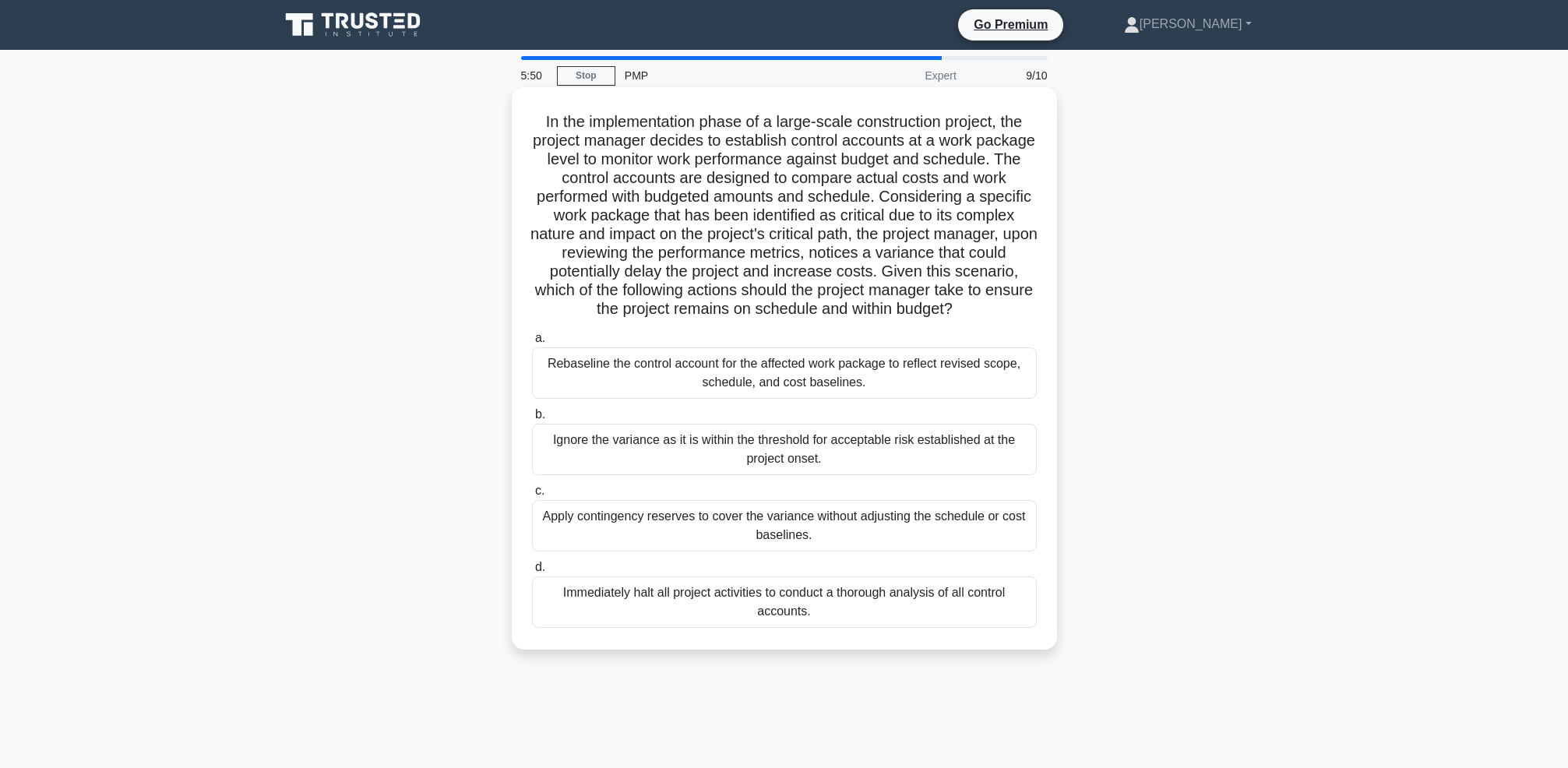
click at [885, 380] on div "Rebaseline the control account for the affected work package to reflect revised…" at bounding box center [784, 373] width 505 height 51
click at [532, 343] on input "a. Rebaseline the control account for the affected work package to reflect revi…" at bounding box center [532, 338] width 0 height 10
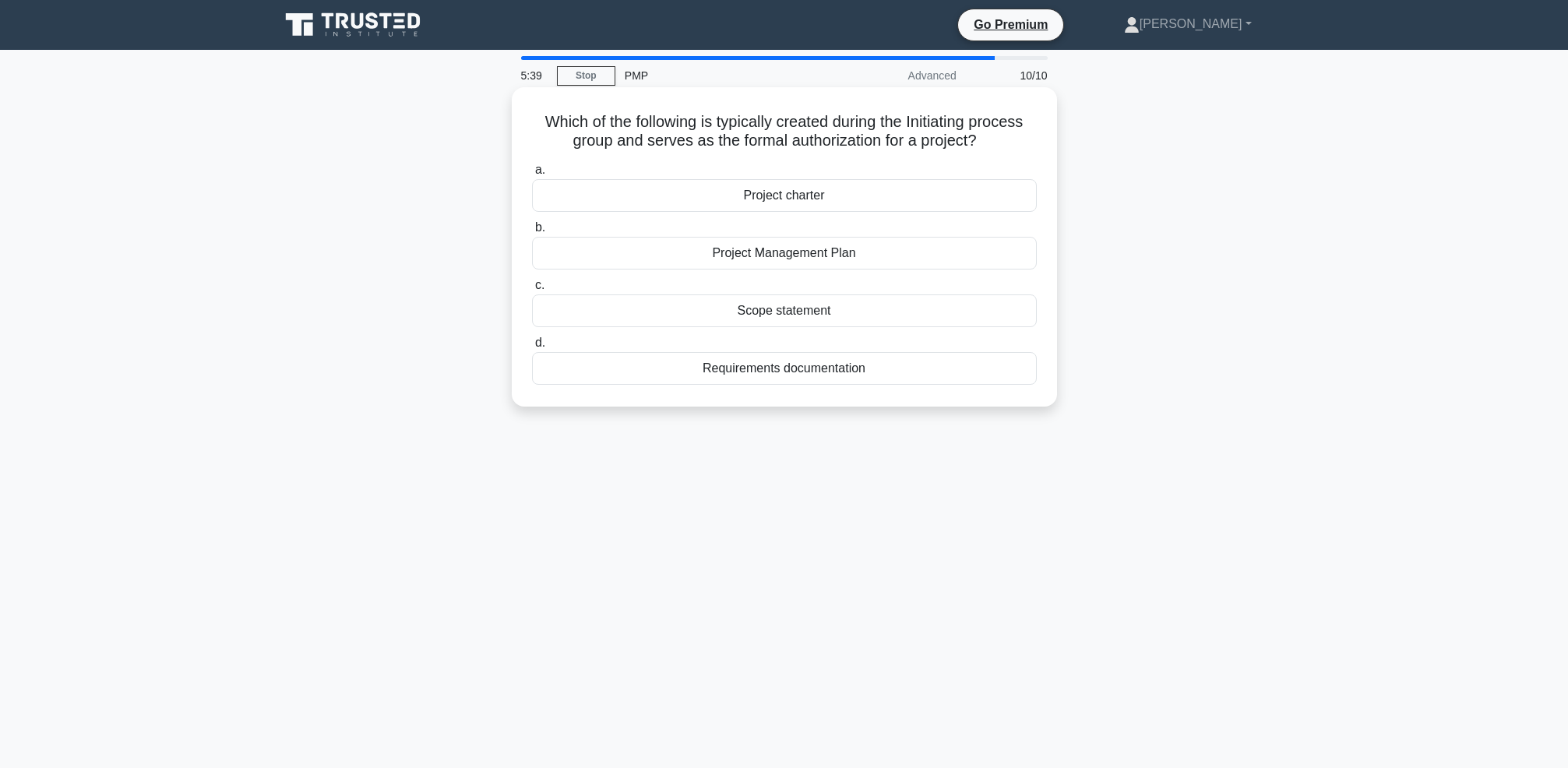
click at [805, 203] on div "Project charter" at bounding box center [784, 195] width 505 height 32
click at [532, 175] on input "a. Project charter" at bounding box center [532, 170] width 0 height 10
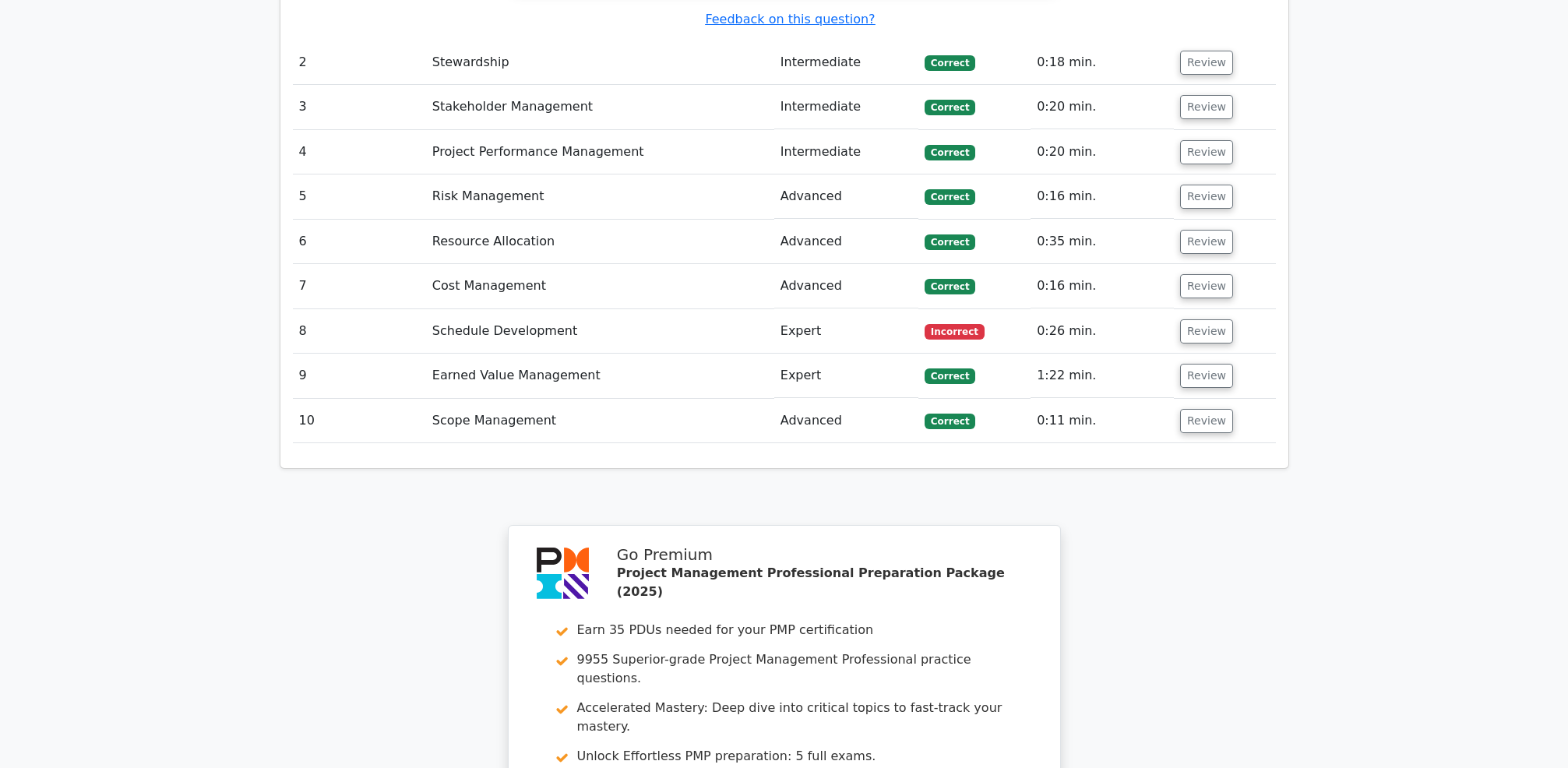
scroll to position [2298, 0]
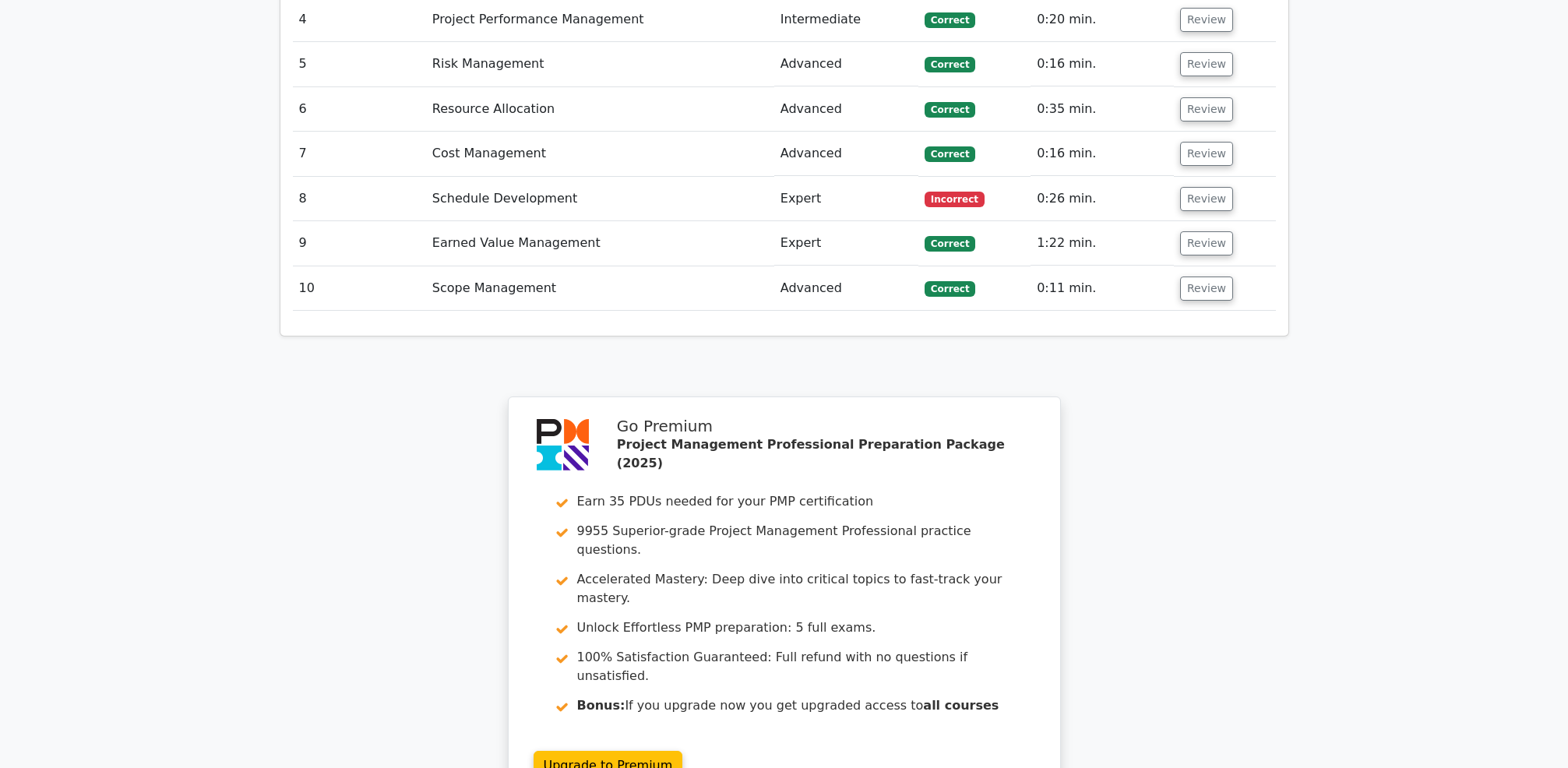
click at [542, 177] on td "Schedule Development" at bounding box center [600, 199] width 348 height 44
click at [1189, 187] on button "Review" at bounding box center [1206, 199] width 53 height 24
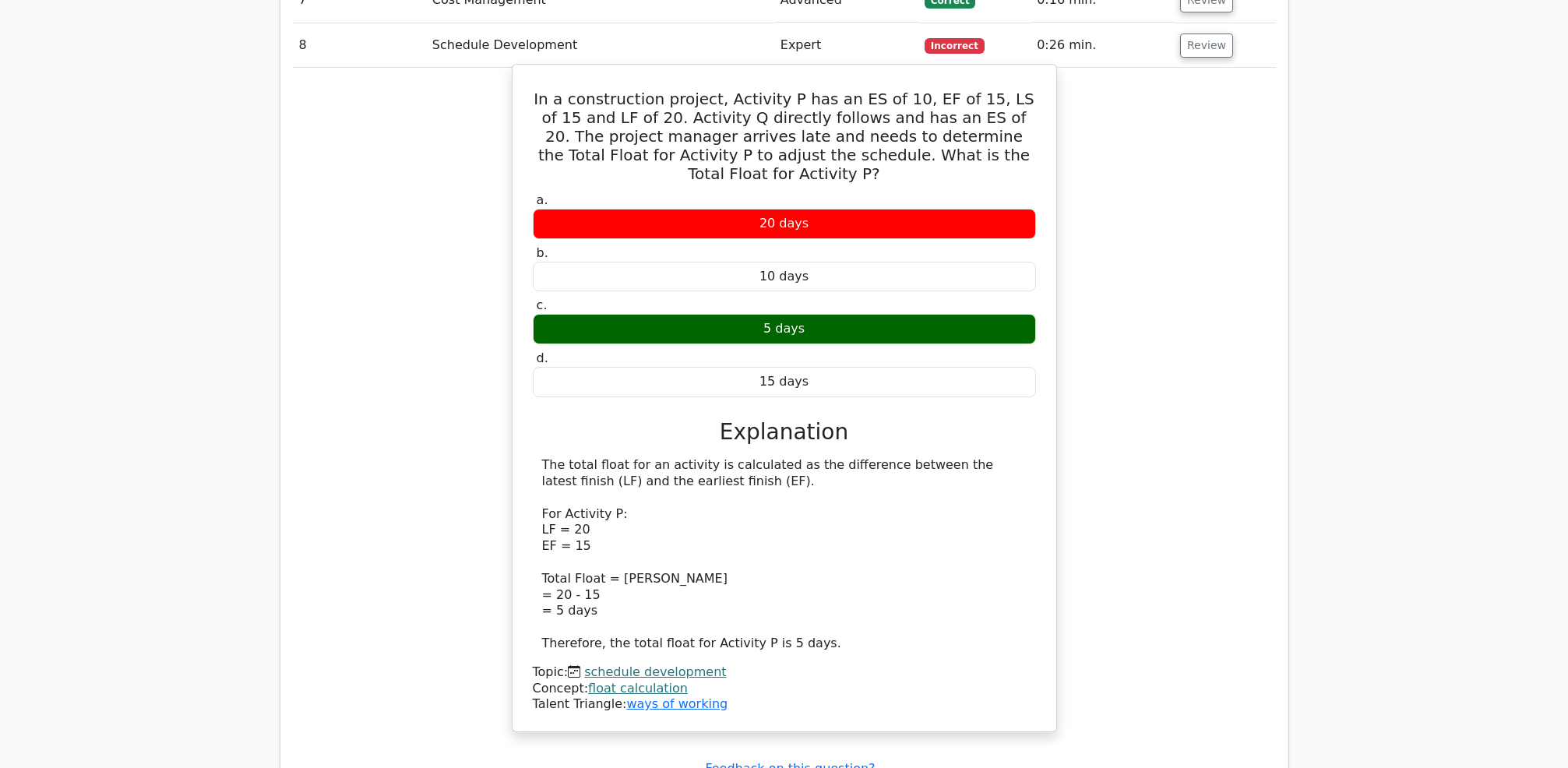
scroll to position [2503, 0]
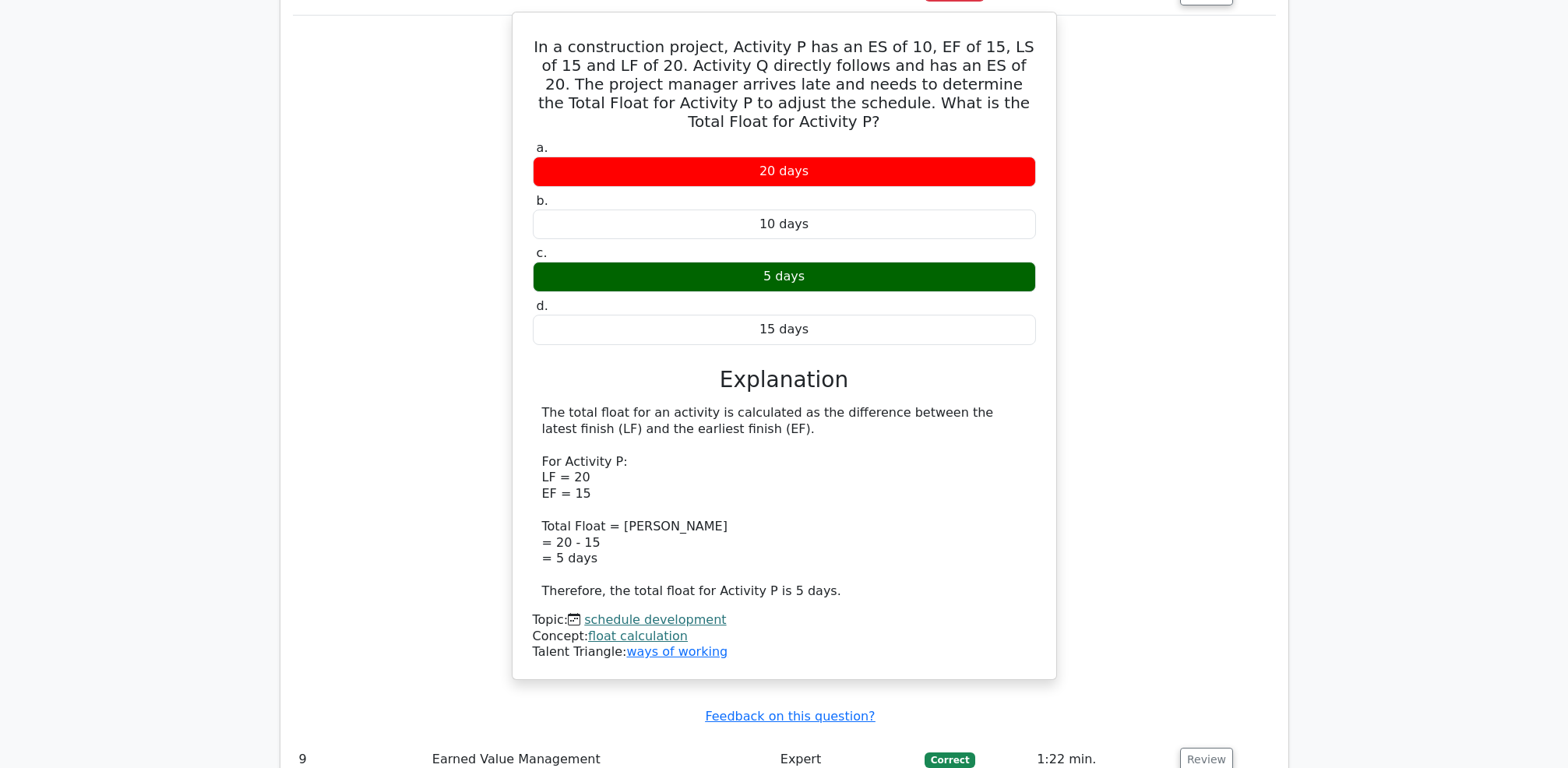
click at [642, 629] on link "float calculation" at bounding box center [638, 636] width 100 height 14
